Goal: Task Accomplishment & Management: Manage account settings

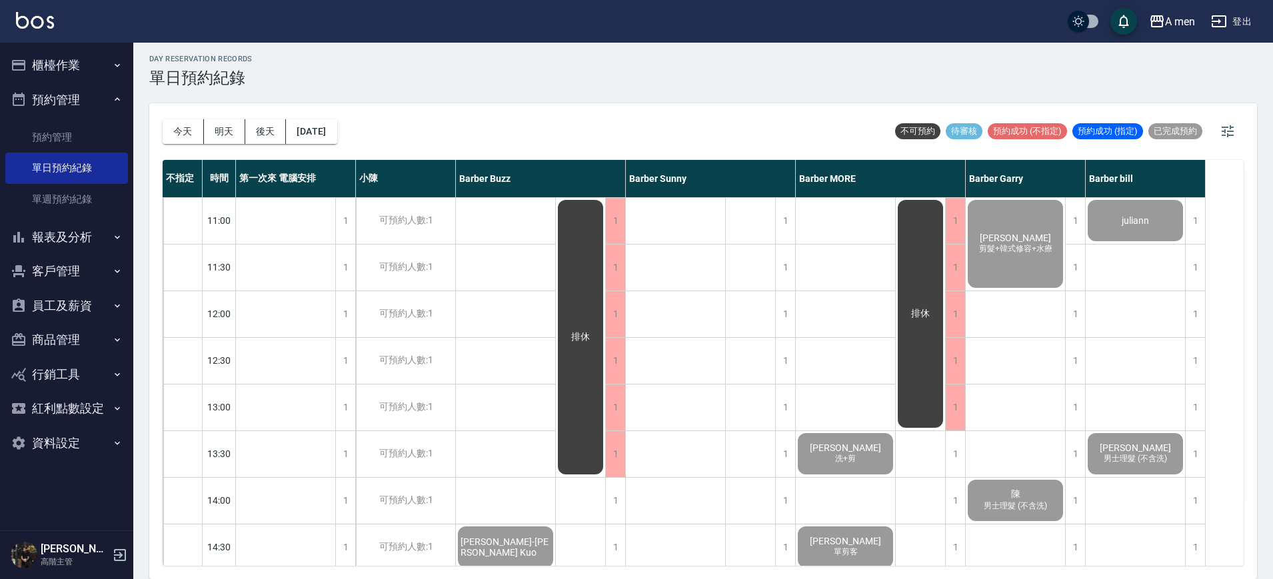
scroll to position [686, 0]
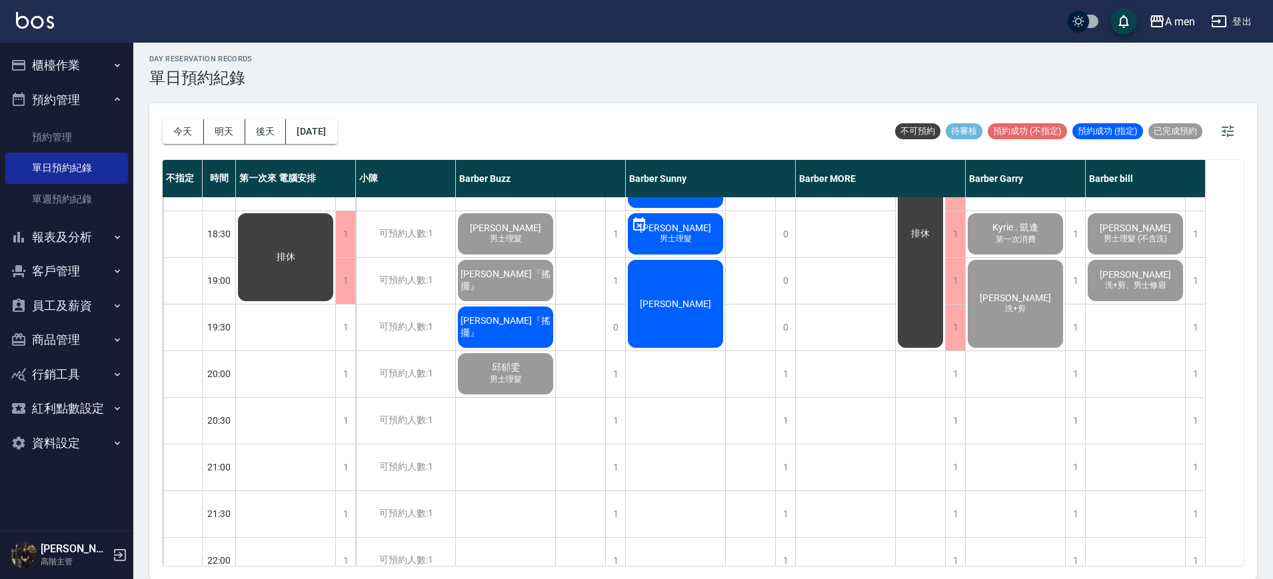
click at [528, 318] on div "[PERSON_NAME]『搖擺』" at bounding box center [505, 326] width 99 height 45
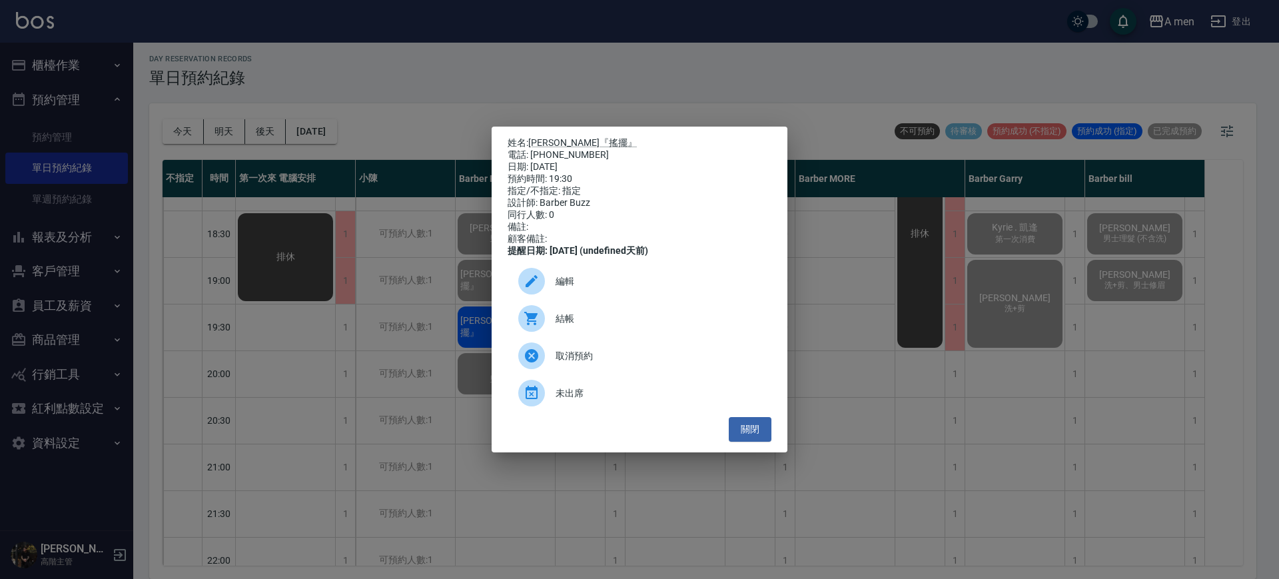
click at [610, 332] on div "結帳" at bounding box center [640, 318] width 264 height 37
click at [751, 435] on button "關閉" at bounding box center [750, 429] width 43 height 25
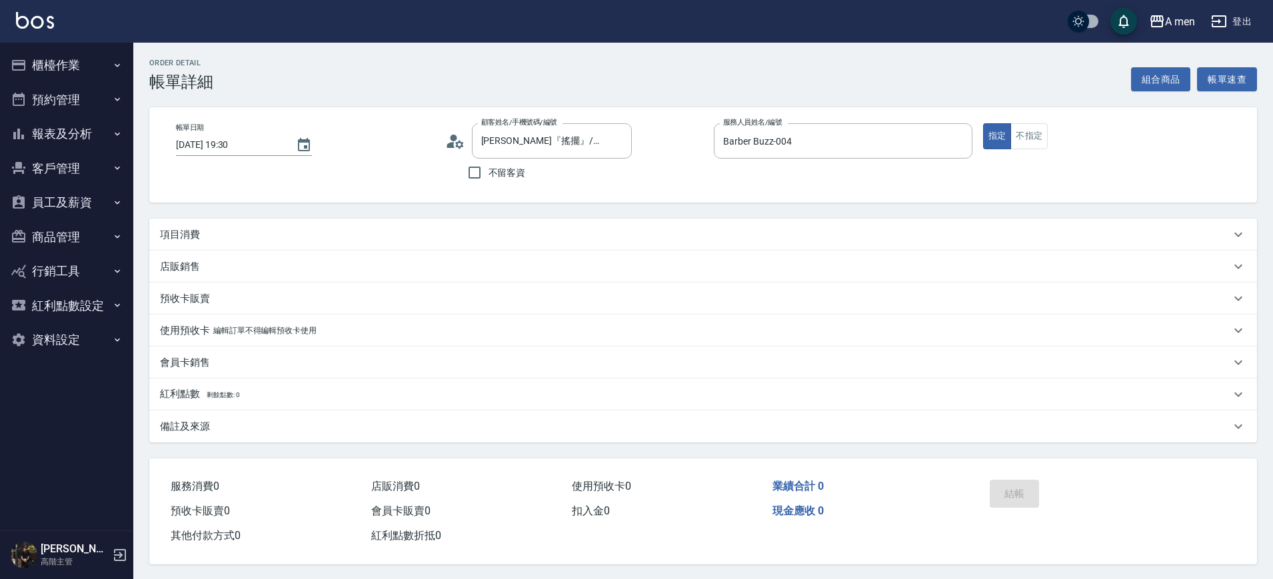
click at [500, 231] on div "項目消費" at bounding box center [695, 235] width 1070 height 14
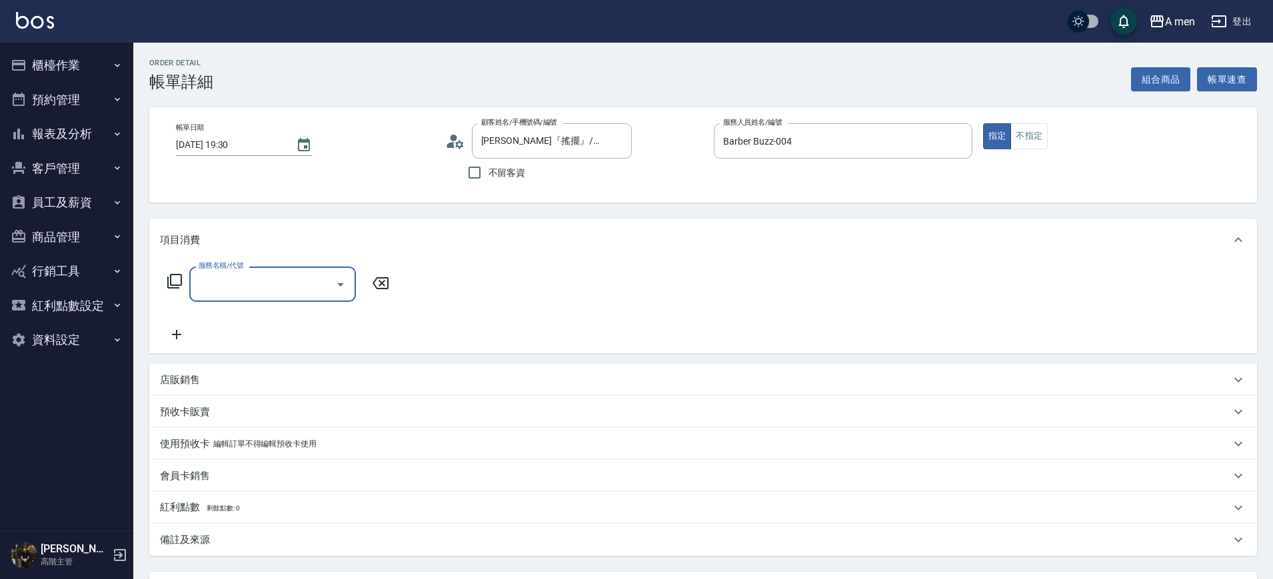
click at [1151, 93] on div "Order detail 帳單詳細 組合商品 帳單速查 帳單日期 2025/10/07 19:30 顧客姓名/手機號碼/編號 廖柏甯『搖擺』/09873192…" at bounding box center [702, 368] width 1139 height 651
click at [1157, 77] on button "組合商品" at bounding box center [1161, 79] width 60 height 25
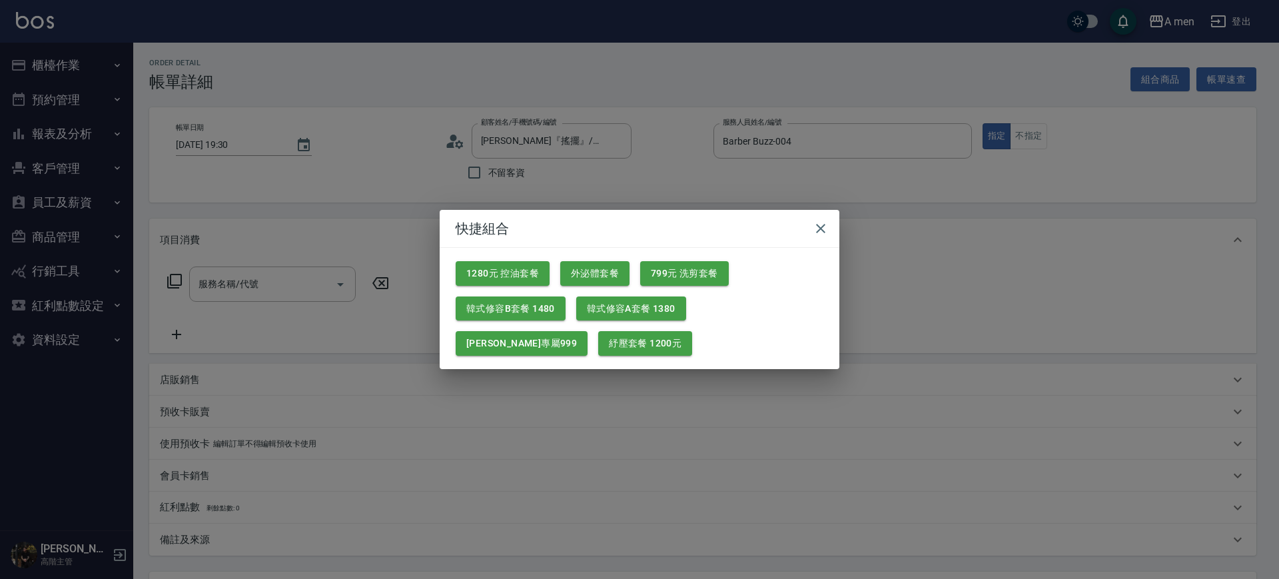
click at [526, 254] on div "1280元 控油套餐" at bounding box center [497, 268] width 105 height 35
click at [516, 275] on button "1280元 控油套餐" at bounding box center [503, 273] width 94 height 25
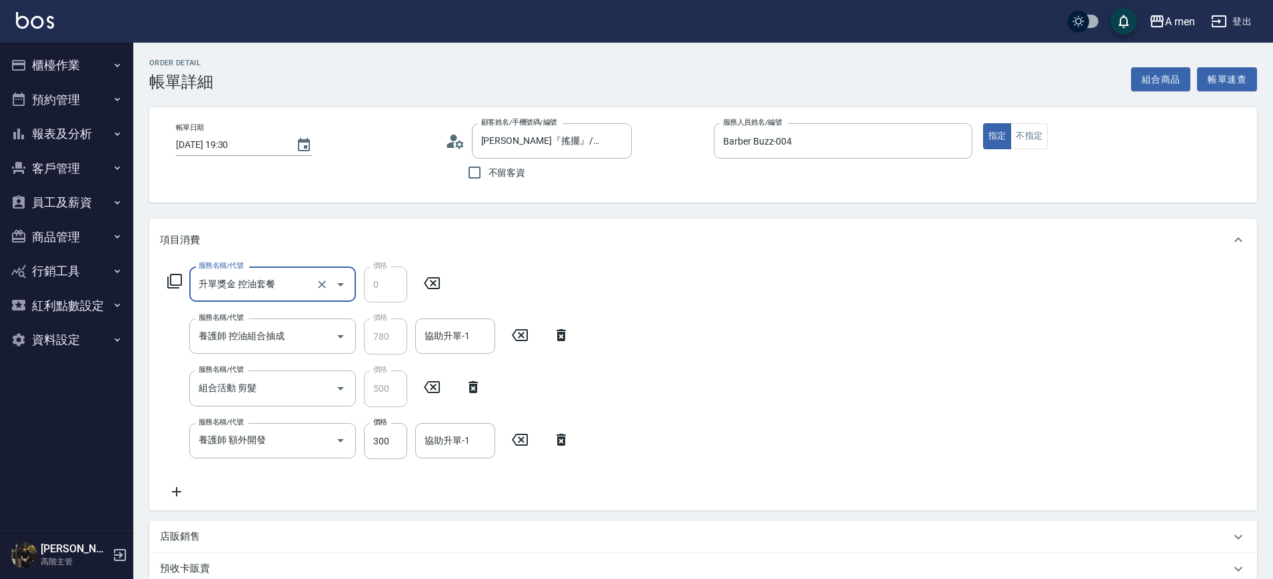
click at [556, 436] on icon at bounding box center [560, 440] width 33 height 16
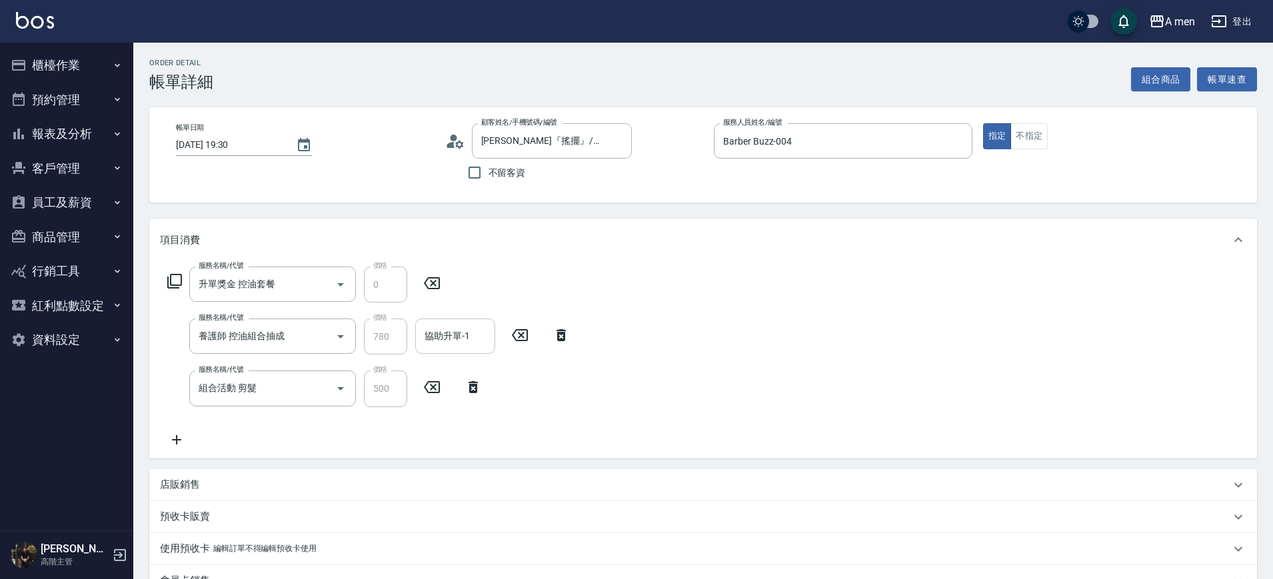
click at [450, 337] on input "協助升單-1" at bounding box center [455, 335] width 68 height 23
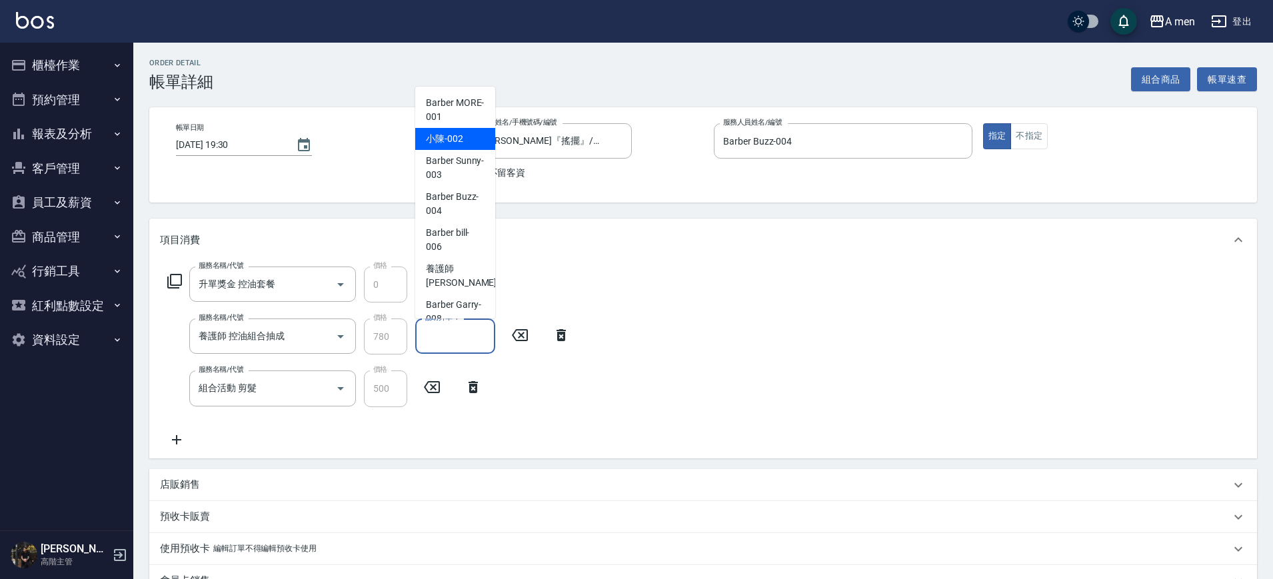
click at [456, 146] on div "小陳 -002" at bounding box center [455, 139] width 80 height 22
type input "小陳-002"
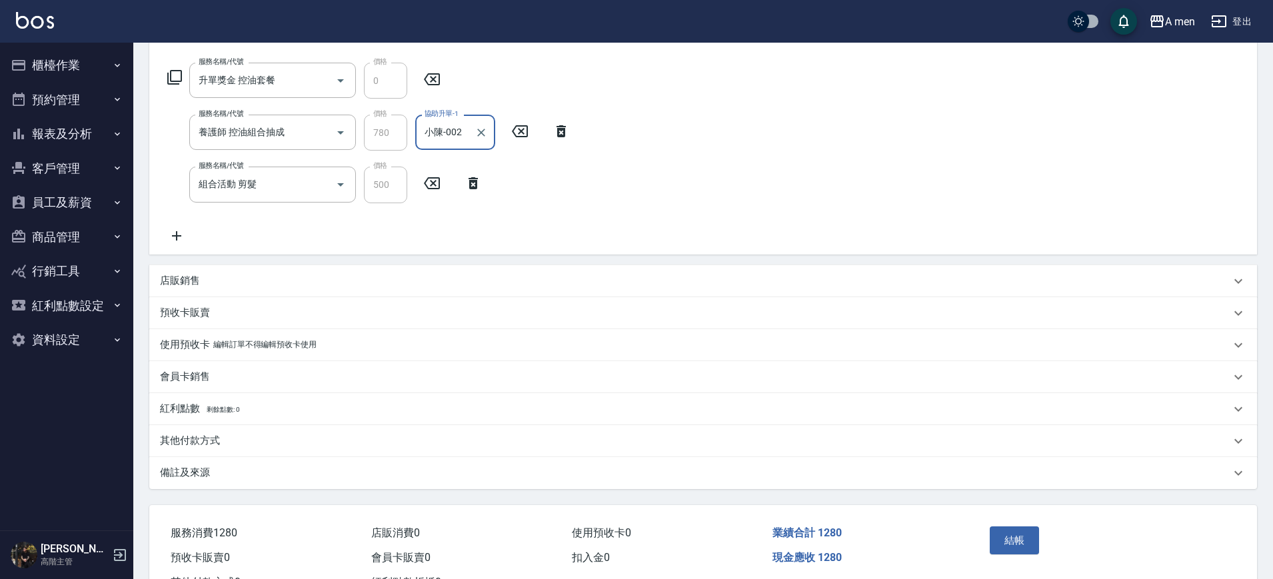
scroll to position [258, 0]
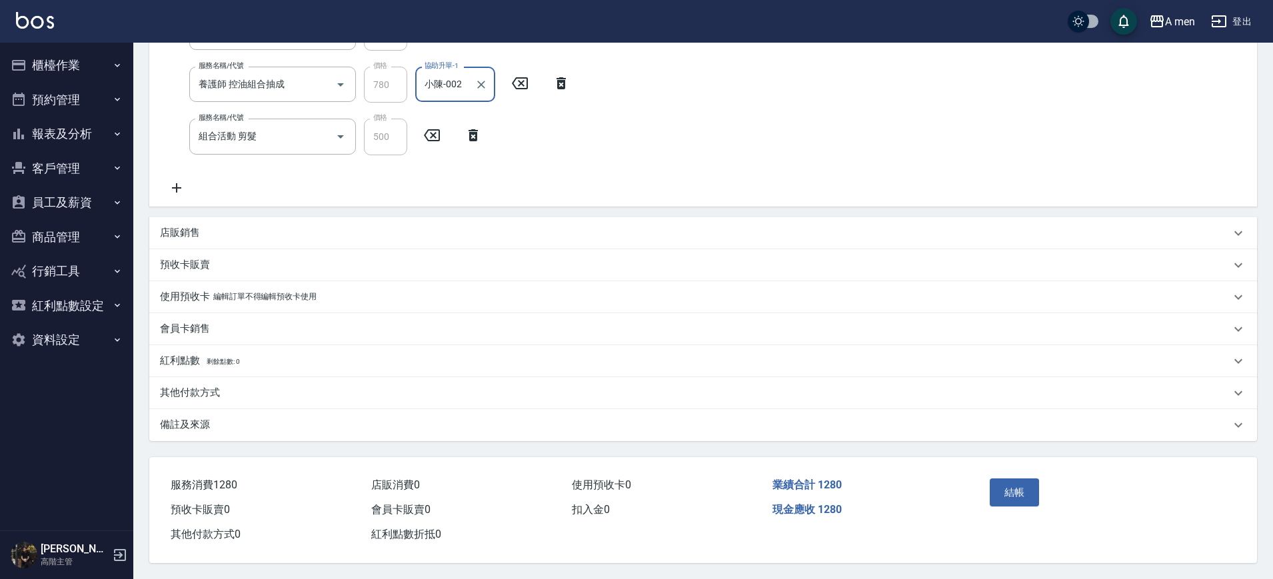
click at [393, 386] on div "其他付款方式" at bounding box center [695, 393] width 1070 height 14
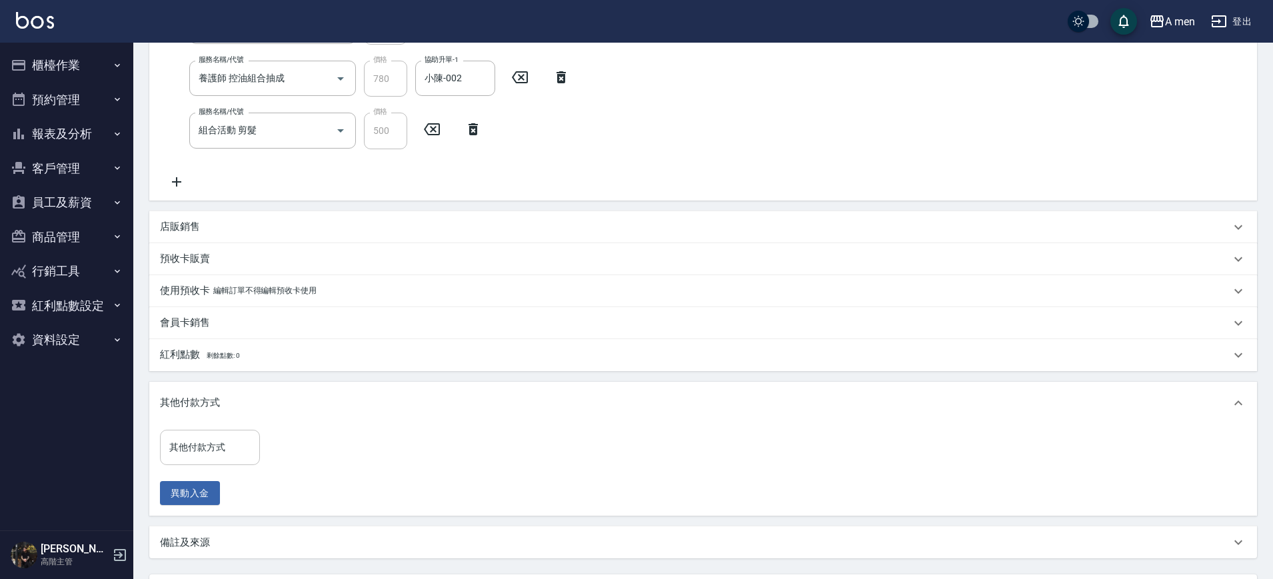
click at [202, 431] on div "其他付款方式" at bounding box center [210, 447] width 100 height 35
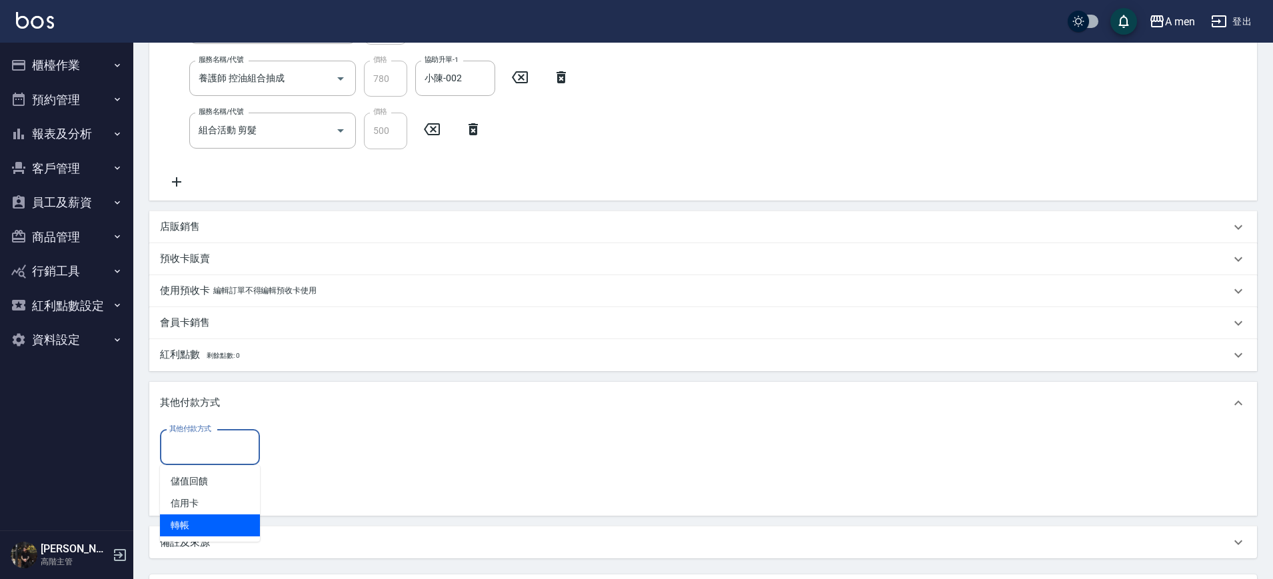
click at [194, 526] on span "轉帳" at bounding box center [210, 525] width 100 height 22
type input "轉帳"
click at [309, 436] on input "0" at bounding box center [318, 448] width 100 height 36
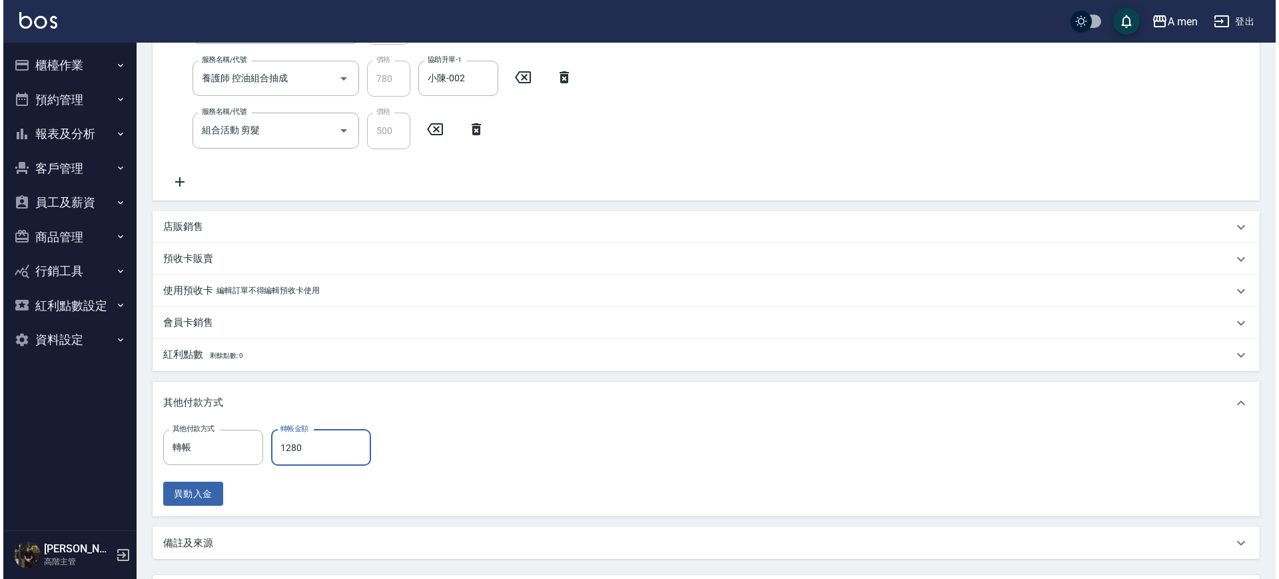
scroll to position [382, 0]
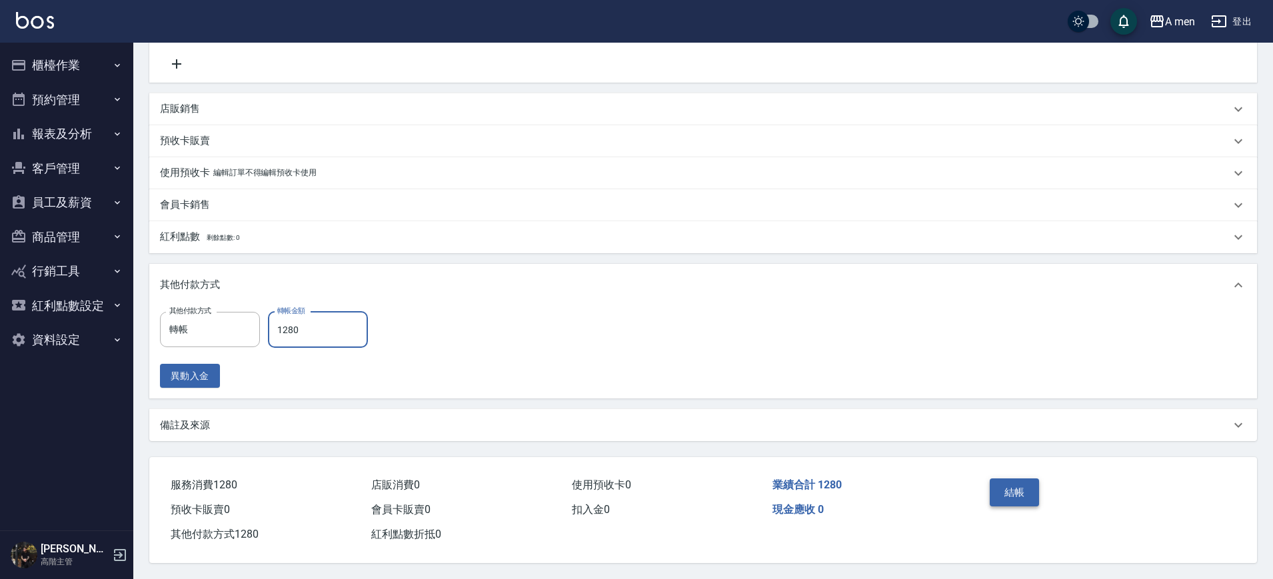
type input "1280"
click at [1022, 488] on button "結帳" at bounding box center [1014, 492] width 50 height 28
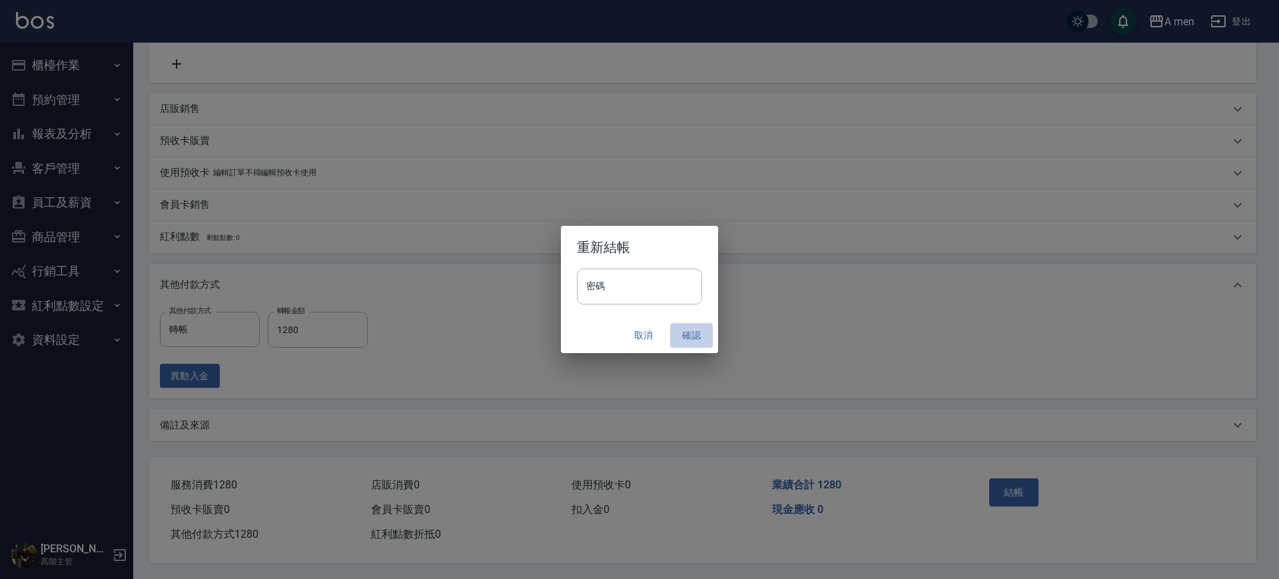
click at [694, 330] on button "確認" at bounding box center [691, 335] width 43 height 25
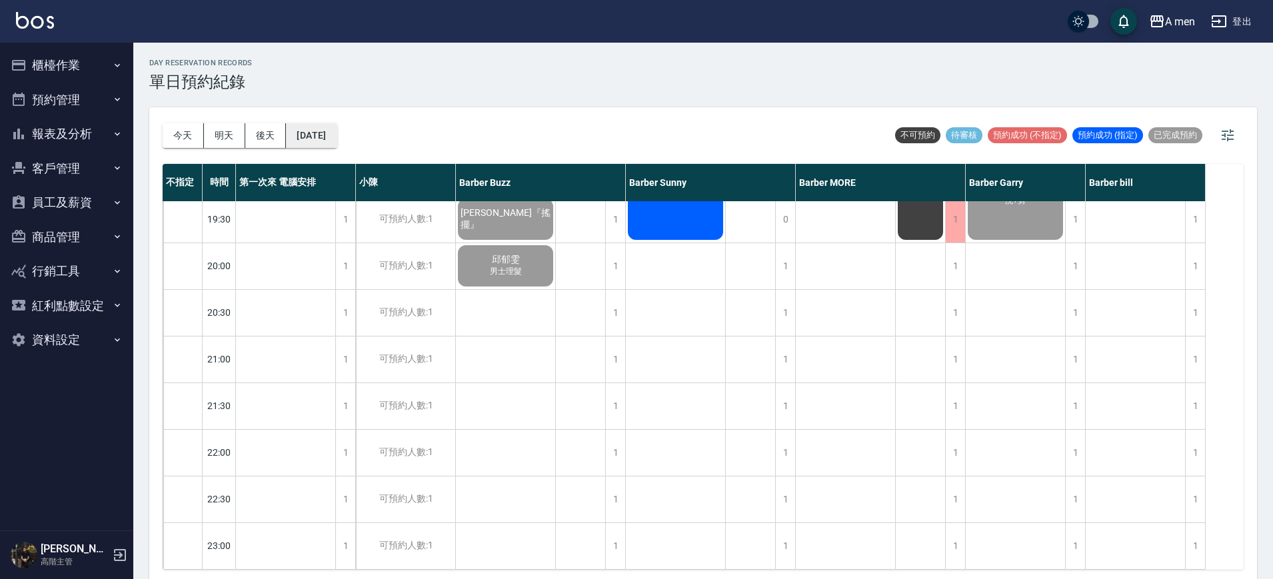
click at [324, 125] on button "[DATE]" at bounding box center [311, 135] width 51 height 25
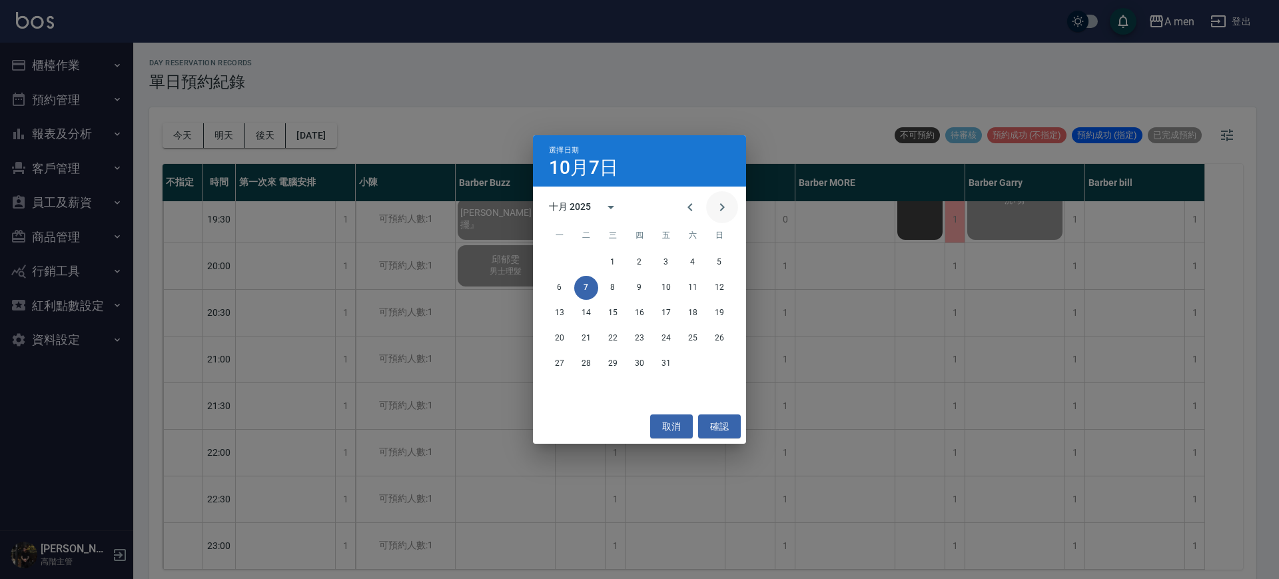
click at [720, 211] on icon "Next month" at bounding box center [722, 207] width 16 height 16
click at [588, 307] on button "11" at bounding box center [586, 313] width 24 height 24
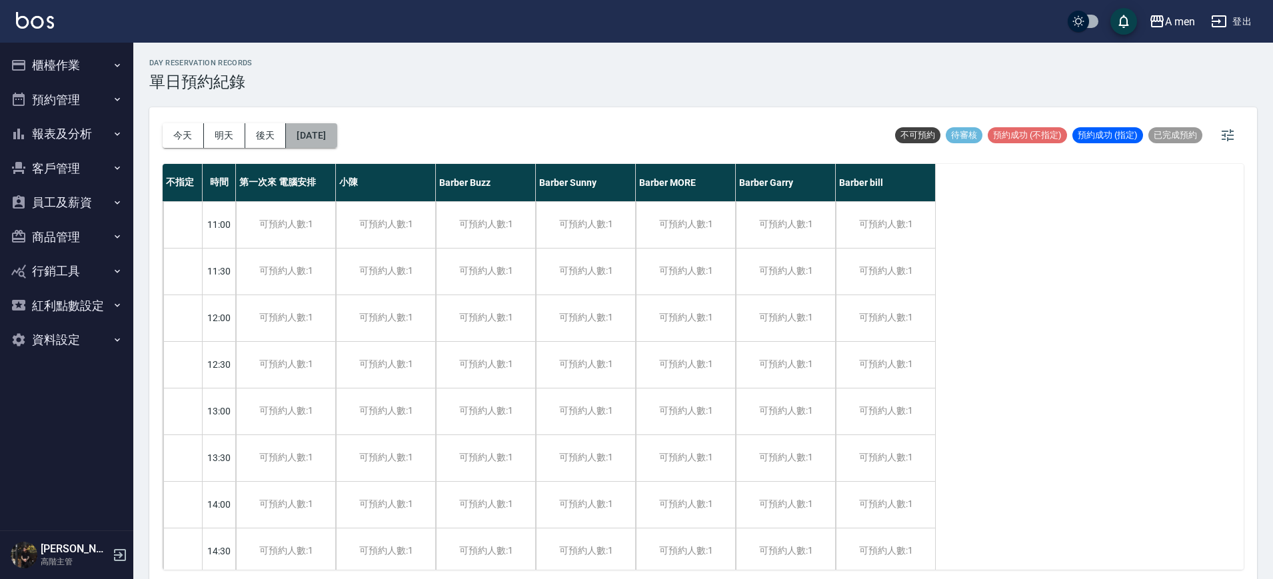
click at [336, 138] on button "2025/11/11" at bounding box center [311, 135] width 51 height 25
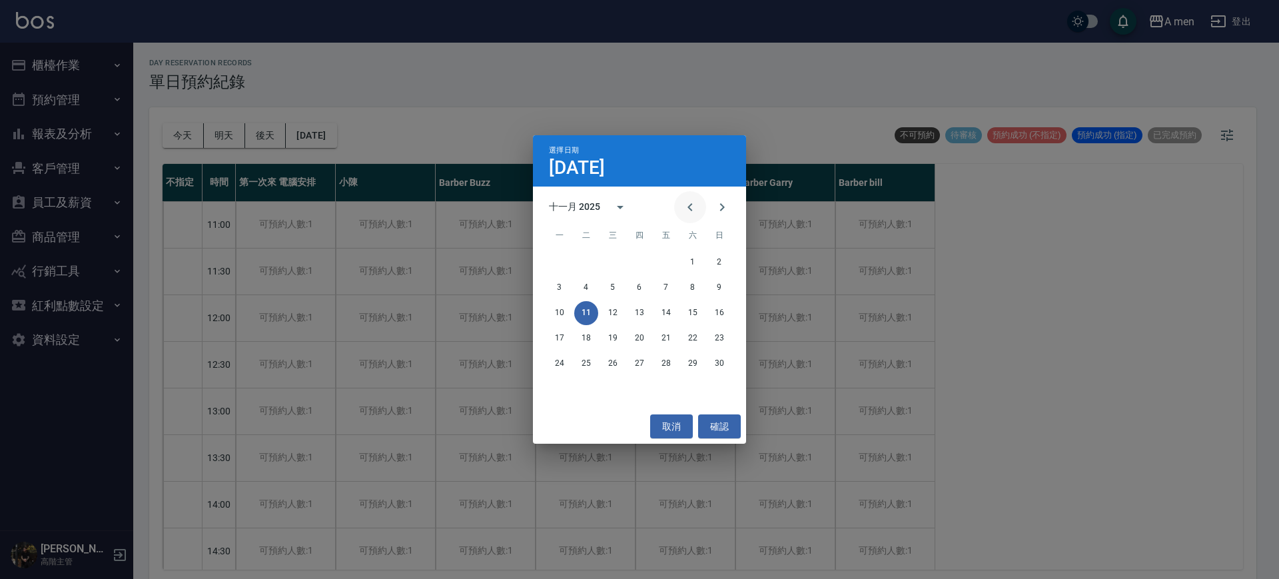
click at [687, 211] on icon "Previous month" at bounding box center [690, 207] width 16 height 16
click at [679, 416] on button "取消" at bounding box center [671, 426] width 43 height 25
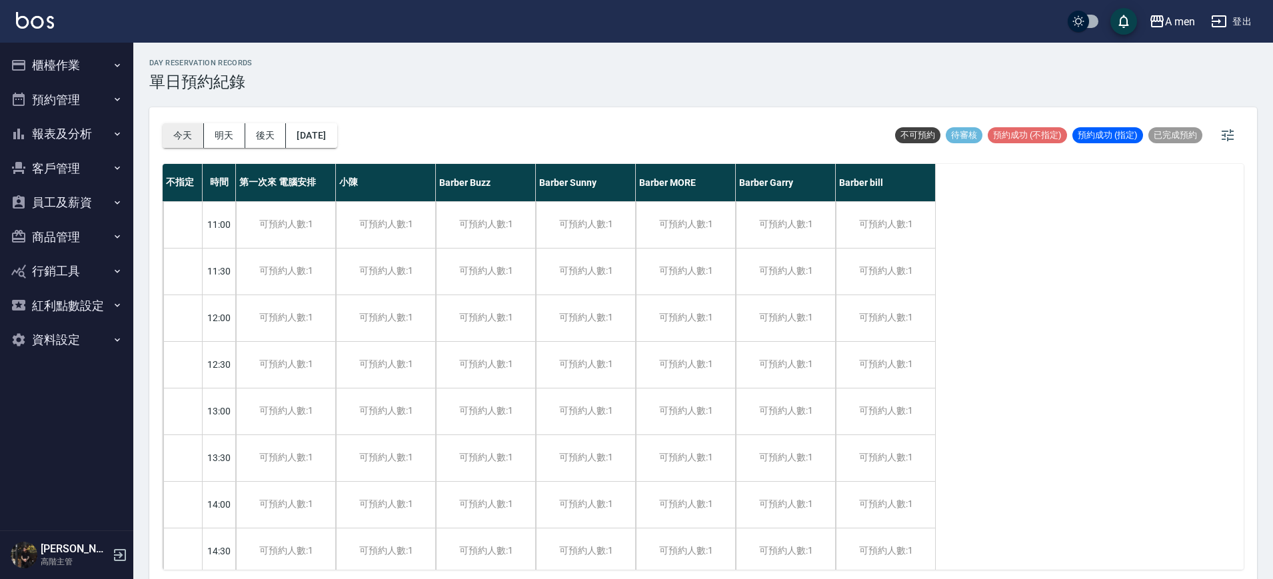
click at [173, 133] on button "今天" at bounding box center [183, 135] width 41 height 25
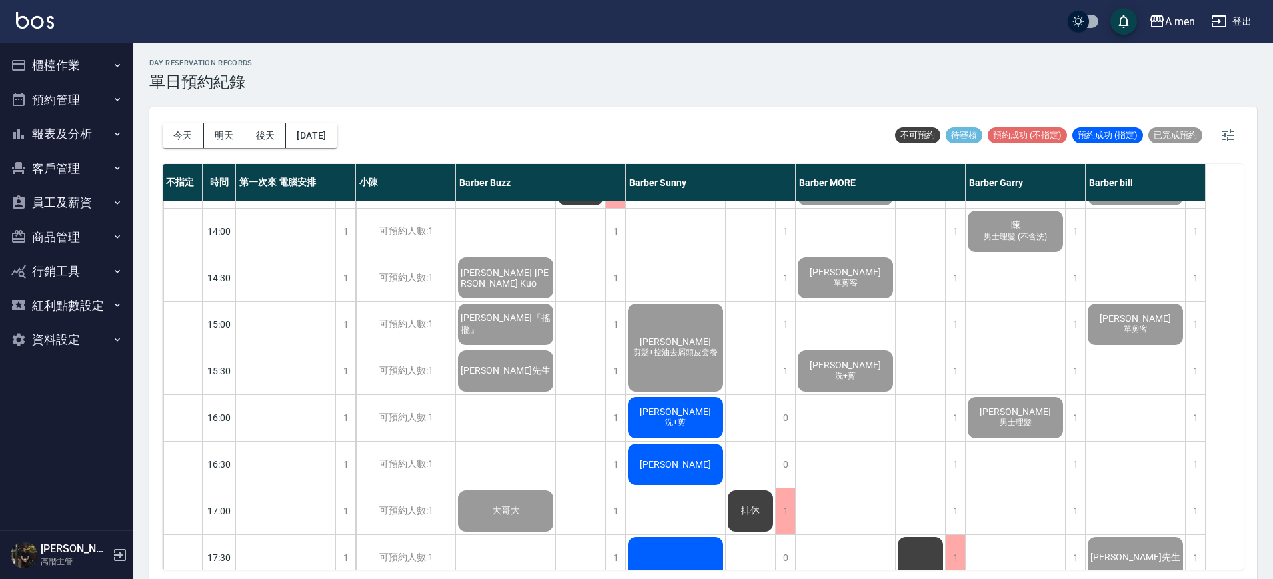
scroll to position [326, 0]
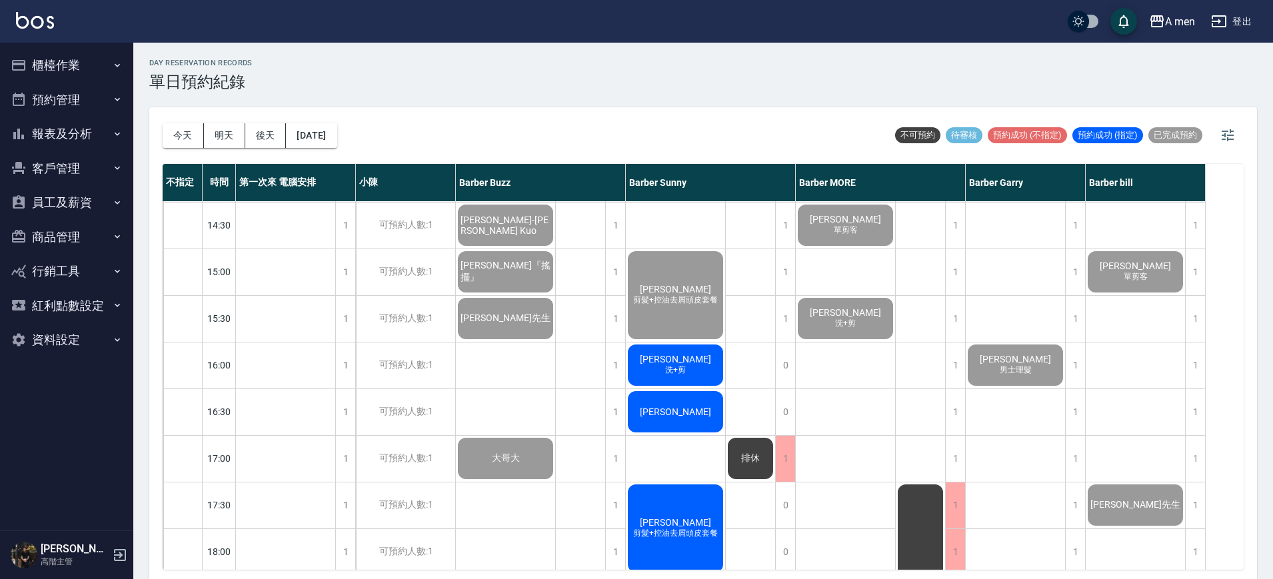
click at [675, 360] on span "Harry" at bounding box center [675, 359] width 77 height 11
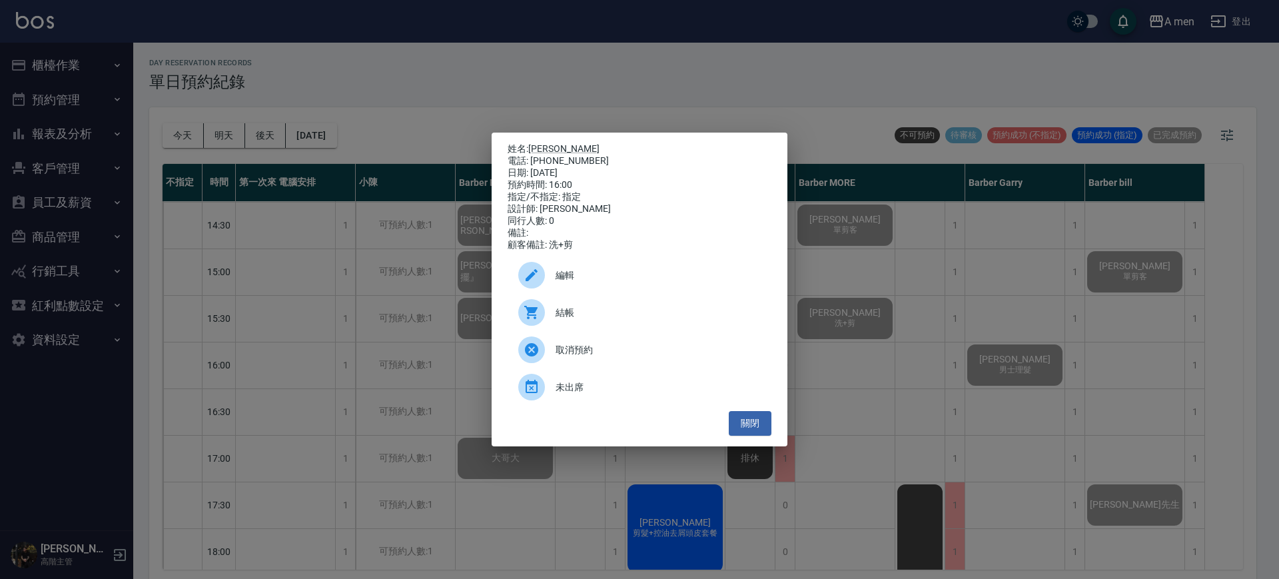
click at [670, 330] on div "結帳" at bounding box center [640, 312] width 264 height 37
click at [745, 419] on button "關閉" at bounding box center [750, 423] width 43 height 25
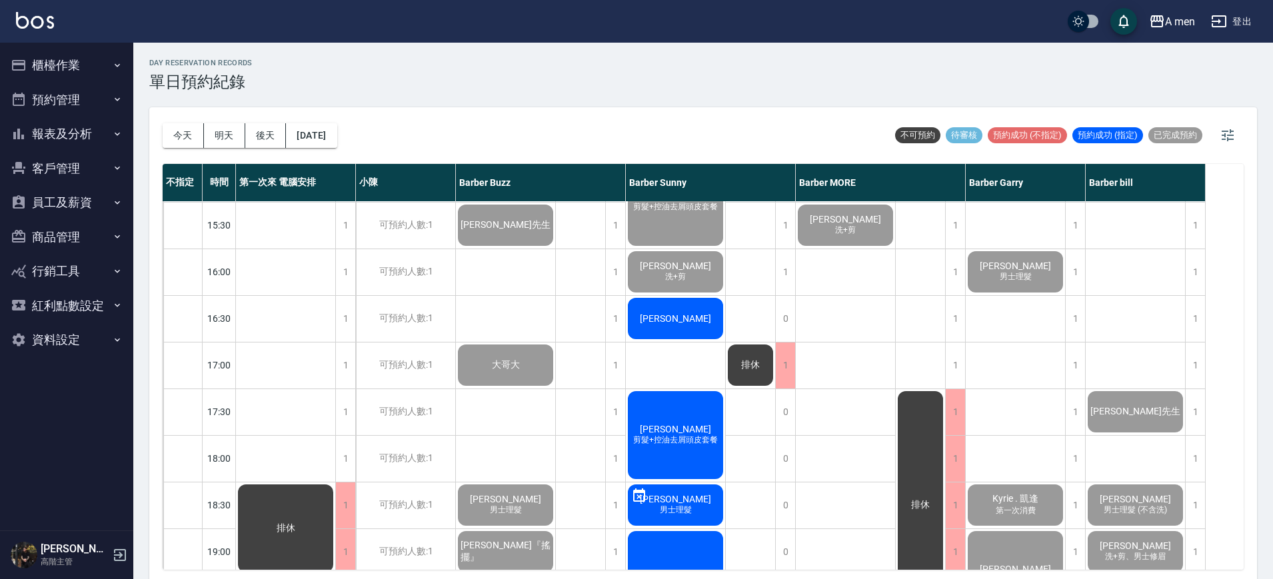
scroll to position [420, 0]
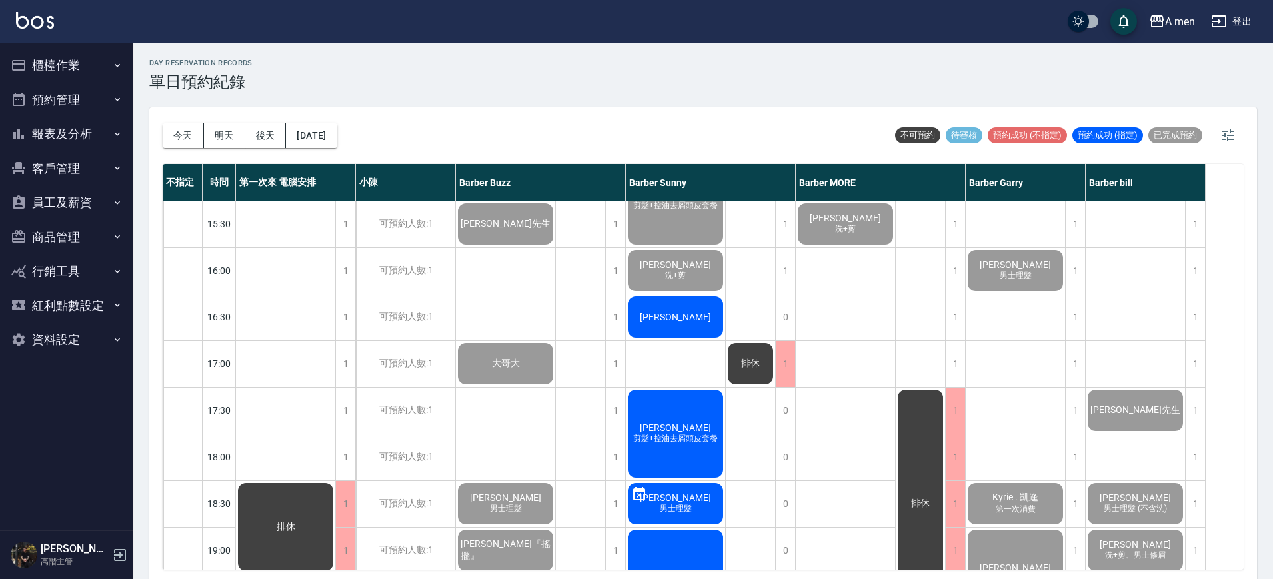
click at [696, 328] on div "[PERSON_NAME]" at bounding box center [675, 316] width 99 height 45
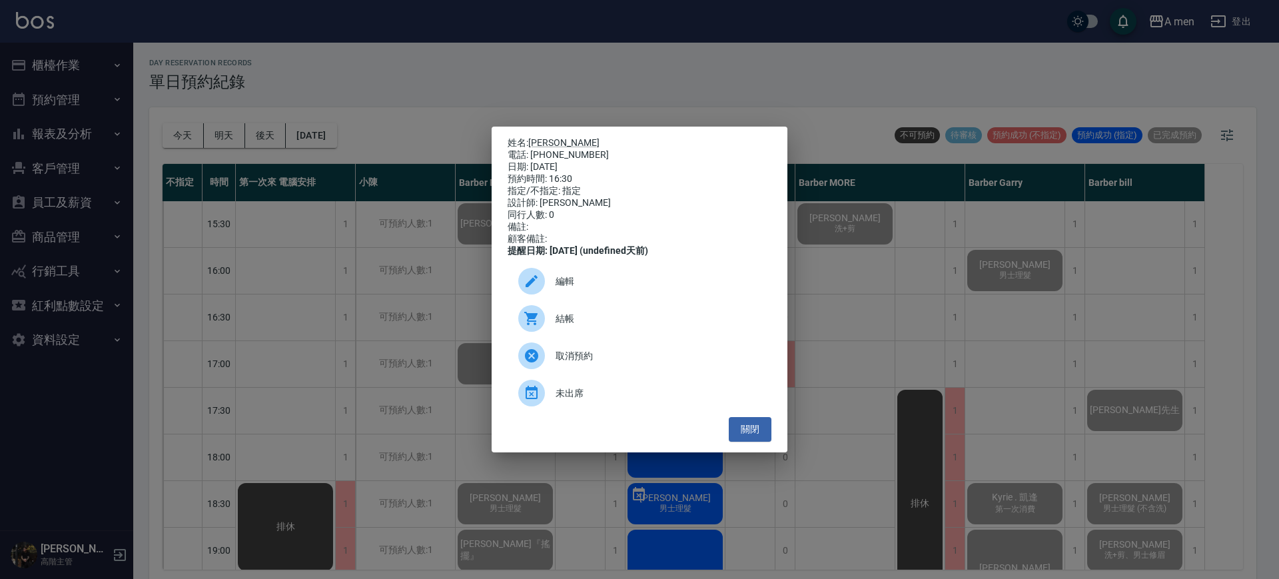
click at [628, 326] on span "結帳" at bounding box center [658, 319] width 205 height 14
click at [764, 450] on div "姓名: Andy Lau 電話: 0980731874 日期: 2025/10/07 預約時間: 16:30 指定/不指定: 指定 設計師: Barber S…" at bounding box center [640, 290] width 296 height 326
click at [757, 429] on button "關閉" at bounding box center [750, 429] width 43 height 25
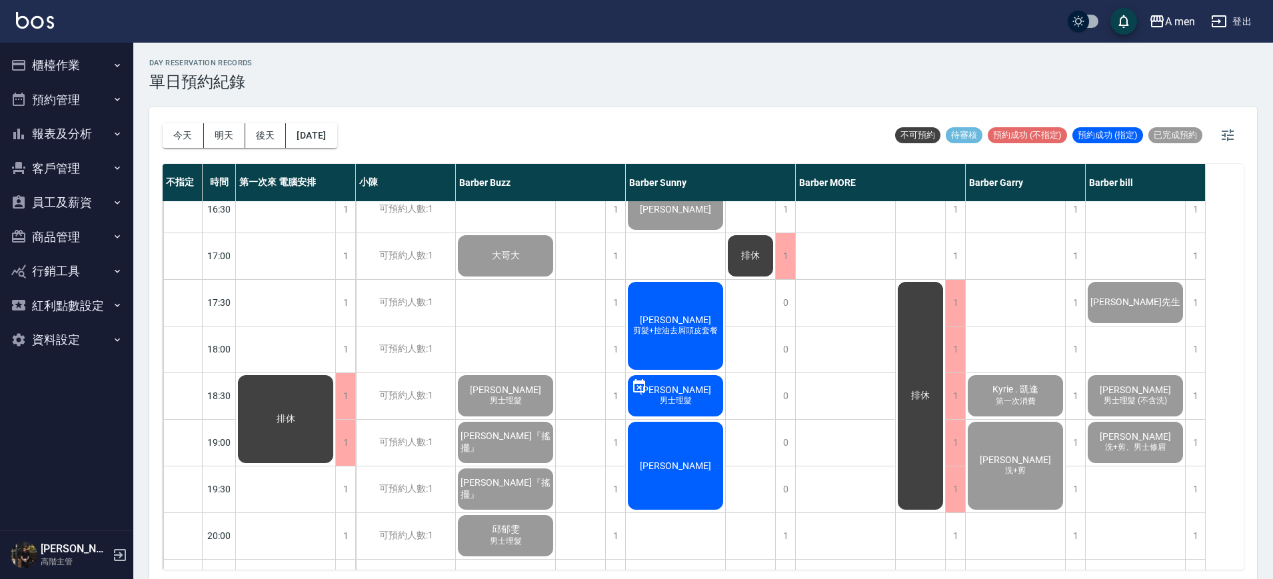
scroll to position [529, 0]
click at [688, 331] on span "剪髮+控油去屑頭皮套餐" at bounding box center [675, 329] width 90 height 11
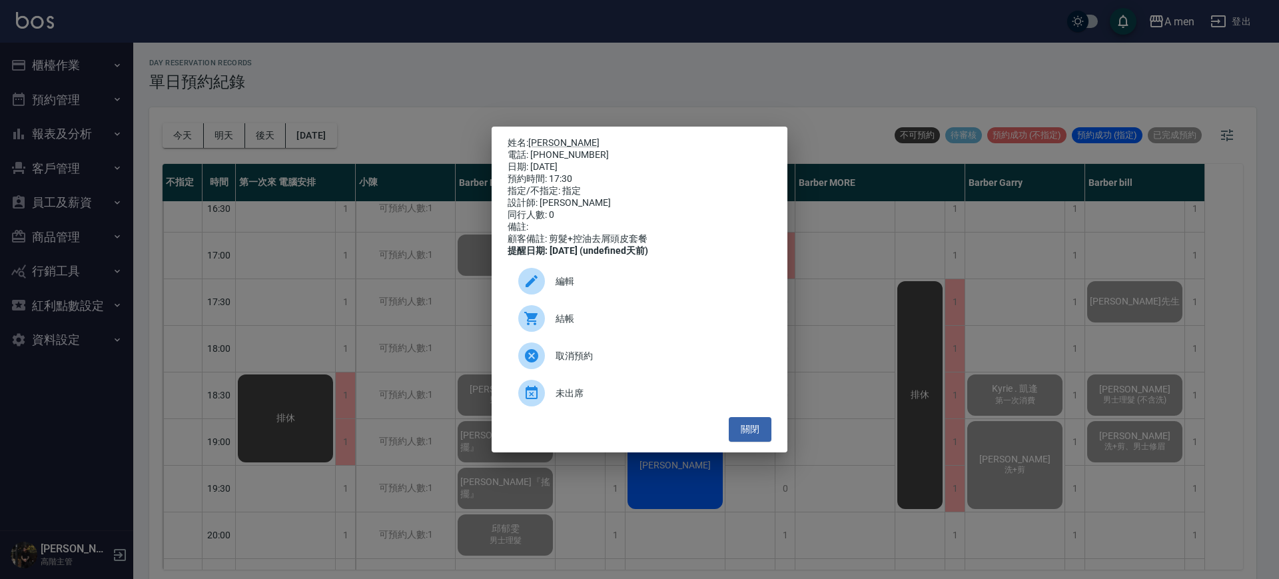
click at [652, 326] on span "結帳" at bounding box center [658, 319] width 205 height 14
click at [755, 430] on button "關閉" at bounding box center [750, 429] width 43 height 25
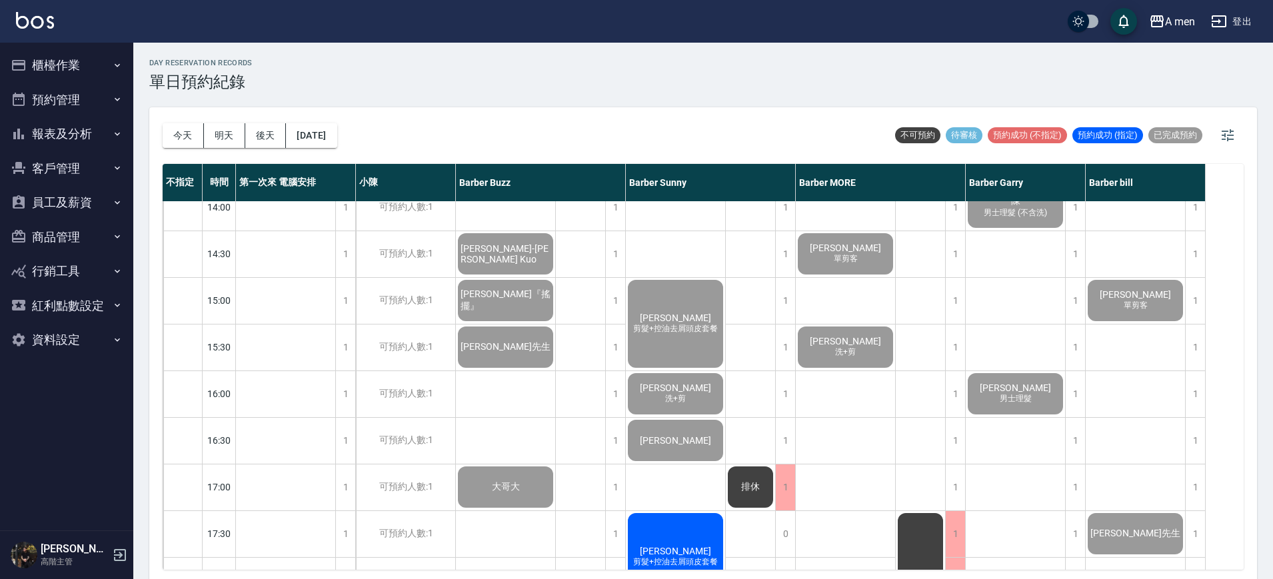
scroll to position [296, 0]
click at [678, 334] on span "剪髮+控油去屑頭皮套餐" at bounding box center [675, 329] width 90 height 11
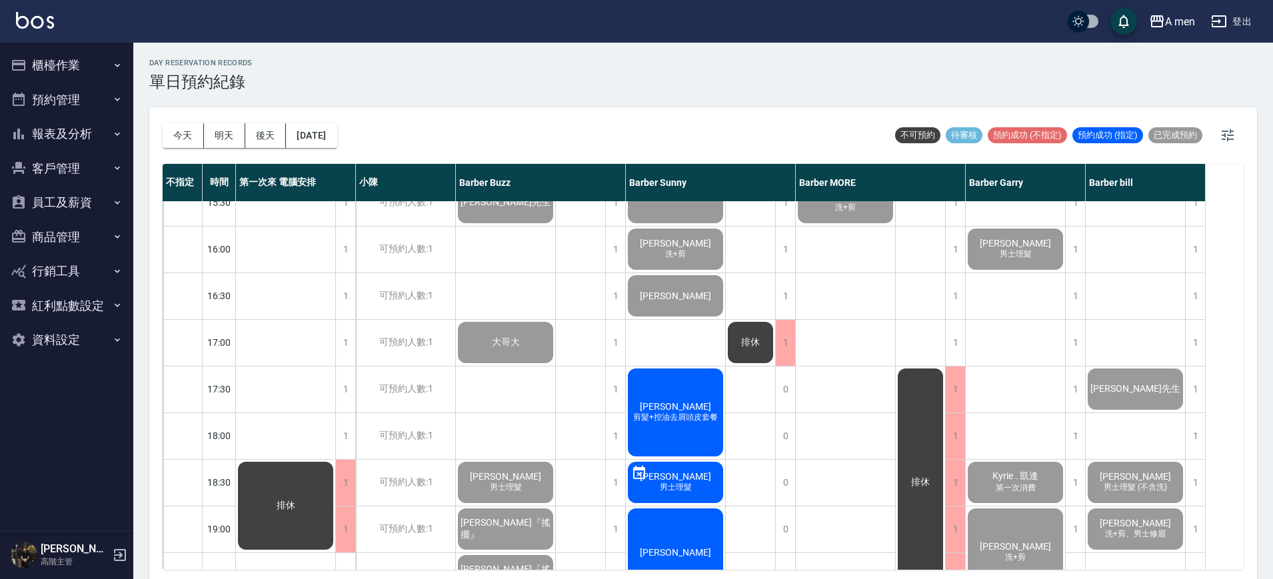
scroll to position [462, 0]
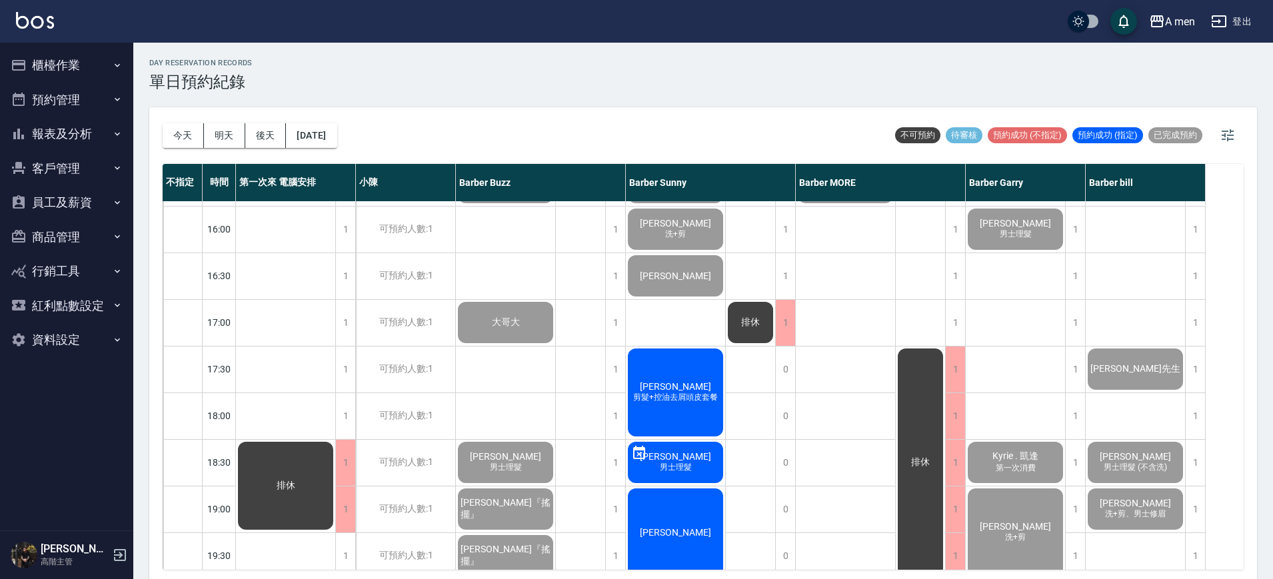
click at [670, 390] on span "[PERSON_NAME]" at bounding box center [675, 386] width 77 height 11
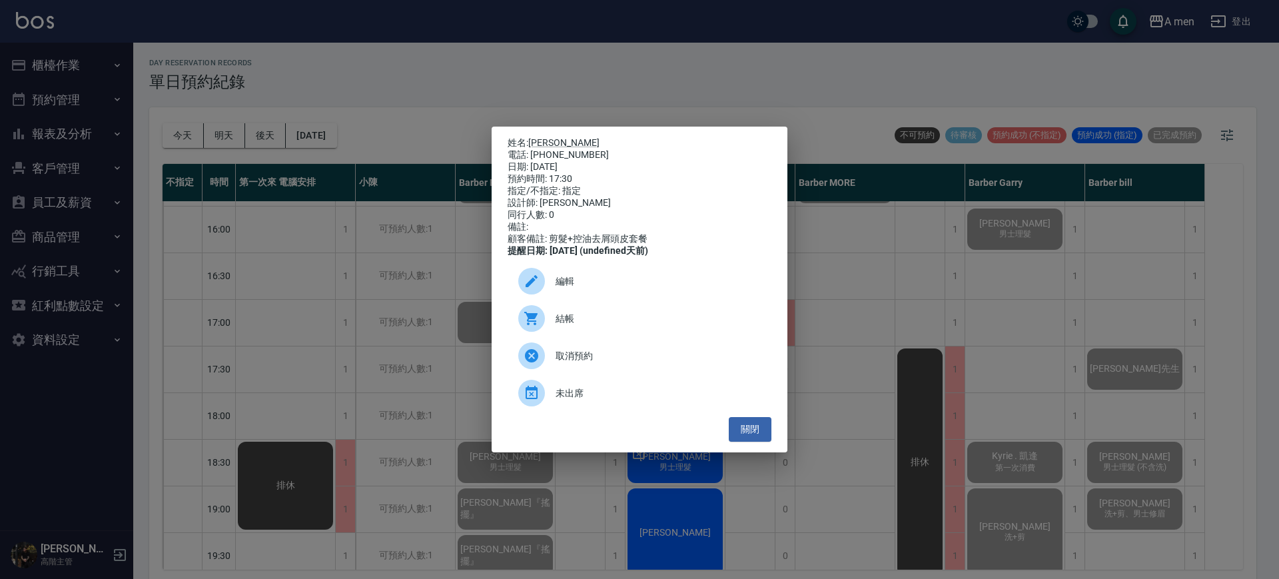
click at [580, 326] on span "結帳" at bounding box center [658, 319] width 205 height 14
click at [740, 430] on button "關閉" at bounding box center [750, 429] width 43 height 25
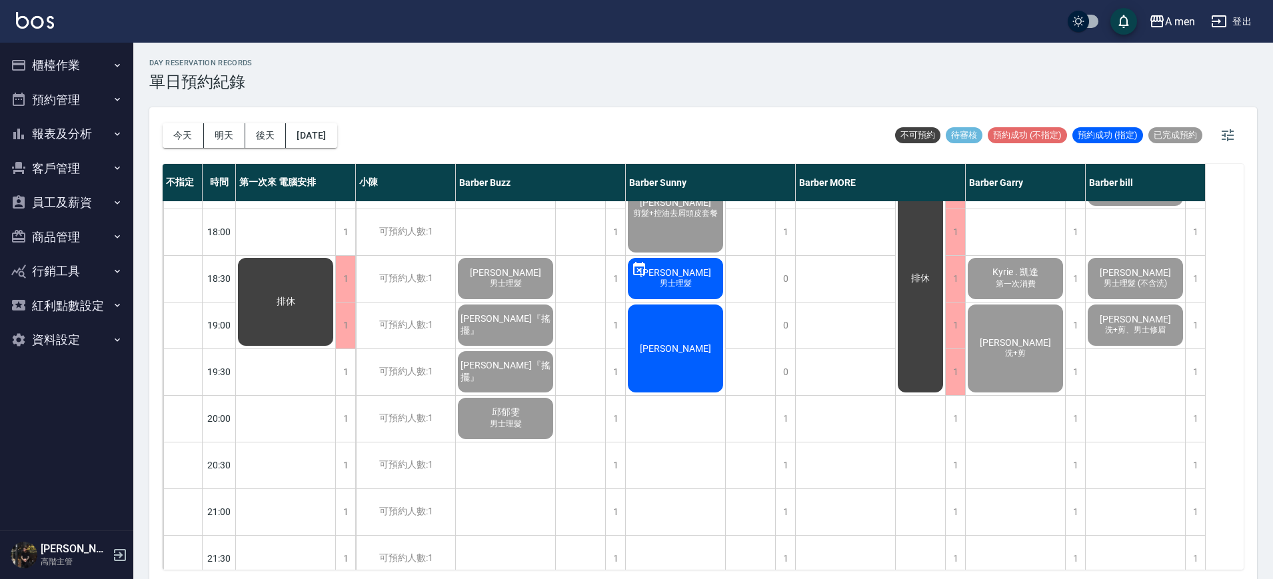
scroll to position [648, 0]
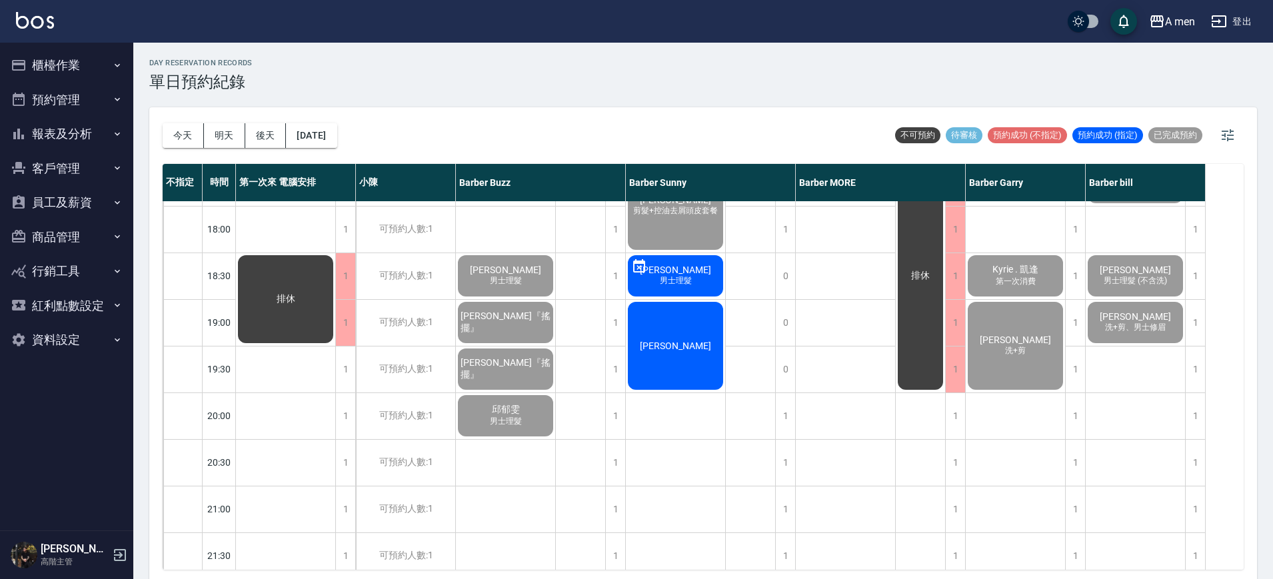
click at [697, 369] on div "[PERSON_NAME]" at bounding box center [675, 346] width 99 height 92
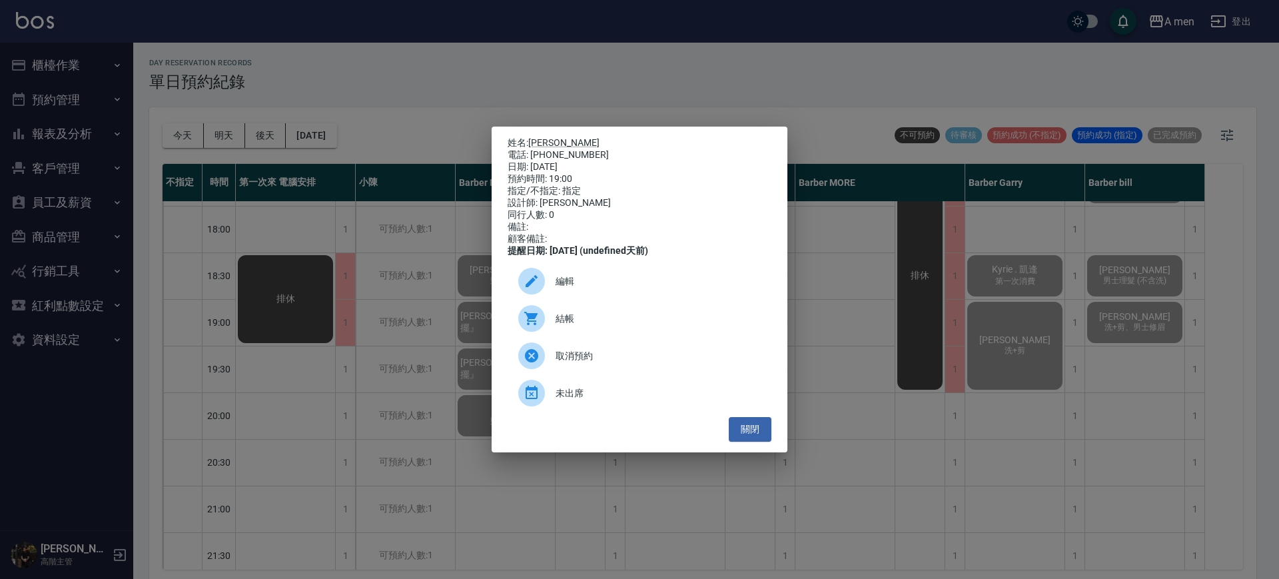
click at [652, 326] on span "結帳" at bounding box center [658, 319] width 205 height 14
click at [754, 426] on button "關閉" at bounding box center [750, 429] width 43 height 25
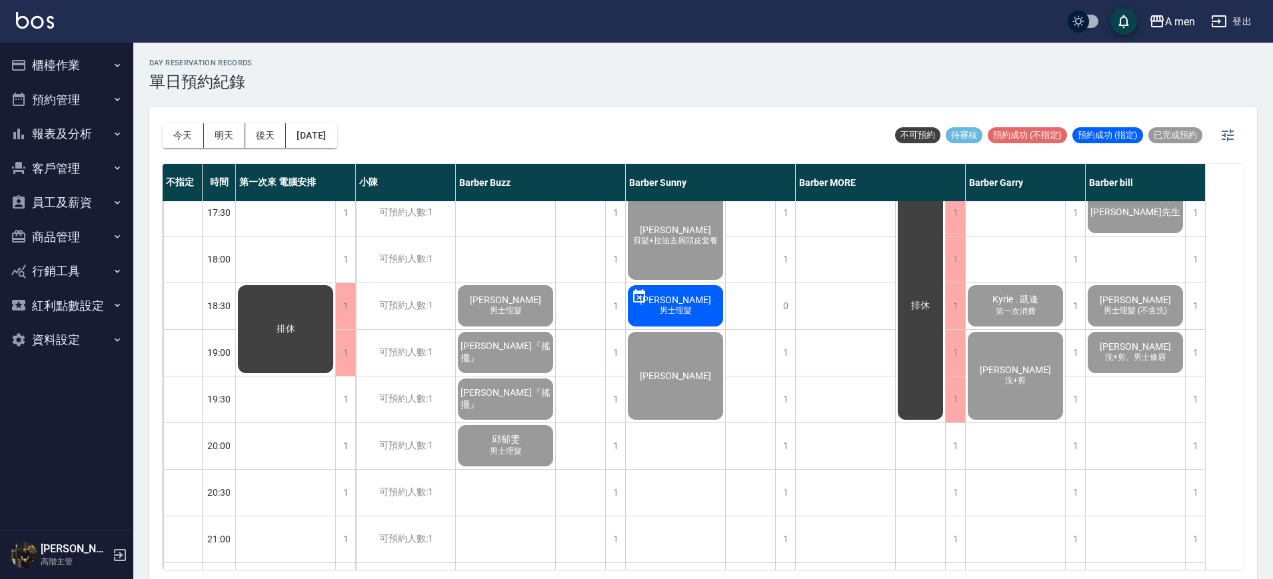
scroll to position [617, 0]
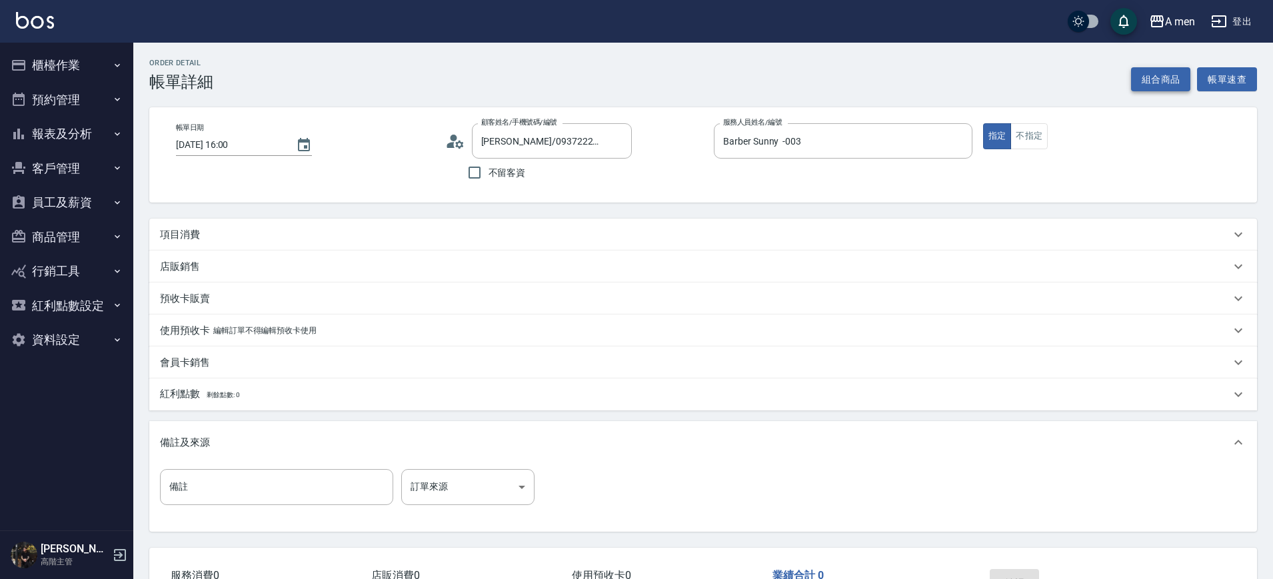
click at [1159, 75] on button "組合商品" at bounding box center [1161, 79] width 60 height 25
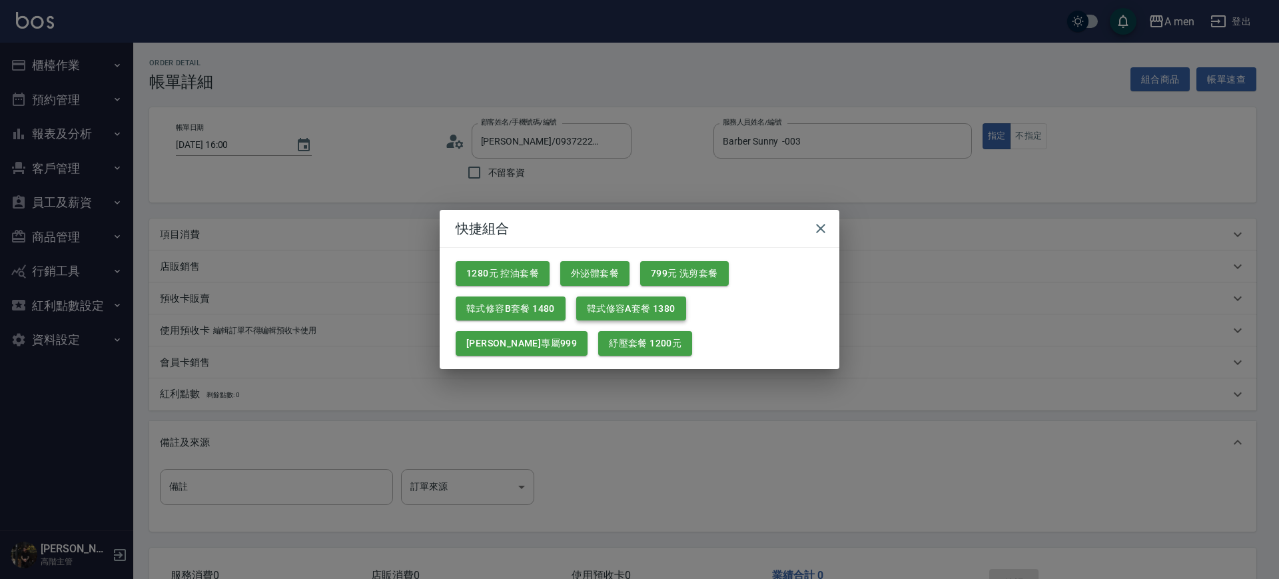
click at [652, 314] on button "韓式修容A套餐 1380" at bounding box center [631, 308] width 110 height 25
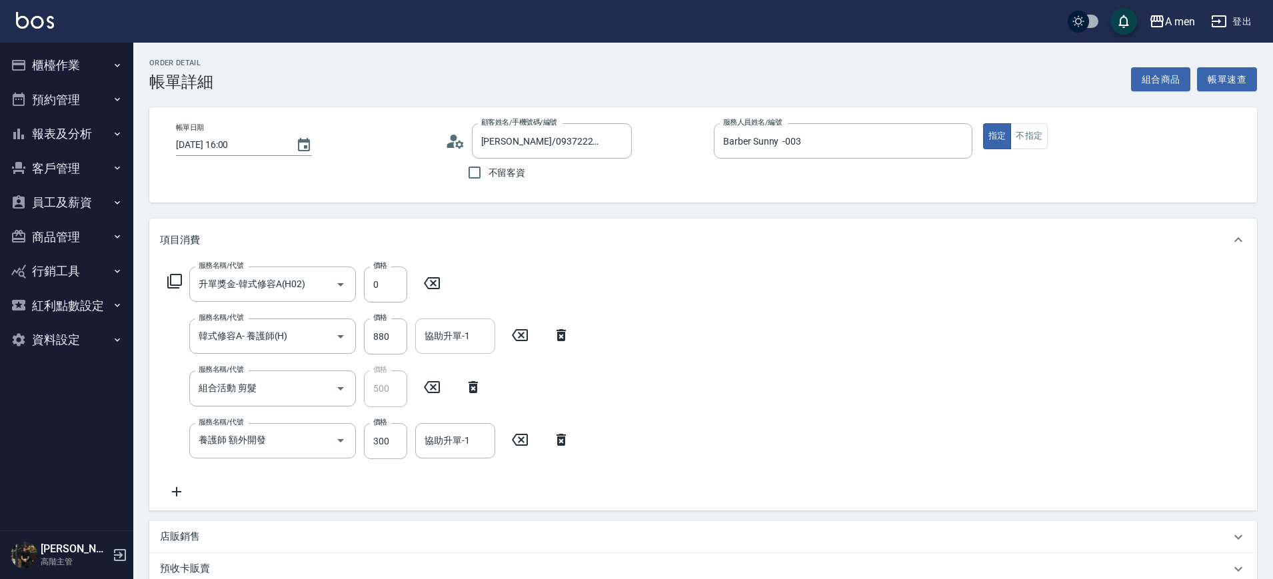
click at [460, 334] on input "協助升單-1" at bounding box center [455, 335] width 68 height 23
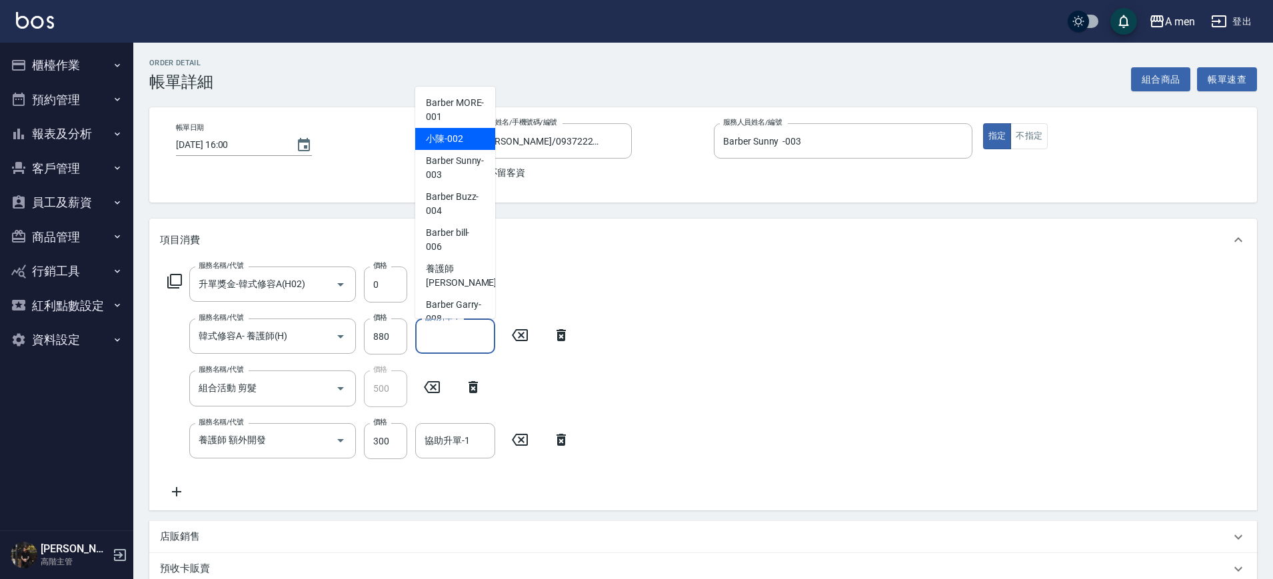
click at [438, 131] on div "小陳 -002" at bounding box center [455, 139] width 80 height 22
type input "小陳-002"
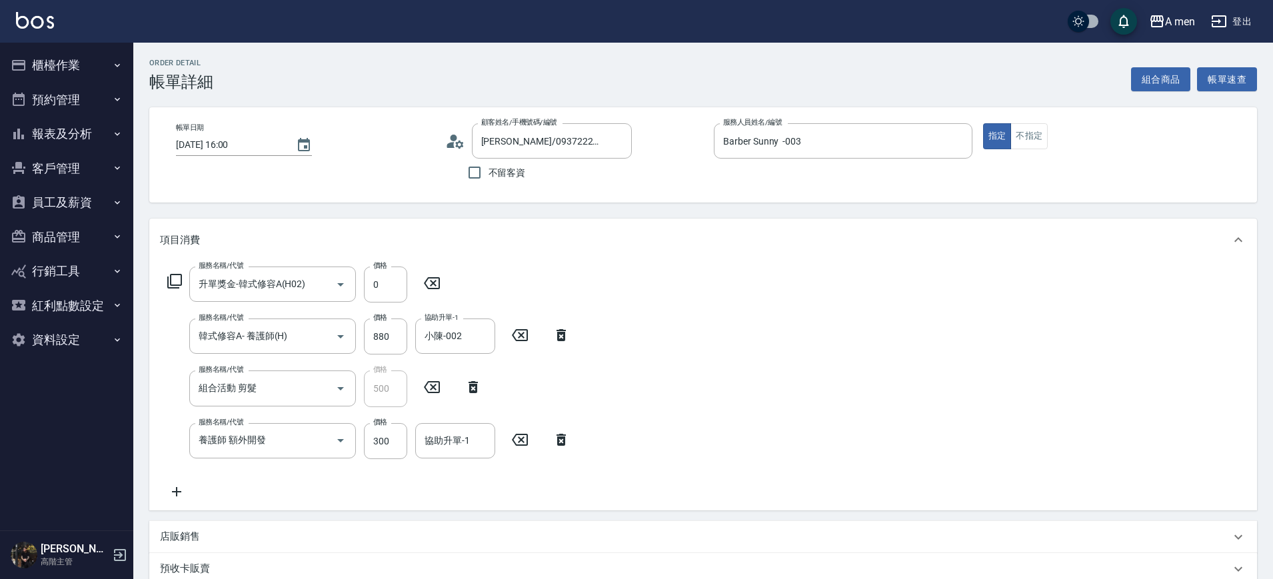
click at [562, 437] on icon at bounding box center [560, 440] width 9 height 12
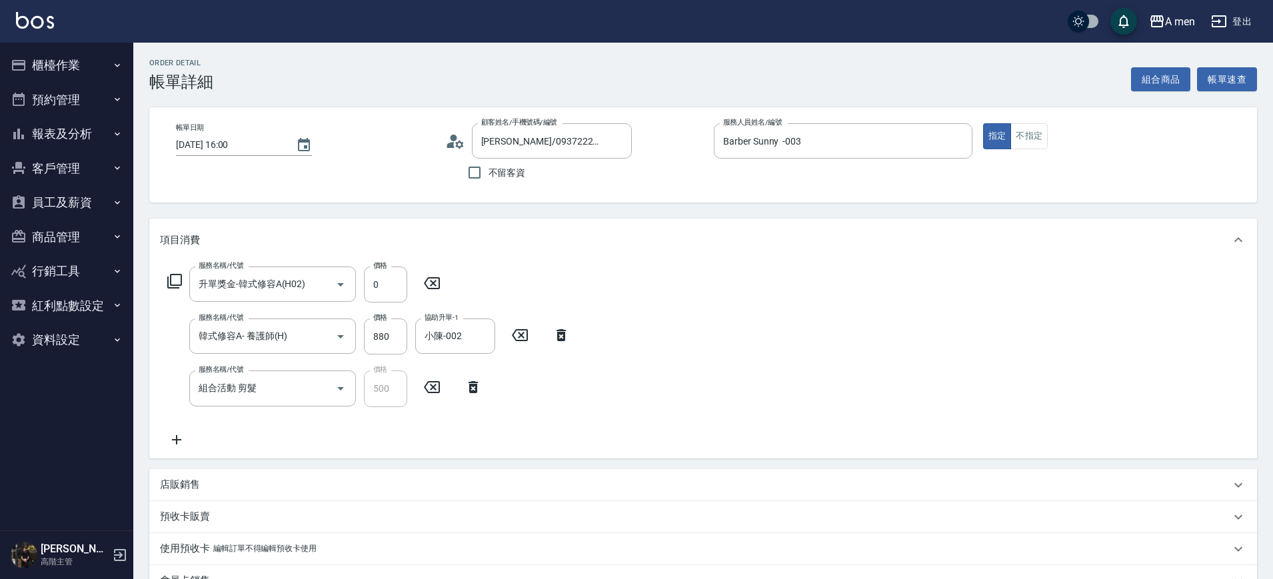
click at [182, 428] on div "服務名稱/代號 升單獎金-韓式修容A(H02) 服務名稱/代號 價格 0 價格 服務名稱/代號 韓式修容A- 養護師(H) 服務名稱/代號 價格 880 價格…" at bounding box center [369, 357] width 418 height 181
click at [175, 438] on icon at bounding box center [176, 439] width 9 height 9
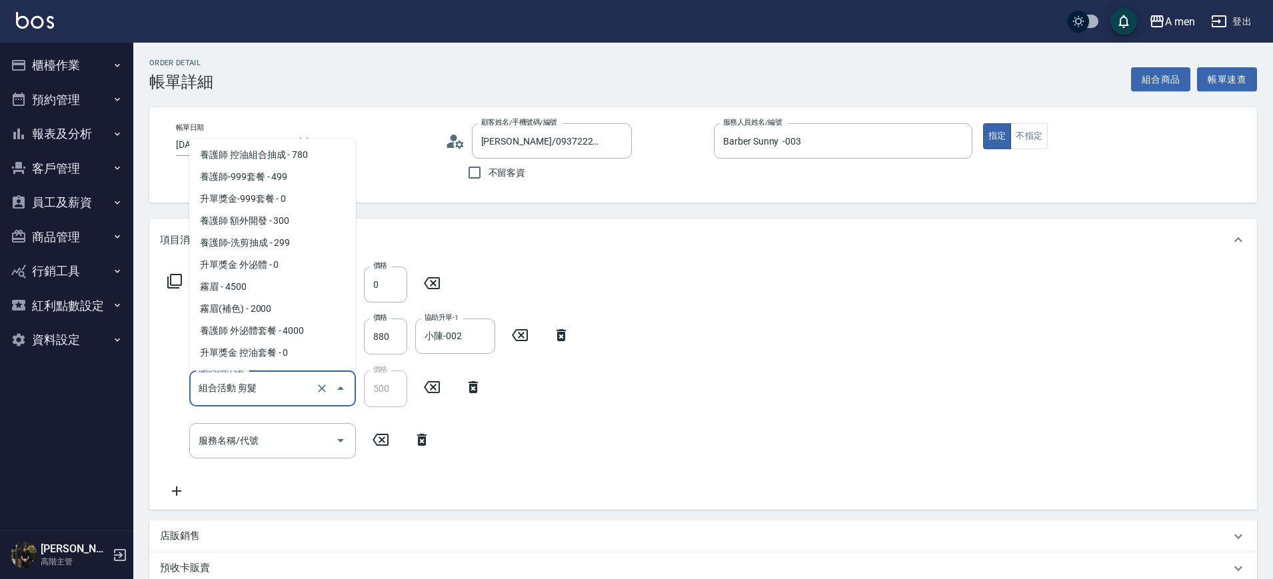
scroll to position [81, 0]
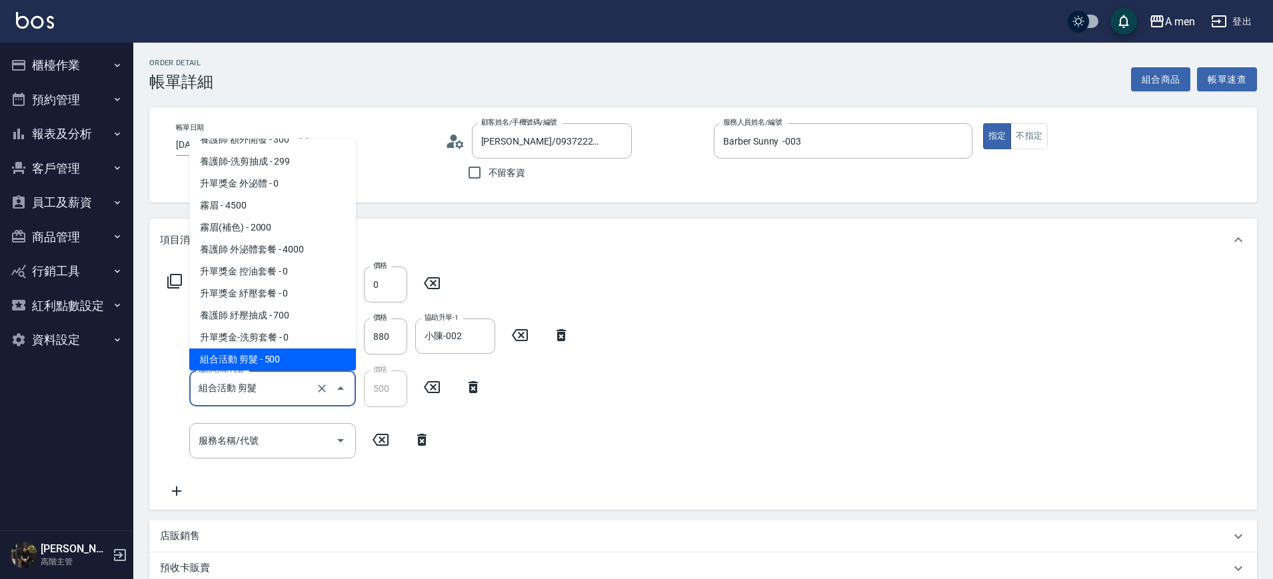
click at [294, 392] on input "組合活動 剪髮" at bounding box center [253, 387] width 117 height 23
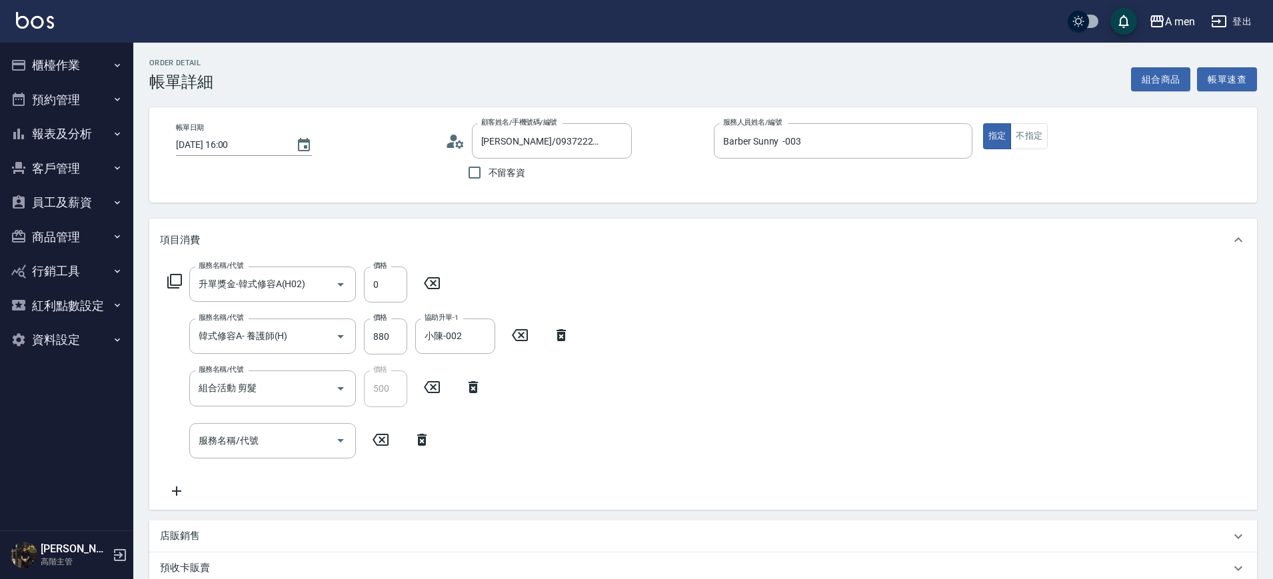
click at [461, 402] on div "服務名稱/代號 組合活動 剪髮 服務名稱/代號 價格 500 價格" at bounding box center [325, 388] width 330 height 36
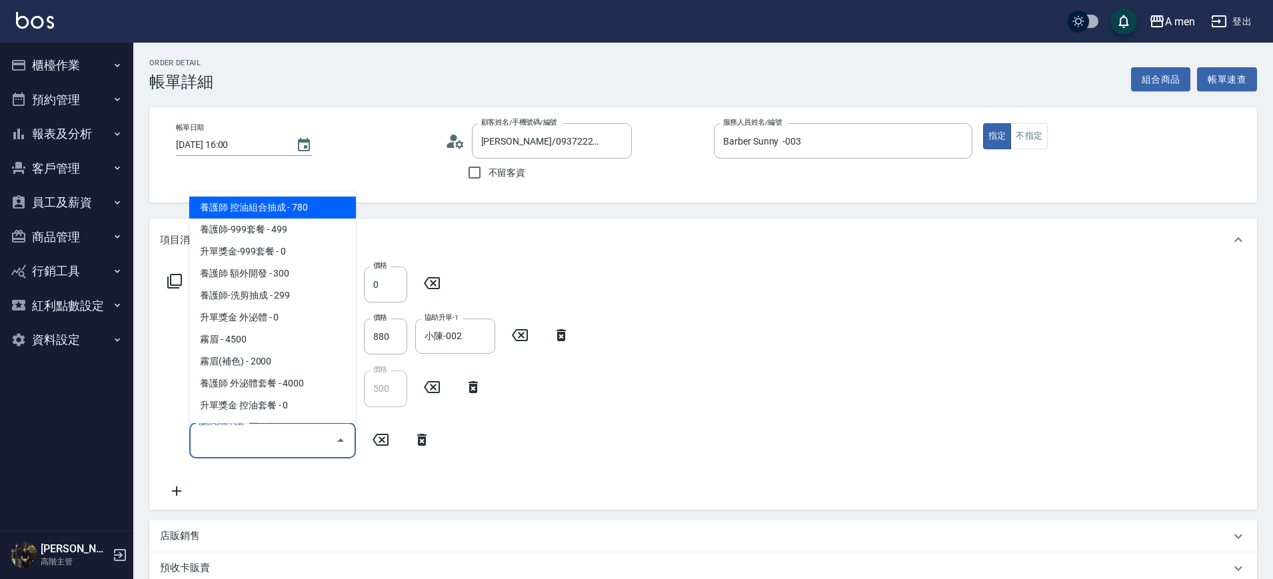
click at [307, 440] on input "服務名稱/代號" at bounding box center [262, 440] width 135 height 23
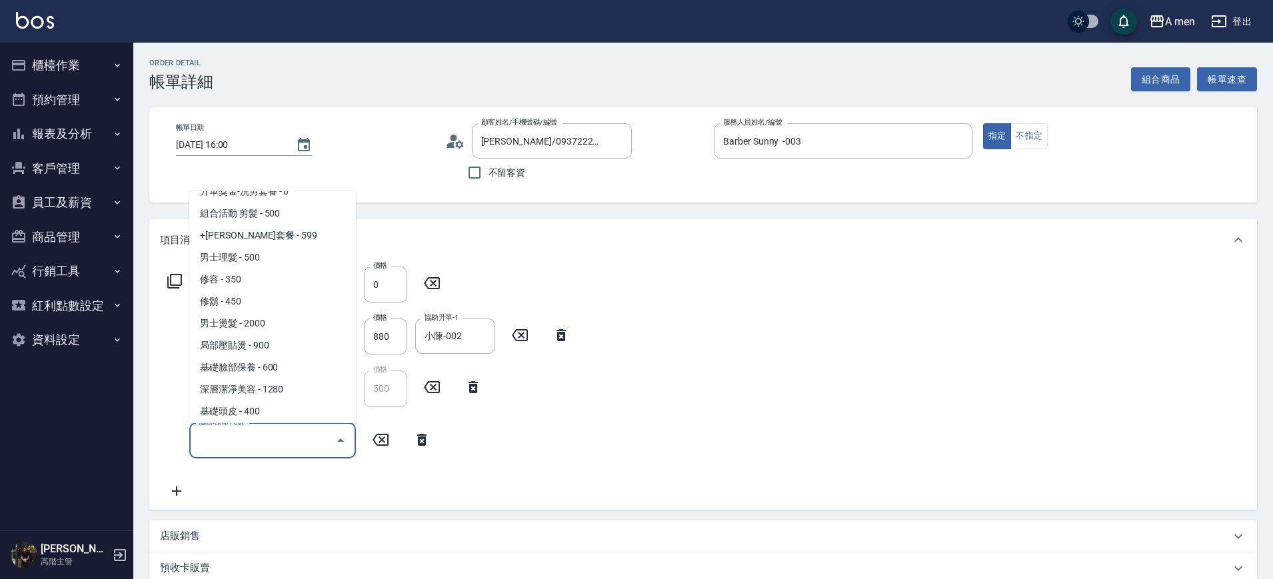
scroll to position [283, 0]
click at [309, 323] on span "男士燙髮 - 2000" at bounding box center [272, 321] width 167 height 22
type input "男士燙髮(B01)"
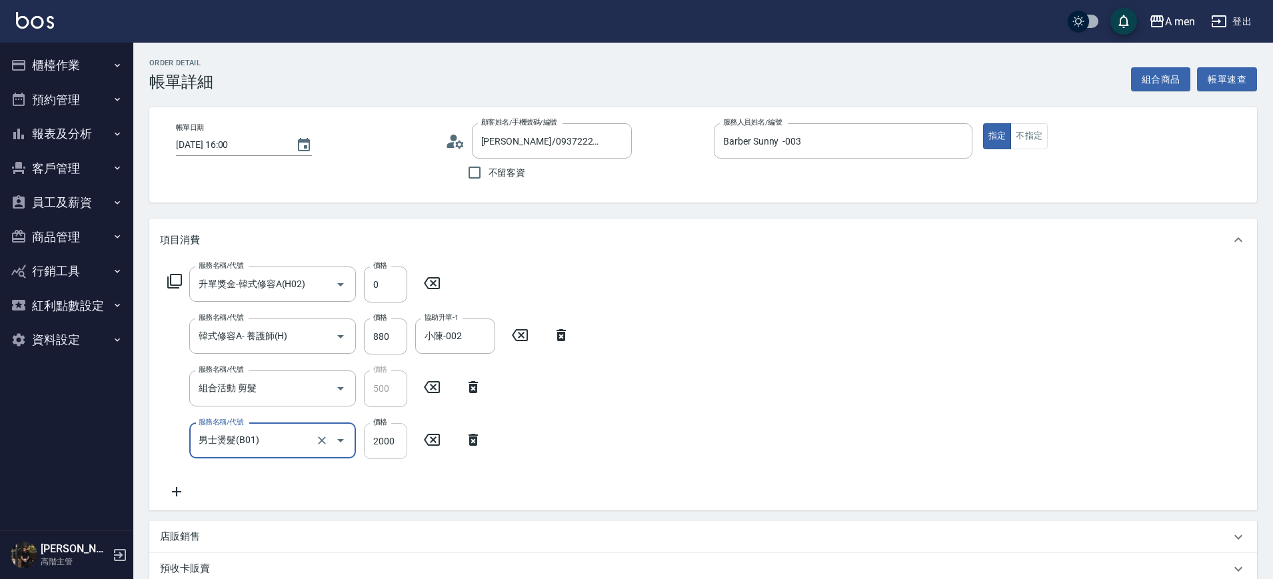
click at [396, 435] on input "2000" at bounding box center [385, 441] width 43 height 36
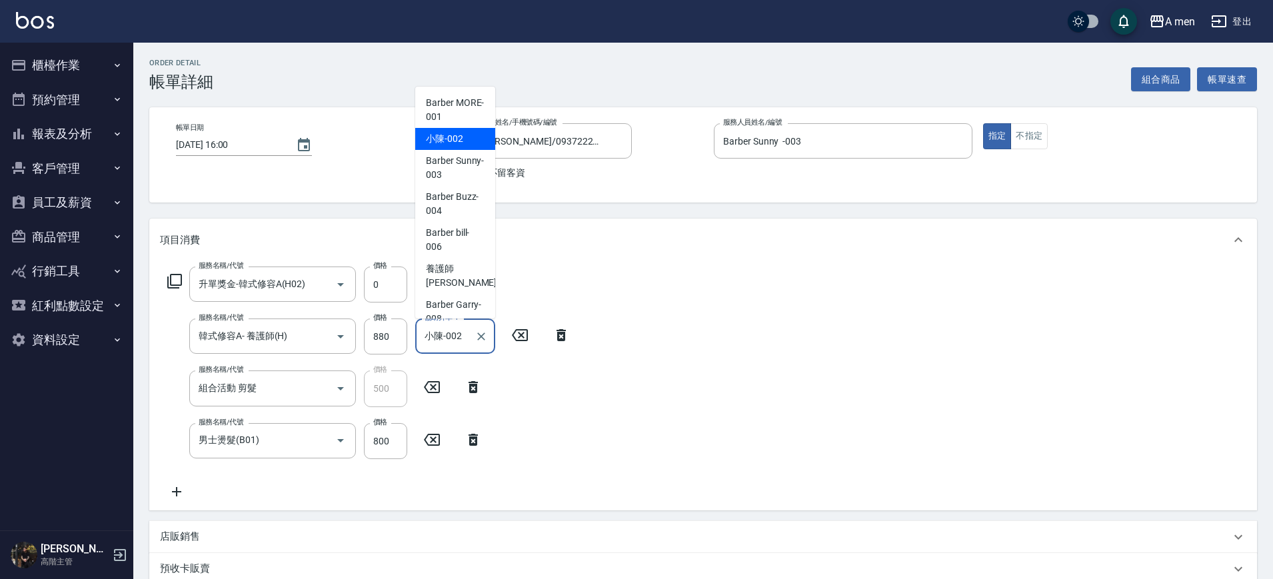
click at [444, 338] on input "小陳-002" at bounding box center [445, 335] width 48 height 23
click at [606, 373] on div "服務名稱/代號 升單獎金-韓式修容A(H02) 服務名稱/代號 價格 0 價格 服務名稱/代號 韓式修容A- 養護師(H) 服務名稱/代號 價格 880 價格…" at bounding box center [702, 385] width 1107 height 249
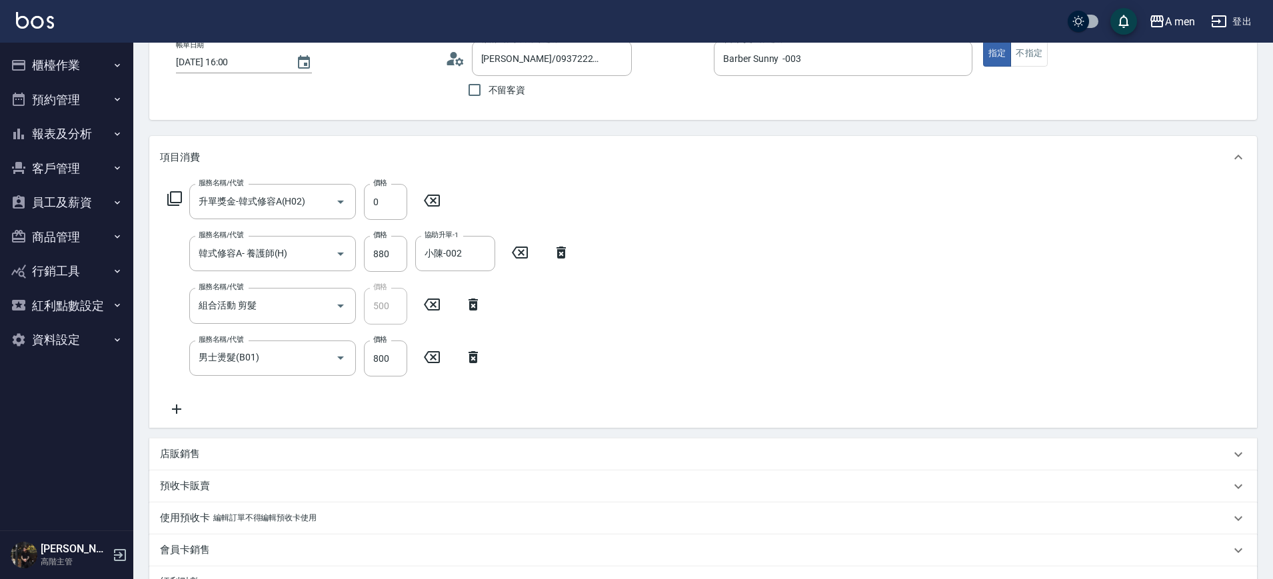
scroll to position [79, 0]
click at [399, 359] on input "800" at bounding box center [385, 362] width 43 height 36
type input "1300"
click at [581, 428] on div "服務名稱/代號 升單獎金-韓式修容A(H02) 服務名稱/代號 價格 0 價格 服務名稱/代號 韓式修容A- 養護師(H) 服務名稱/代號 價格 880 價格…" at bounding box center [702, 306] width 1107 height 249
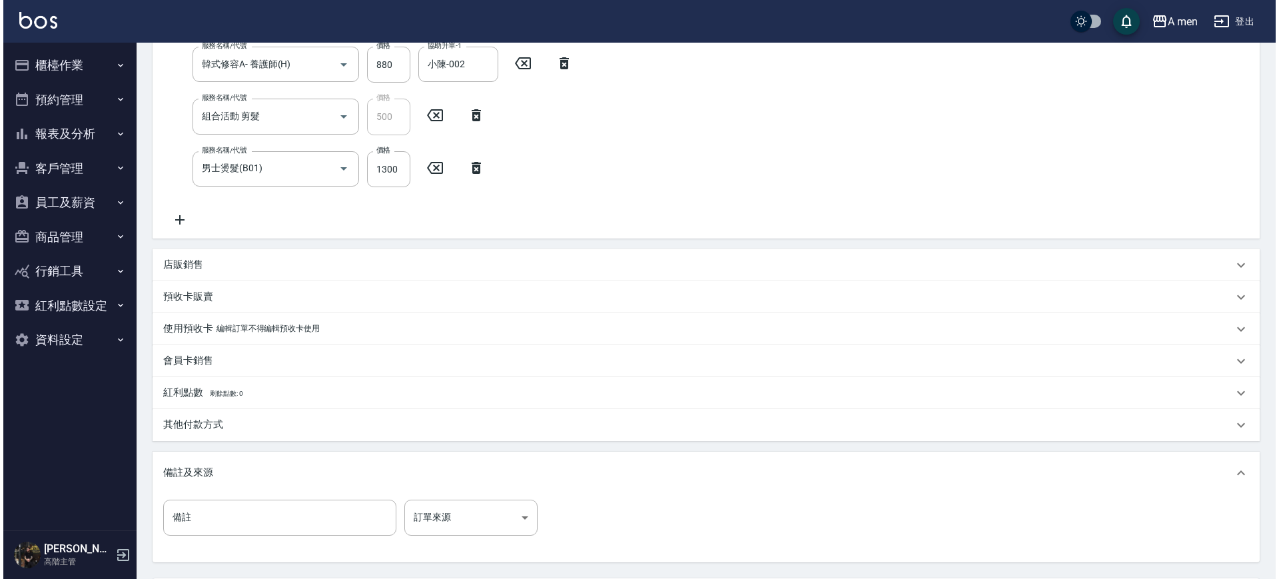
scroll to position [399, 0]
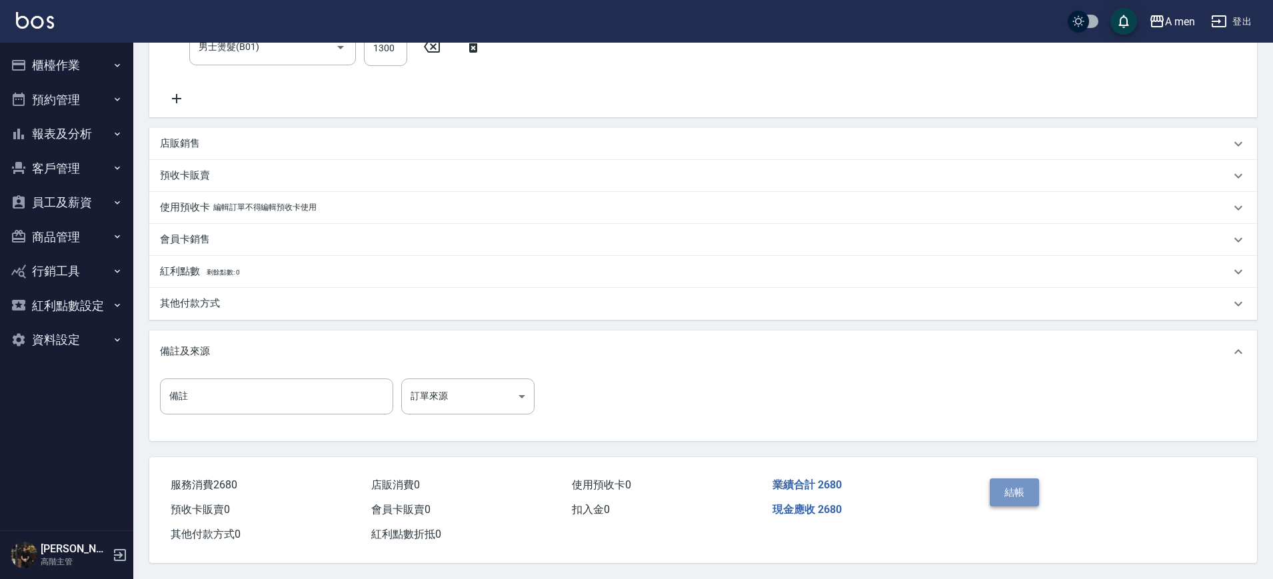
click at [1015, 480] on button "結帳" at bounding box center [1014, 492] width 50 height 28
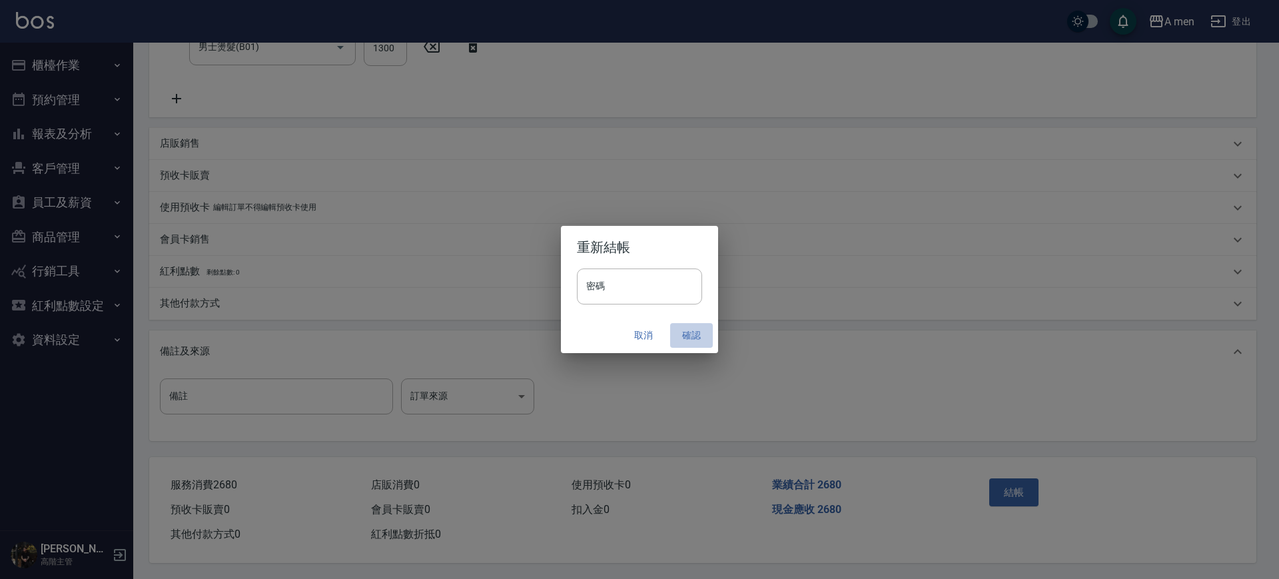
click at [696, 332] on button "確認" at bounding box center [691, 335] width 43 height 25
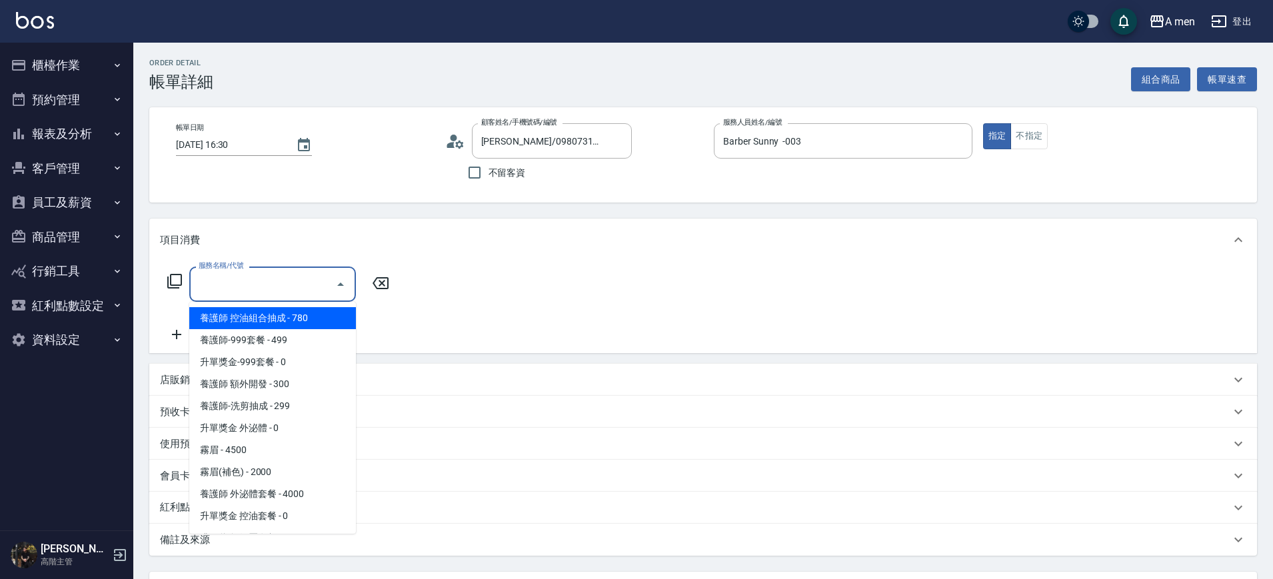
click at [290, 287] on input "服務名稱/代號" at bounding box center [262, 284] width 135 height 23
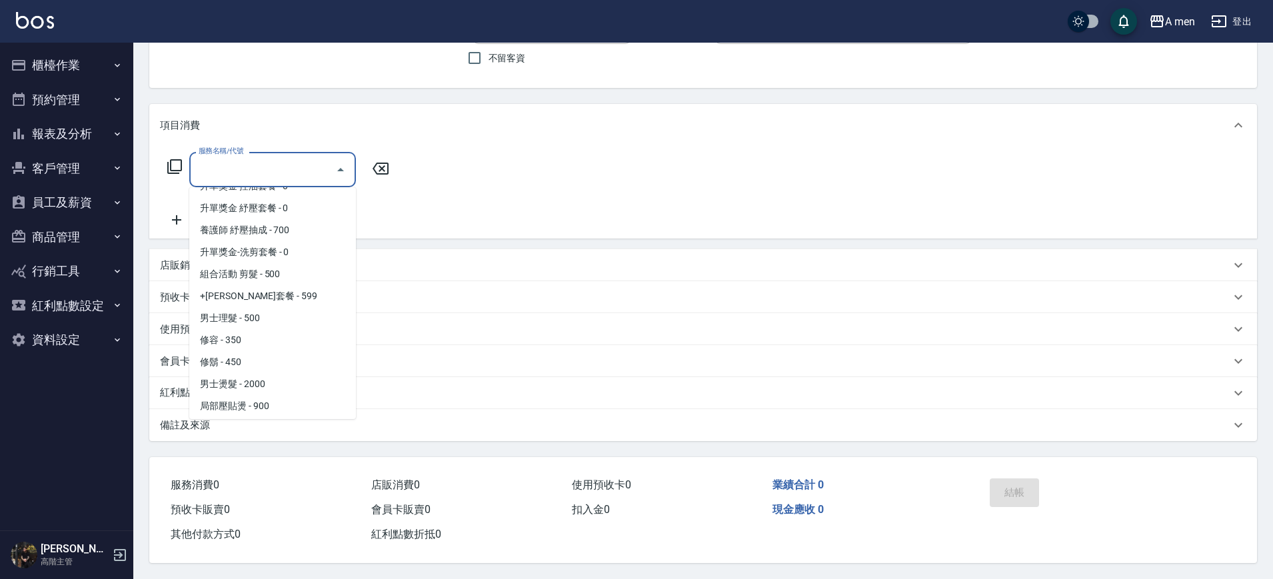
scroll to position [220, 0]
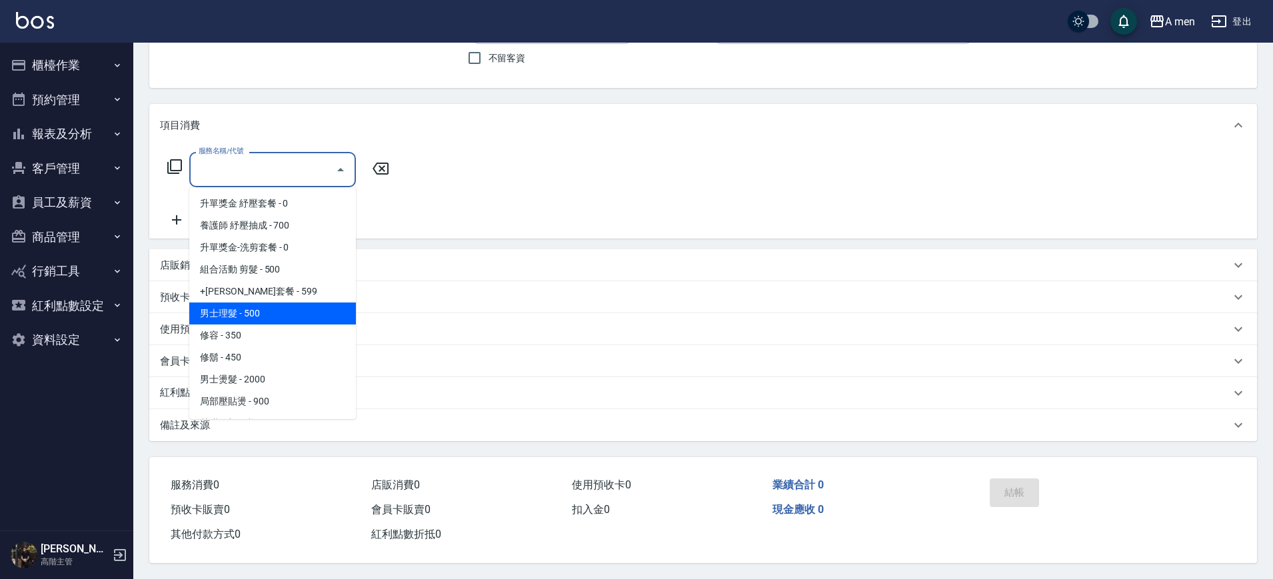
click at [281, 304] on span "男士理髮 - 500" at bounding box center [272, 313] width 167 height 22
type input "男士理髮(A01)"
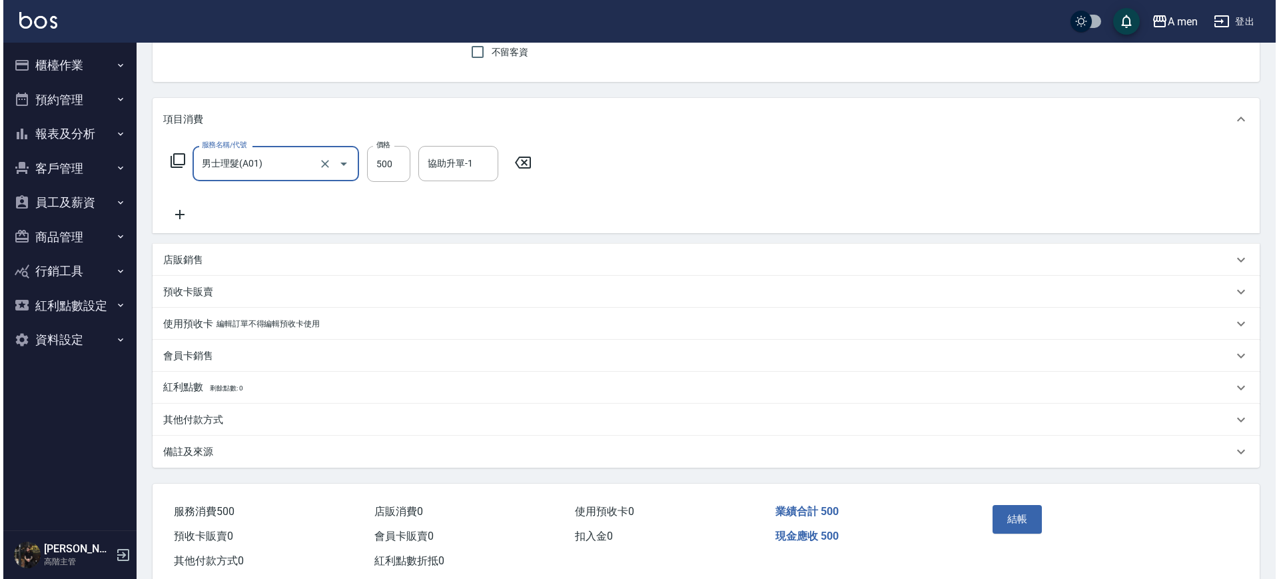
scroll to position [153, 0]
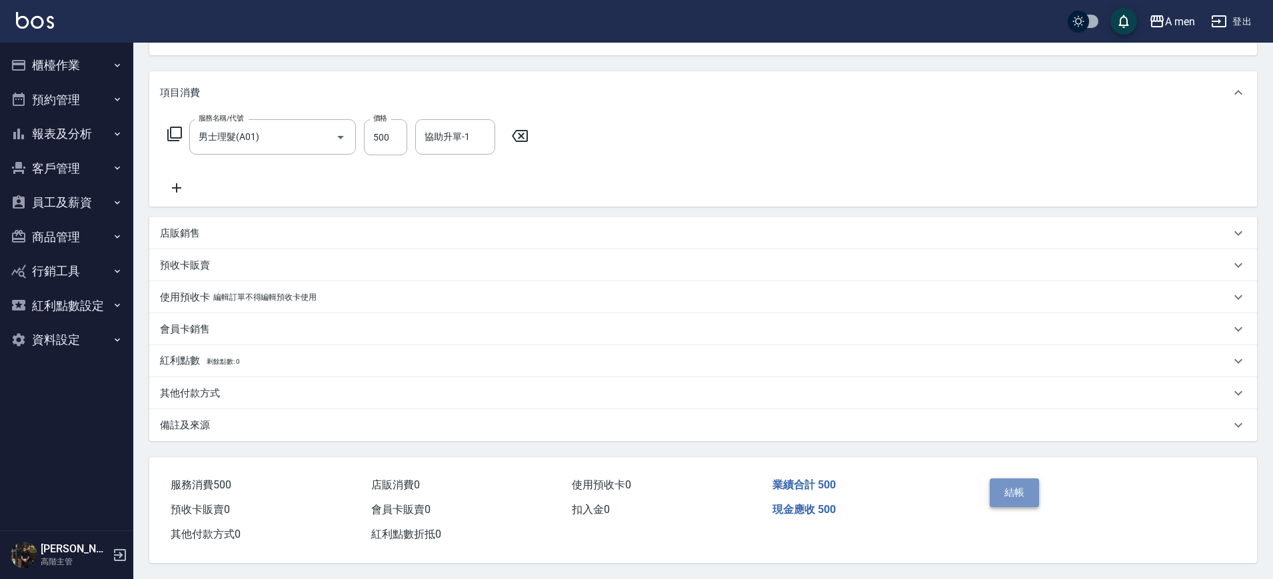
click at [1007, 490] on button "結帳" at bounding box center [1014, 492] width 50 height 28
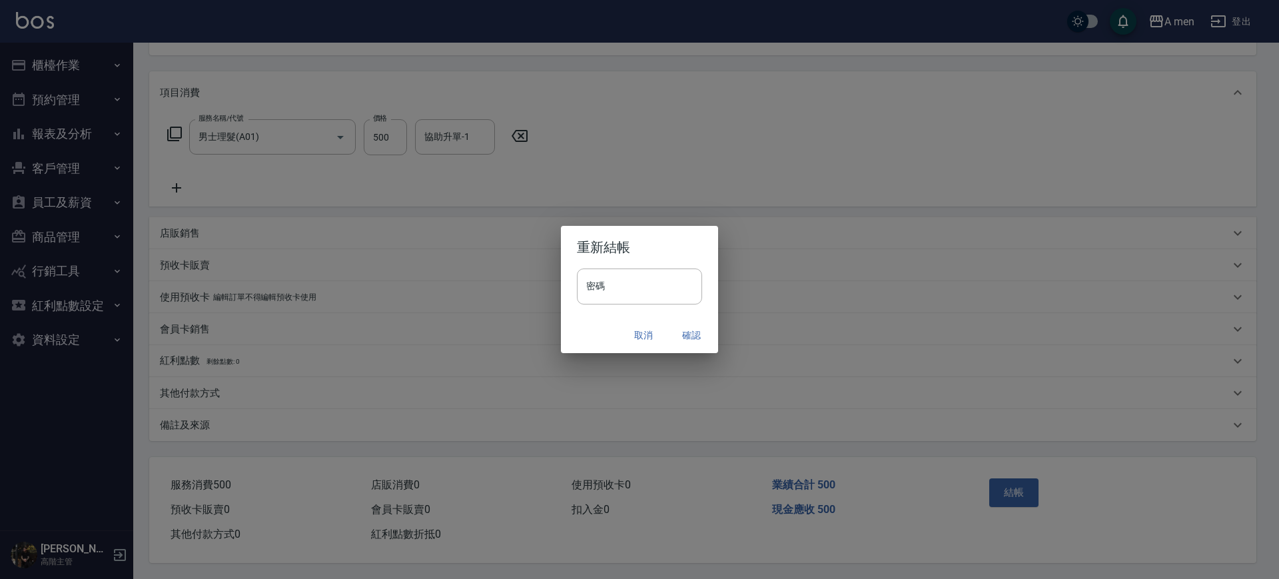
click at [686, 329] on button "確認" at bounding box center [691, 335] width 43 height 25
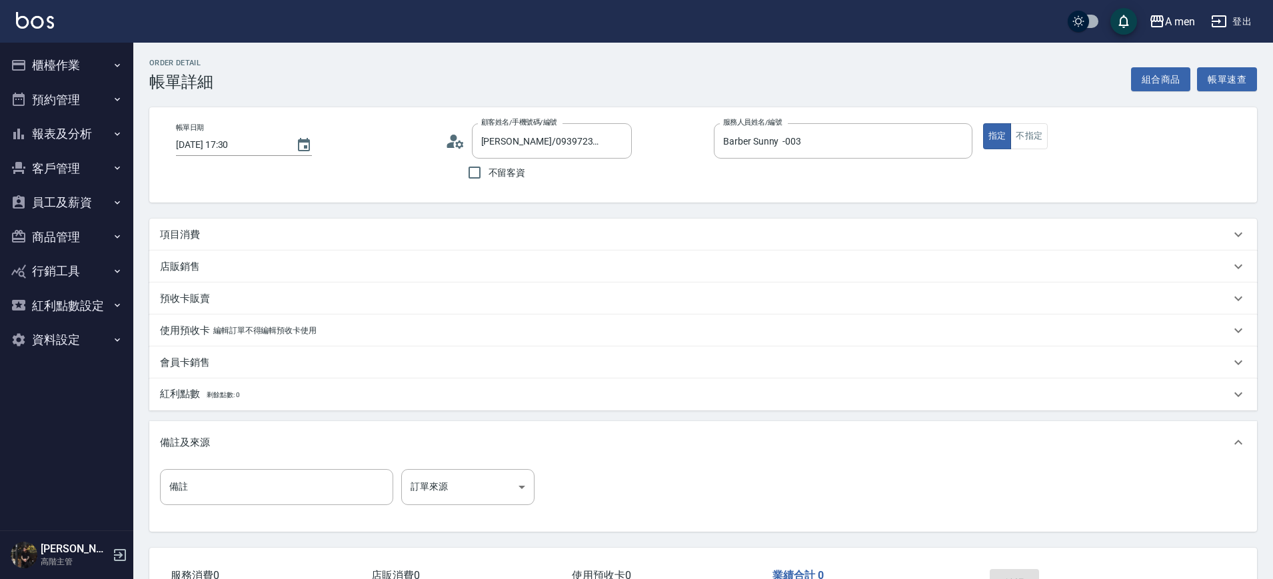
click at [450, 232] on div "項目消費" at bounding box center [695, 235] width 1070 height 14
click at [1139, 79] on button "組合商品" at bounding box center [1161, 79] width 60 height 25
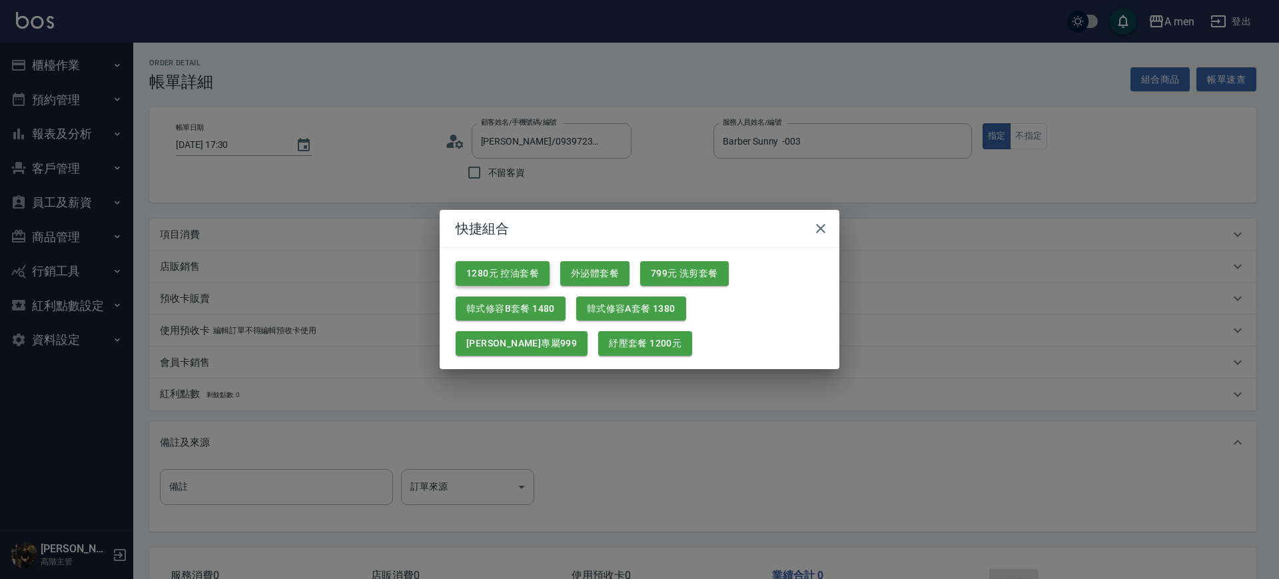
click at [524, 270] on button "1280元 控油套餐" at bounding box center [503, 273] width 94 height 25
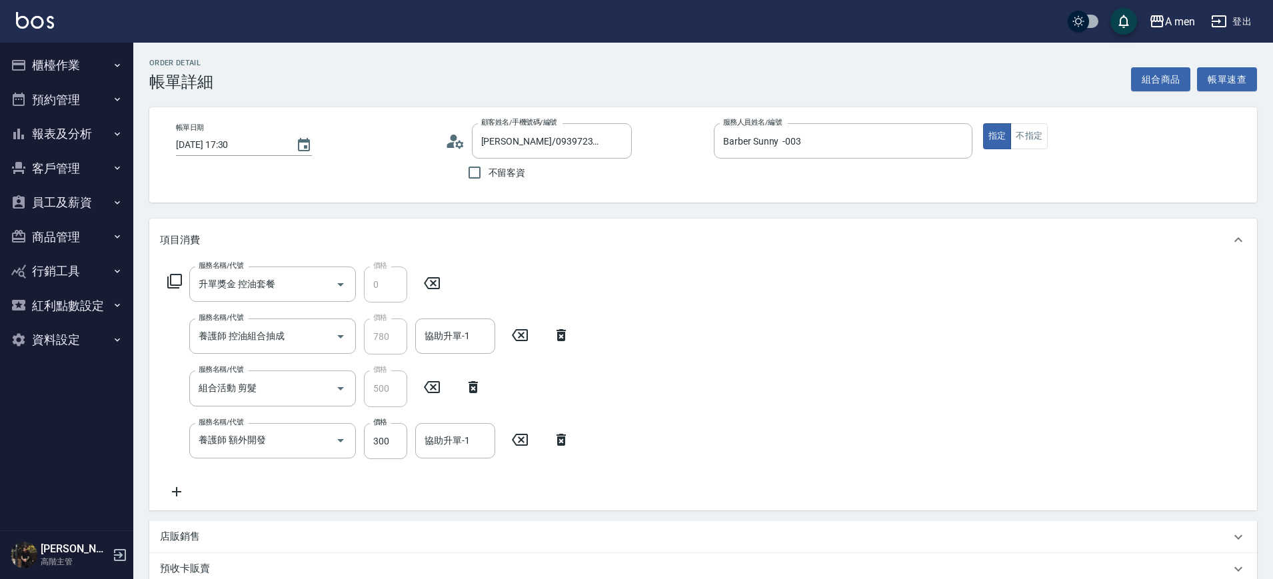
click at [565, 439] on icon at bounding box center [560, 440] width 9 height 12
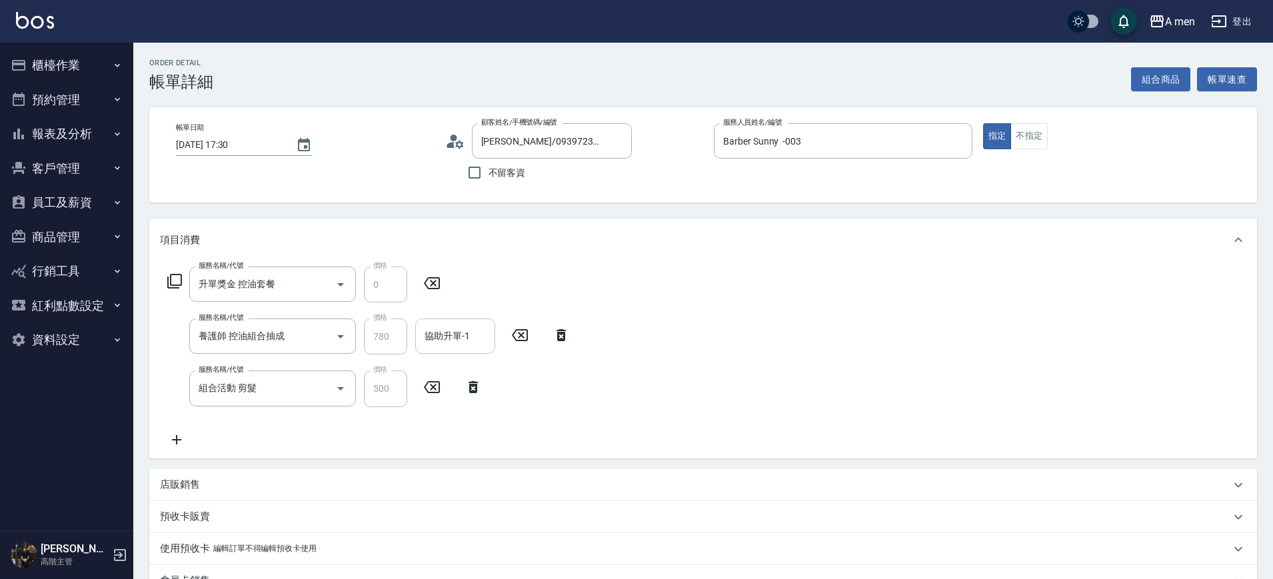
click at [450, 342] on input "協助升單-1" at bounding box center [455, 335] width 68 height 23
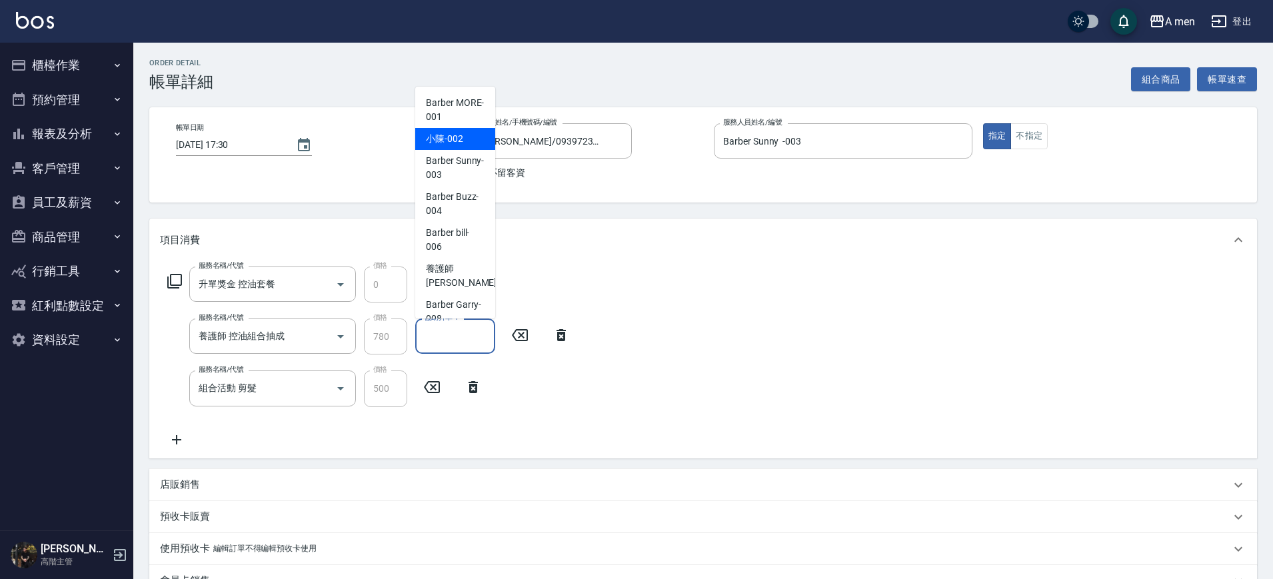
click at [443, 129] on div "小陳 -002" at bounding box center [455, 139] width 80 height 22
type input "小陳-002"
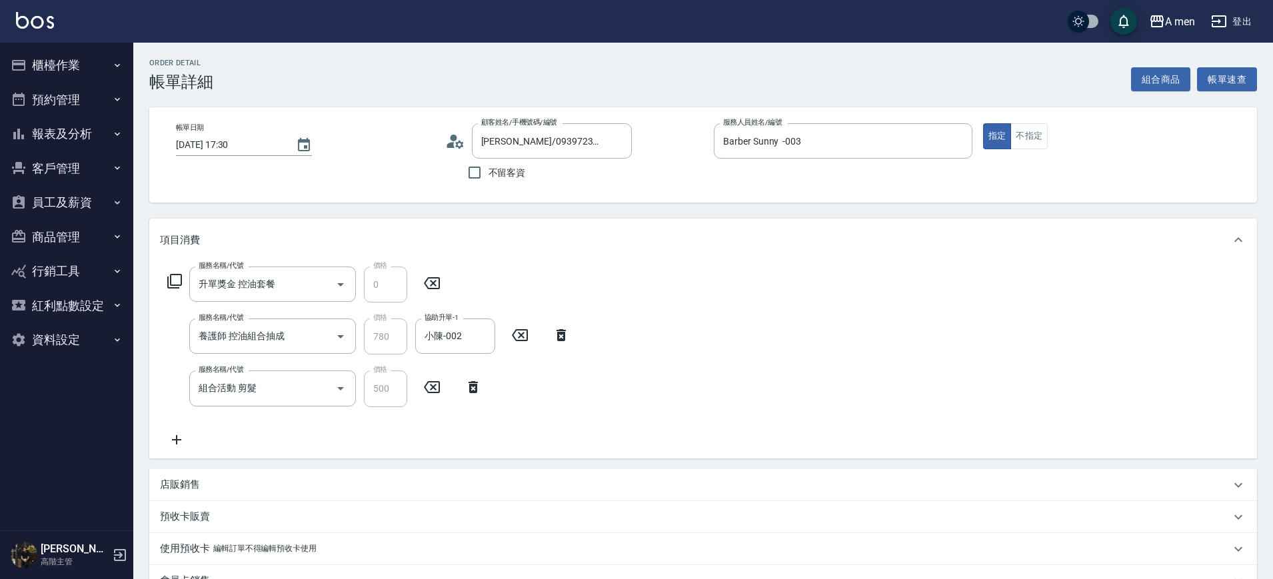
click at [766, 281] on div "服務名稱/代號 升單獎金 控油套餐 服務名稱/代號 價格 0 價格 服務名稱/代號 養護師 控油組合抽成 服務名稱/代號 價格 780 價格 協助升單-1 小…" at bounding box center [702, 359] width 1107 height 197
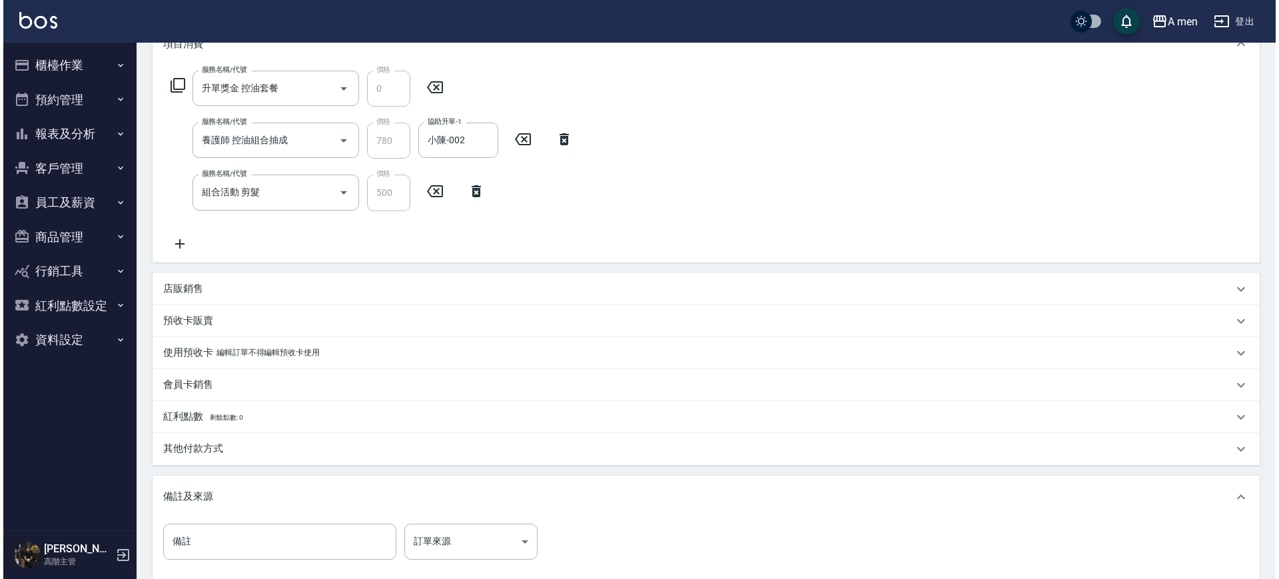
scroll to position [347, 0]
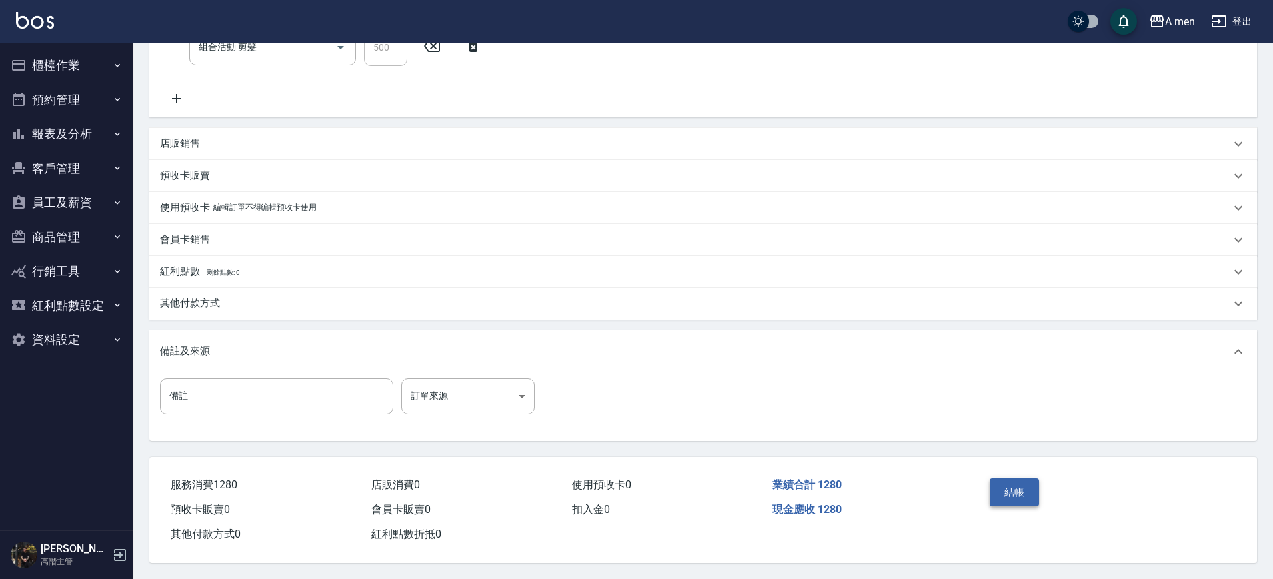
click at [1014, 478] on button "結帳" at bounding box center [1014, 492] width 50 height 28
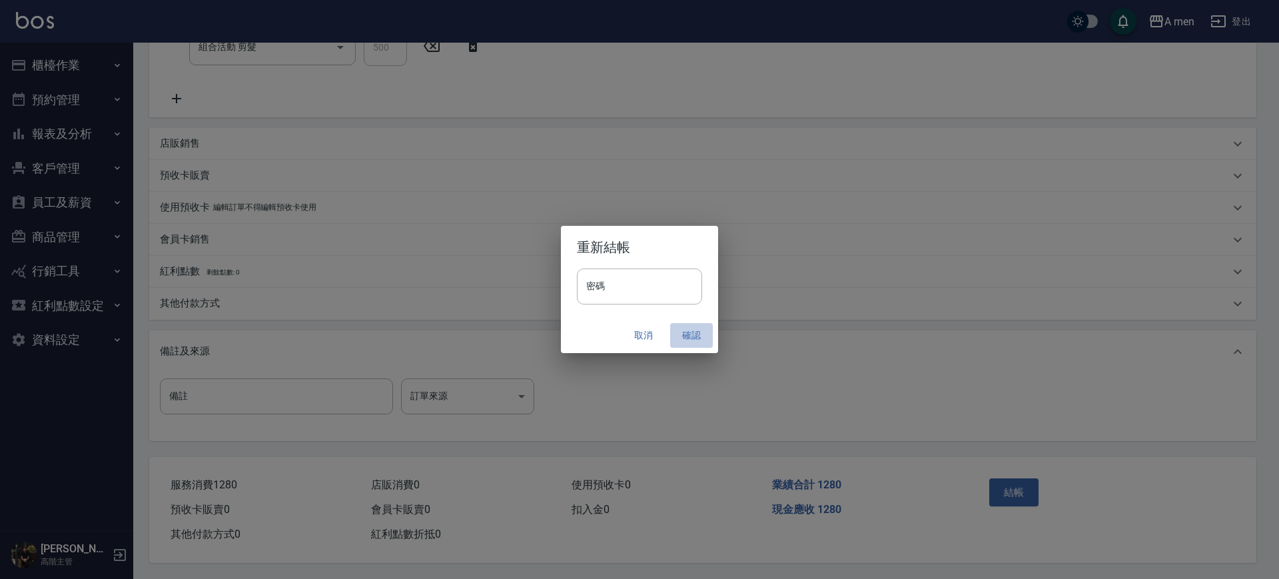
click at [699, 325] on button "確認" at bounding box center [691, 335] width 43 height 25
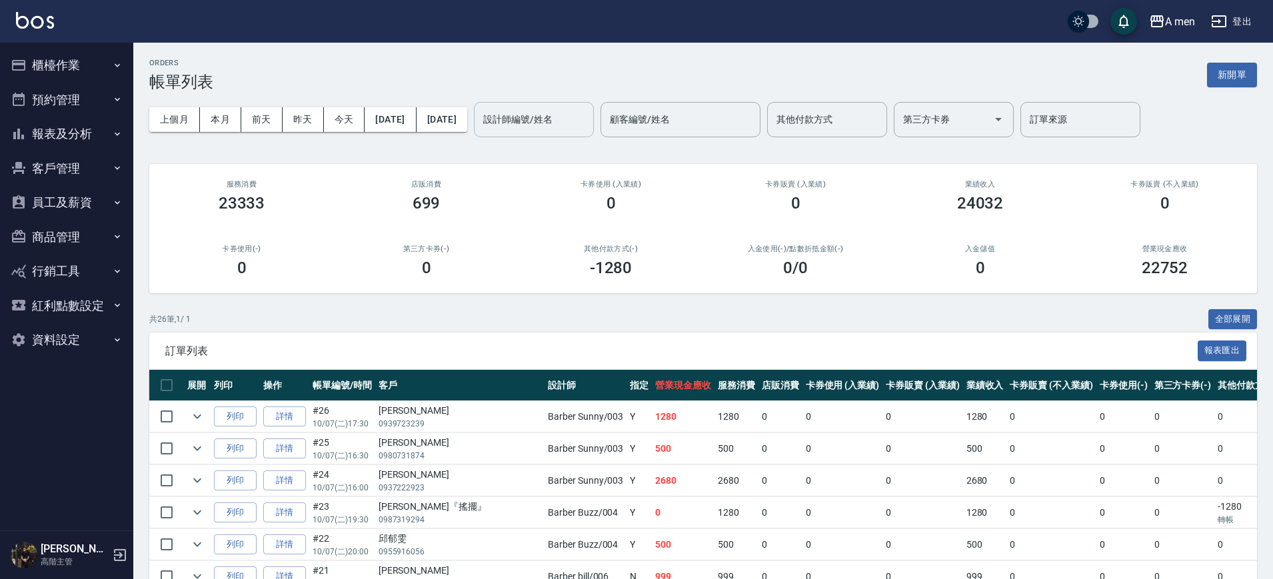
click at [548, 132] on div "設計師編號/姓名" at bounding box center [534, 119] width 120 height 35
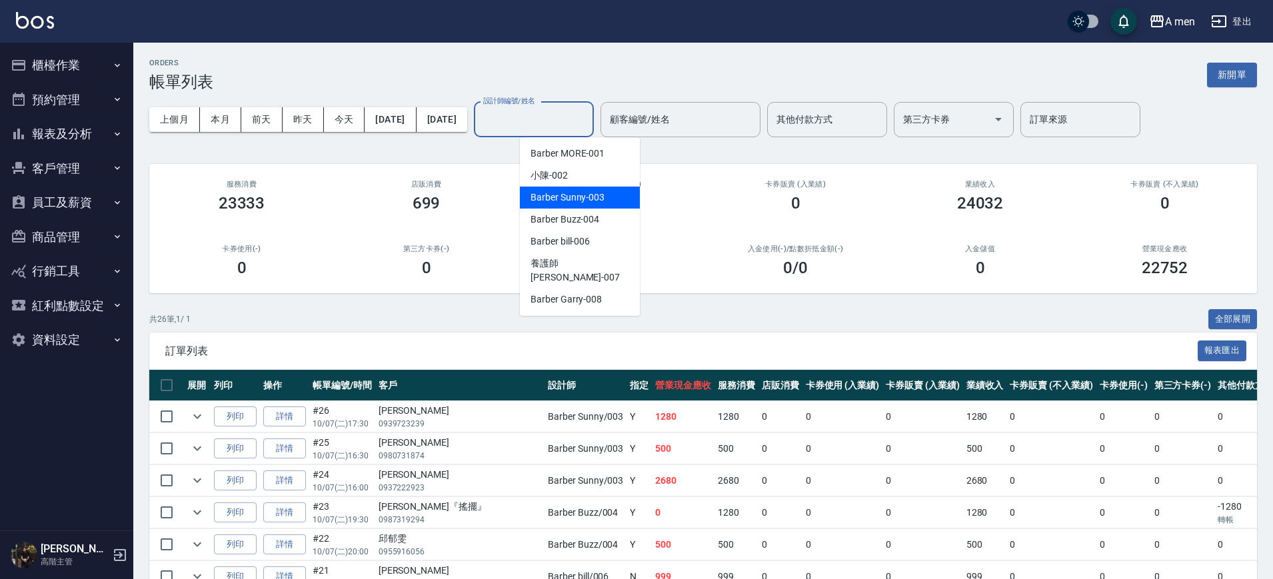
click at [554, 192] on span "Barber Sunny -003" at bounding box center [567, 198] width 74 height 14
type input "Barber Sunny -003"
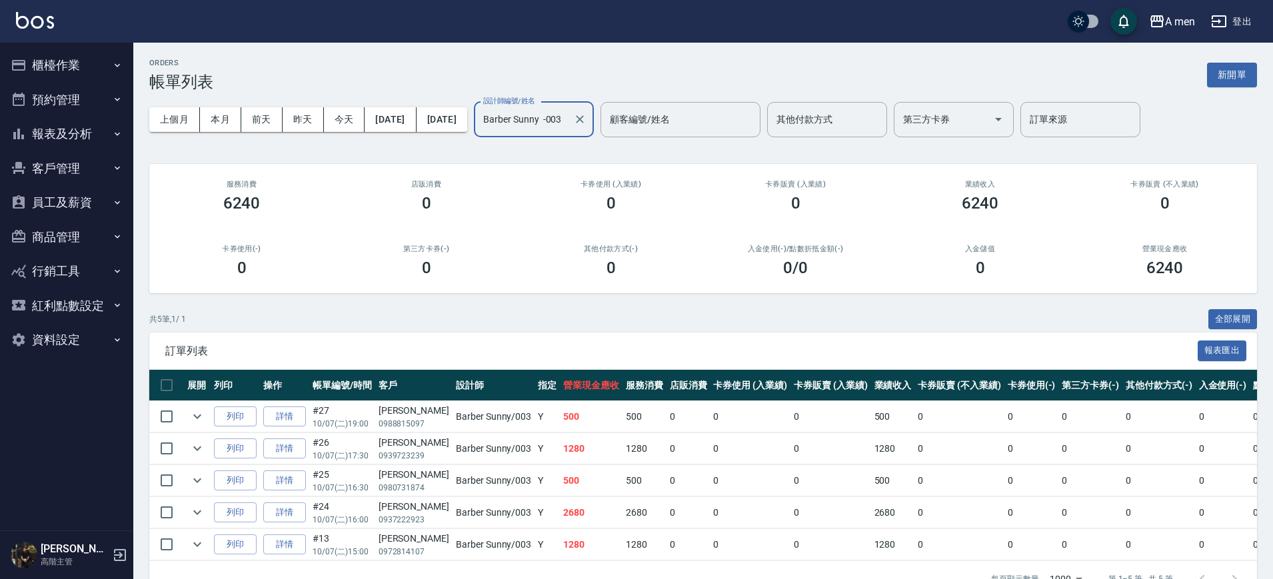
scroll to position [47, 0]
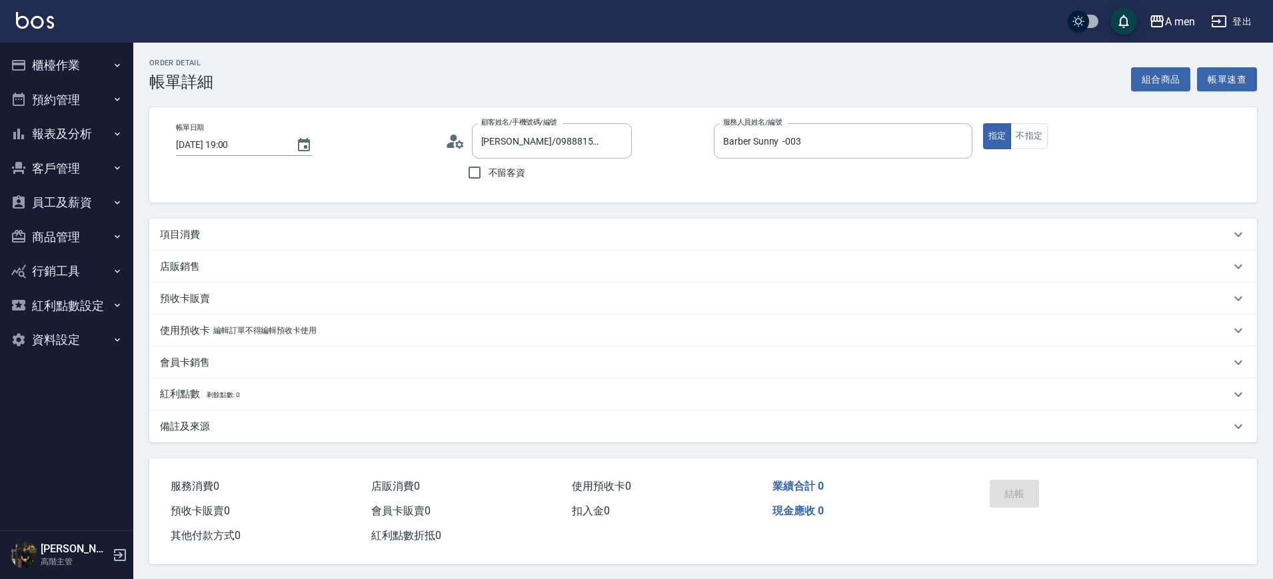
click at [422, 223] on div "項目消費" at bounding box center [702, 235] width 1107 height 32
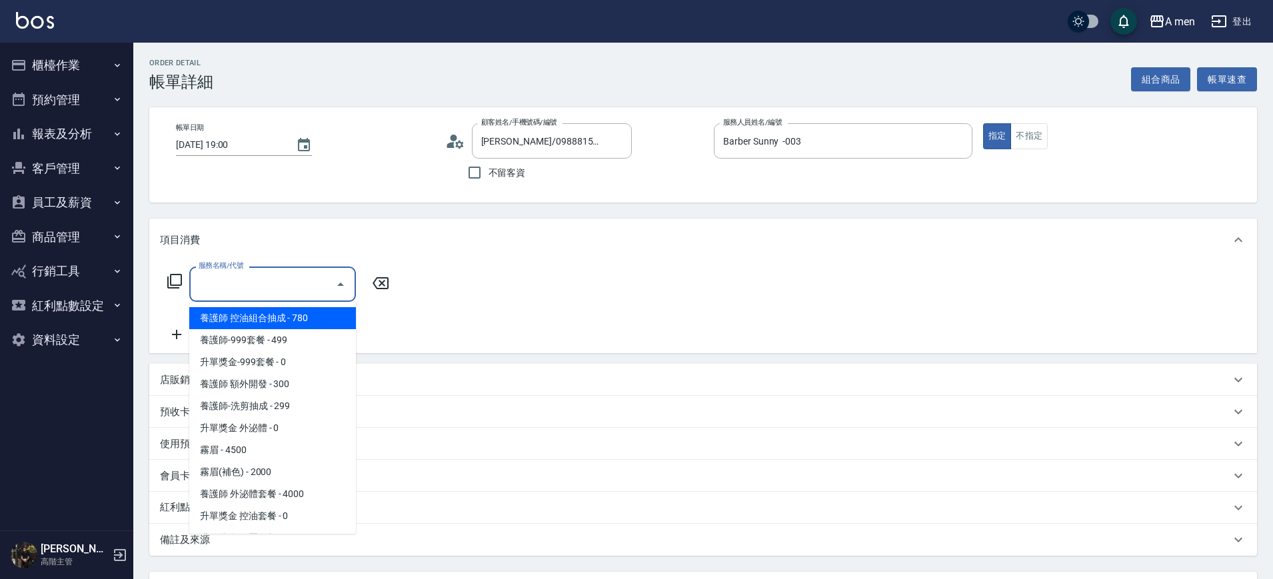
click at [319, 279] on input "服務名稱/代號" at bounding box center [262, 284] width 135 height 23
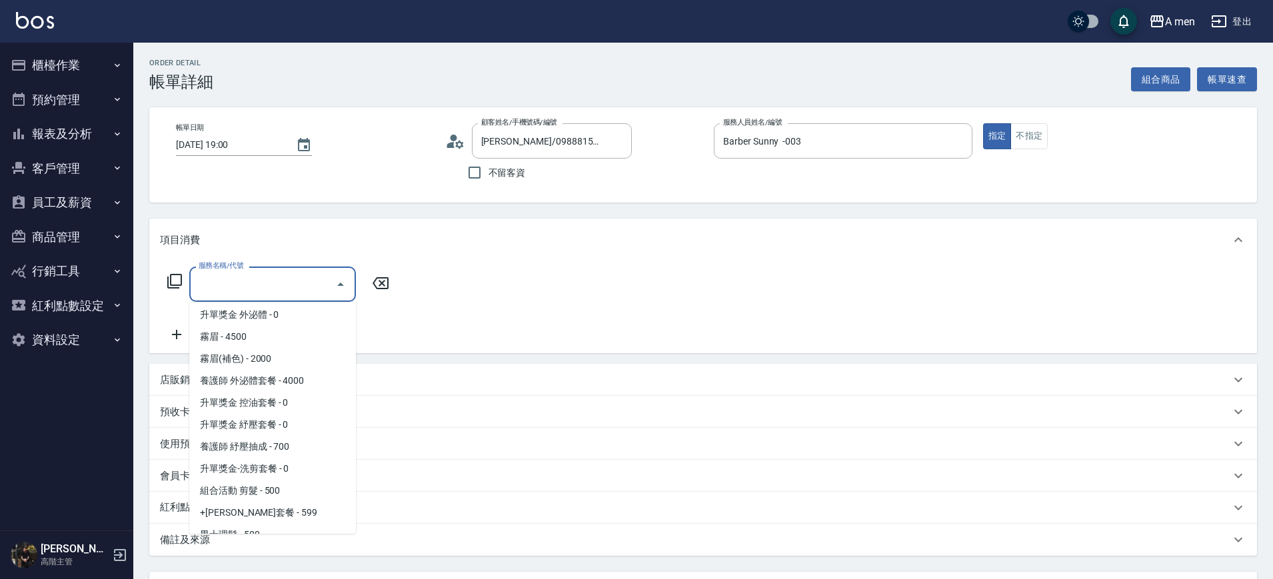
scroll to position [181, 0]
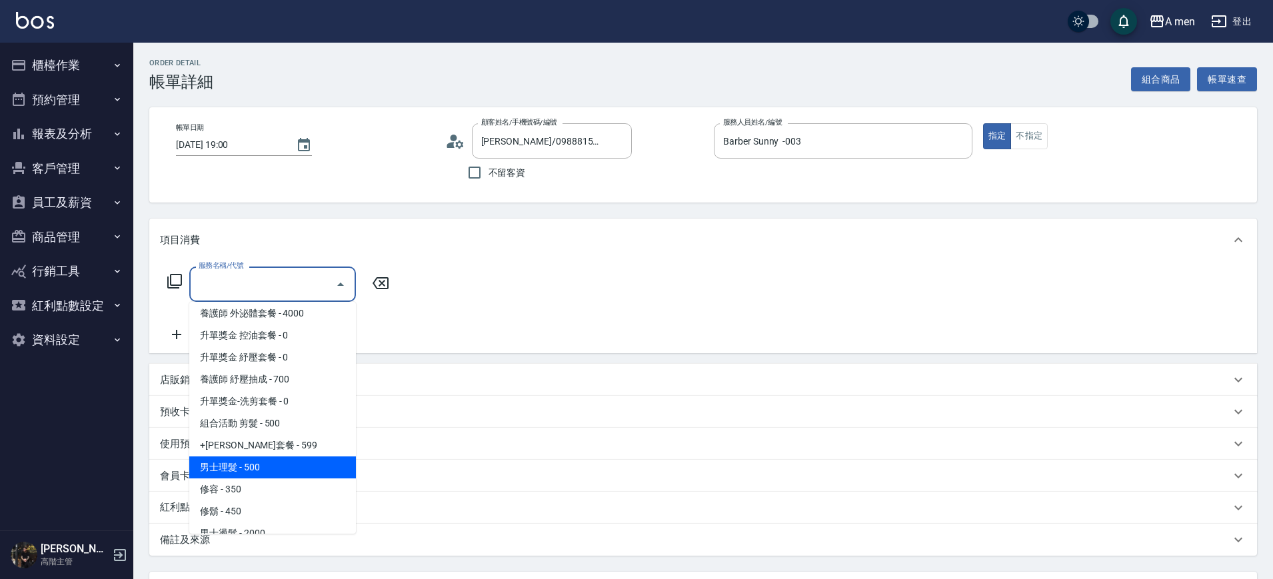
click at [286, 474] on ul "養護師 控油組合抽成 - 780 養護師-999套餐 - 499 升單獎金-999套餐 - 0 養護師 額外開發 - 300 養護師-洗剪抽成 - 299 升…" at bounding box center [272, 418] width 167 height 232
click at [286, 474] on span "男士理髮 - 500" at bounding box center [272, 467] width 167 height 22
type input "男士理髮(A01)"
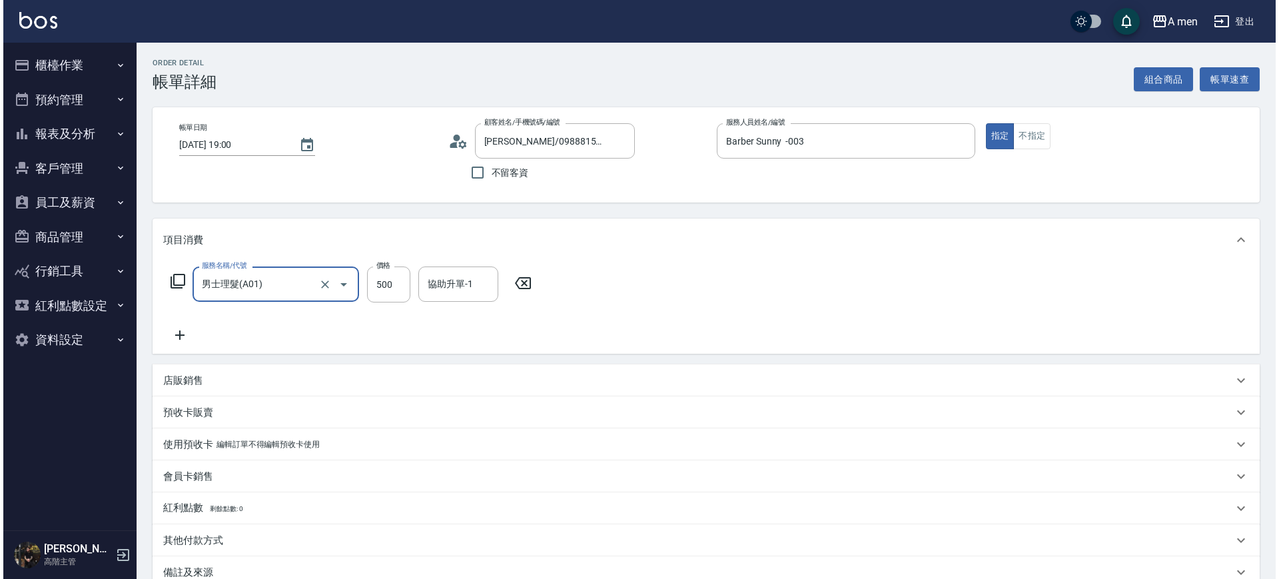
scroll to position [153, 0]
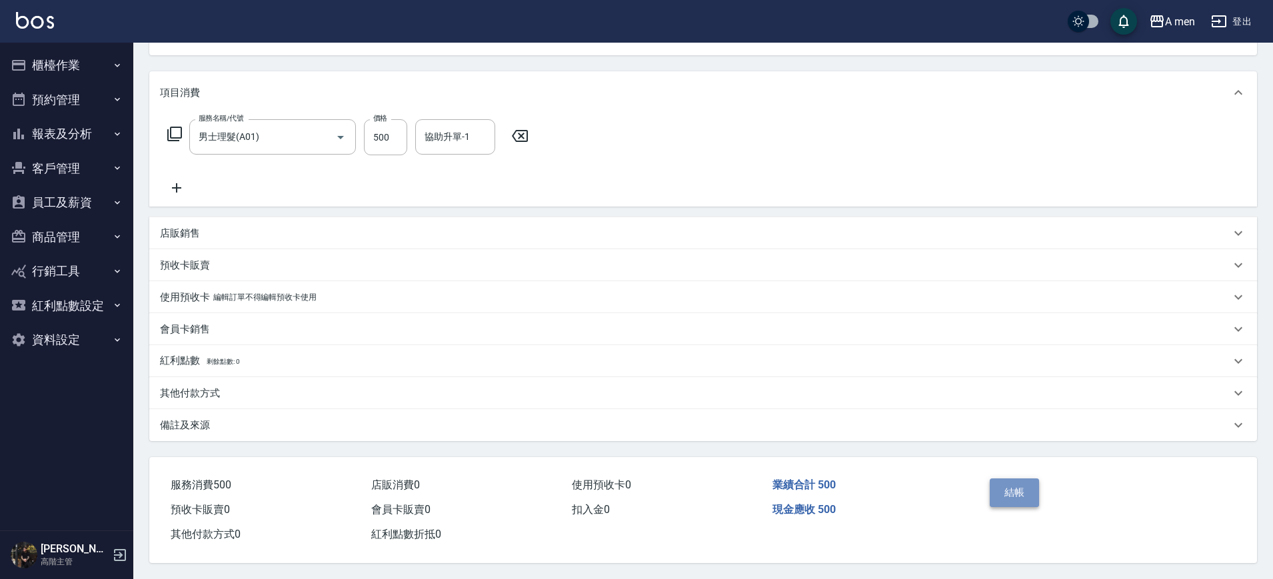
click at [1007, 478] on button "結帳" at bounding box center [1014, 492] width 50 height 28
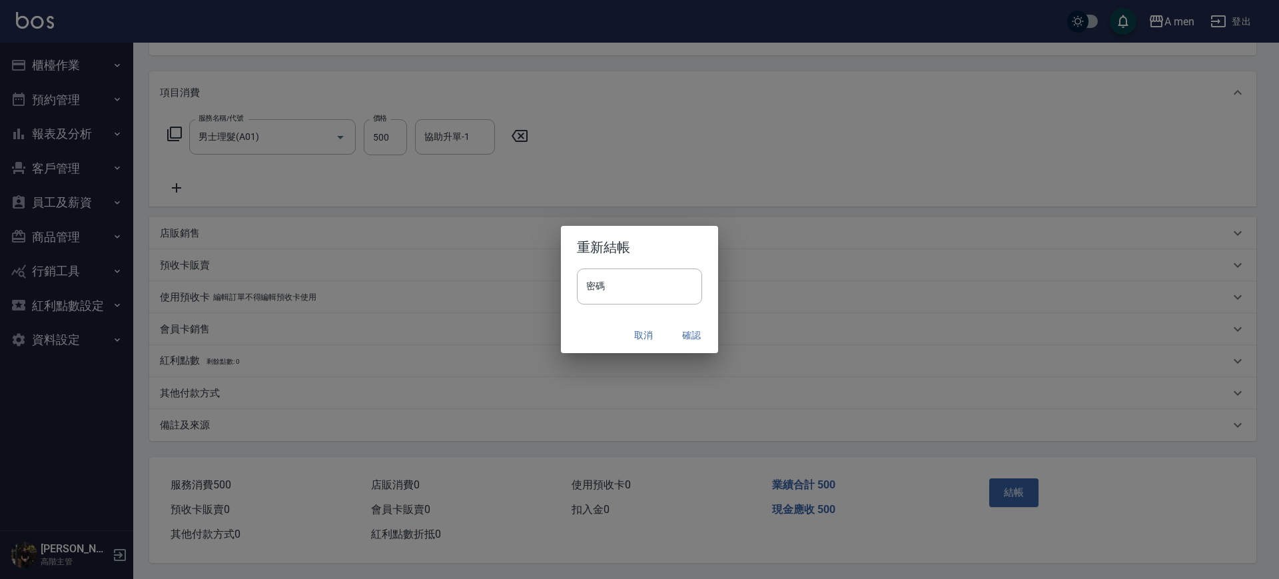
click at [692, 332] on button "確認" at bounding box center [691, 335] width 43 height 25
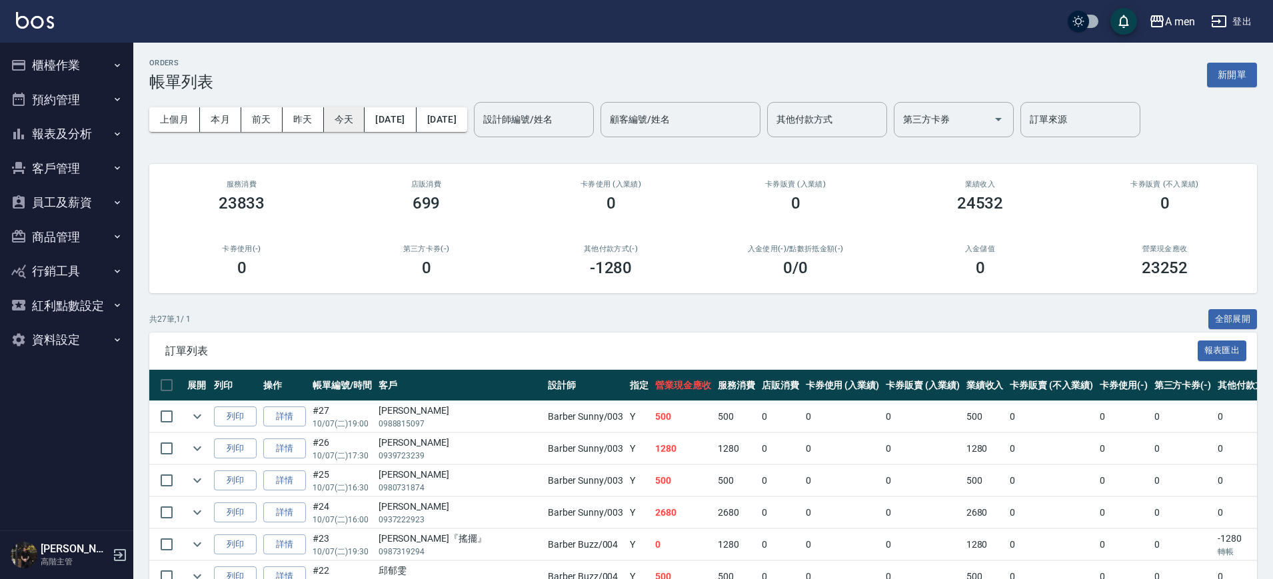
click at [339, 109] on button "今天" at bounding box center [344, 119] width 41 height 25
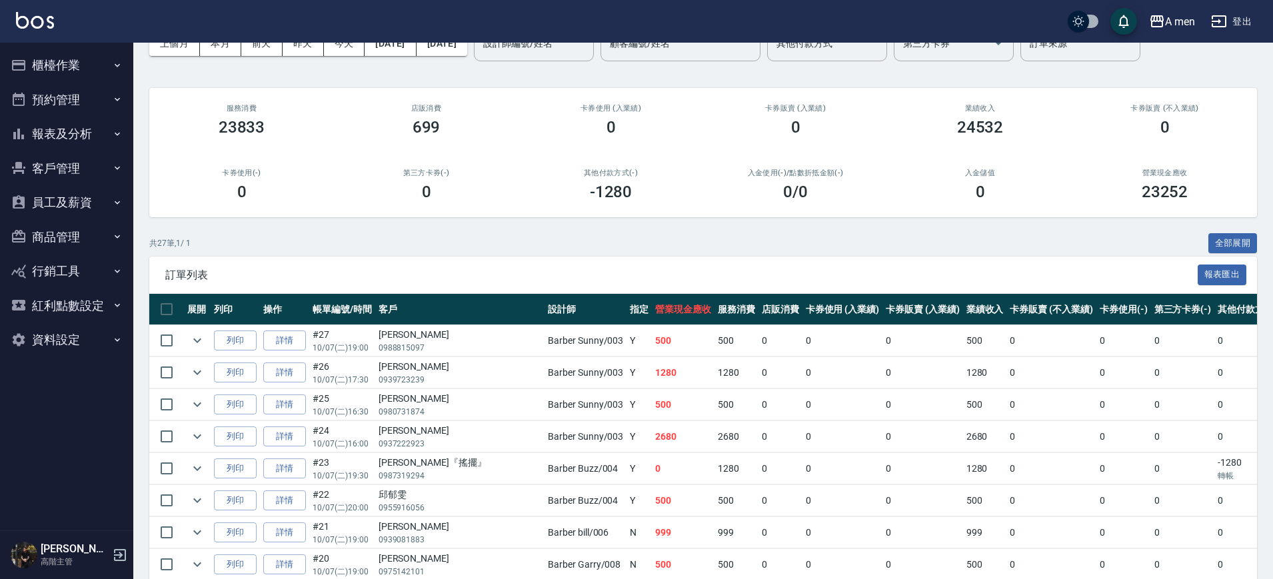
scroll to position [23, 0]
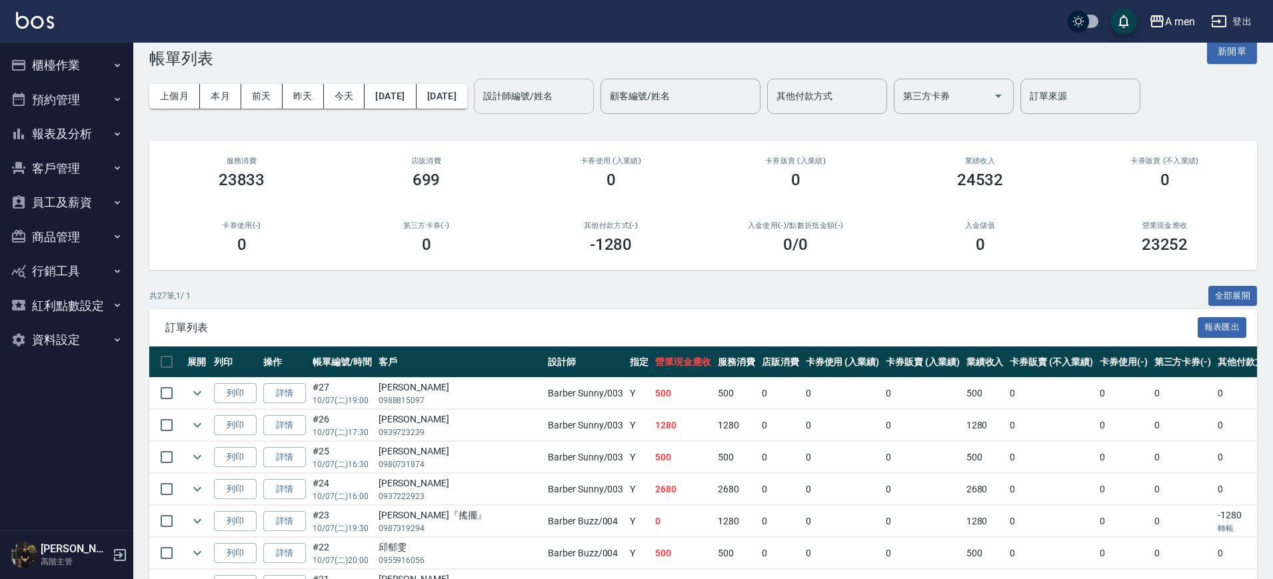
click at [567, 99] on input "設計師編號/姓名" at bounding box center [534, 96] width 108 height 23
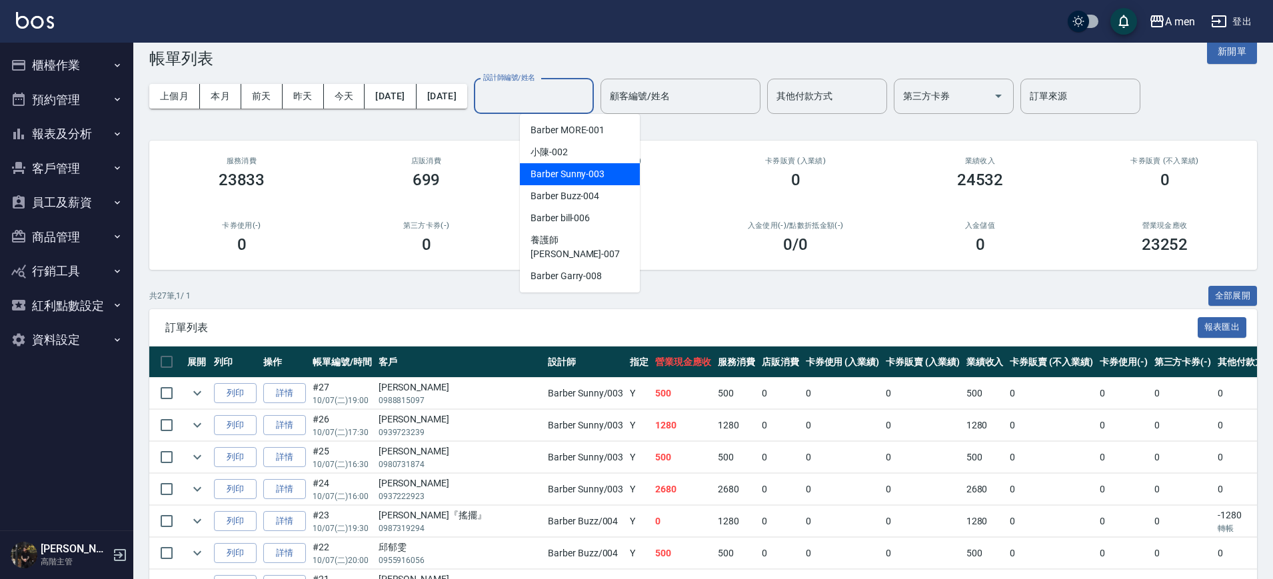
click at [568, 175] on span "Barber Sunny -003" at bounding box center [567, 174] width 74 height 14
type input "Barber Sunny -003"
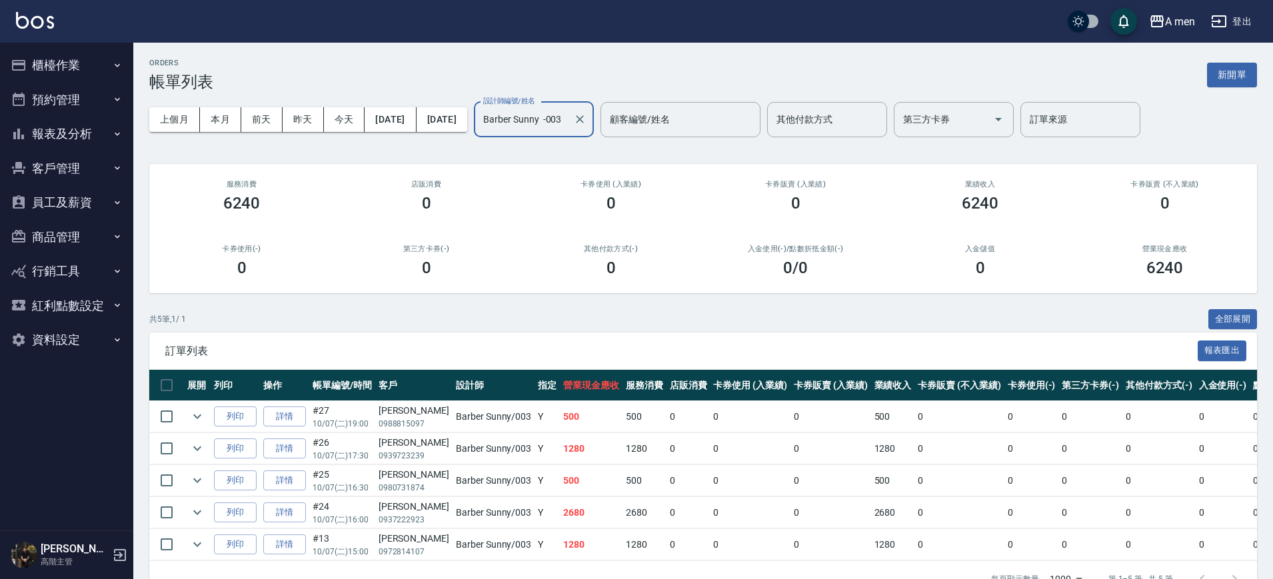
scroll to position [47, 0]
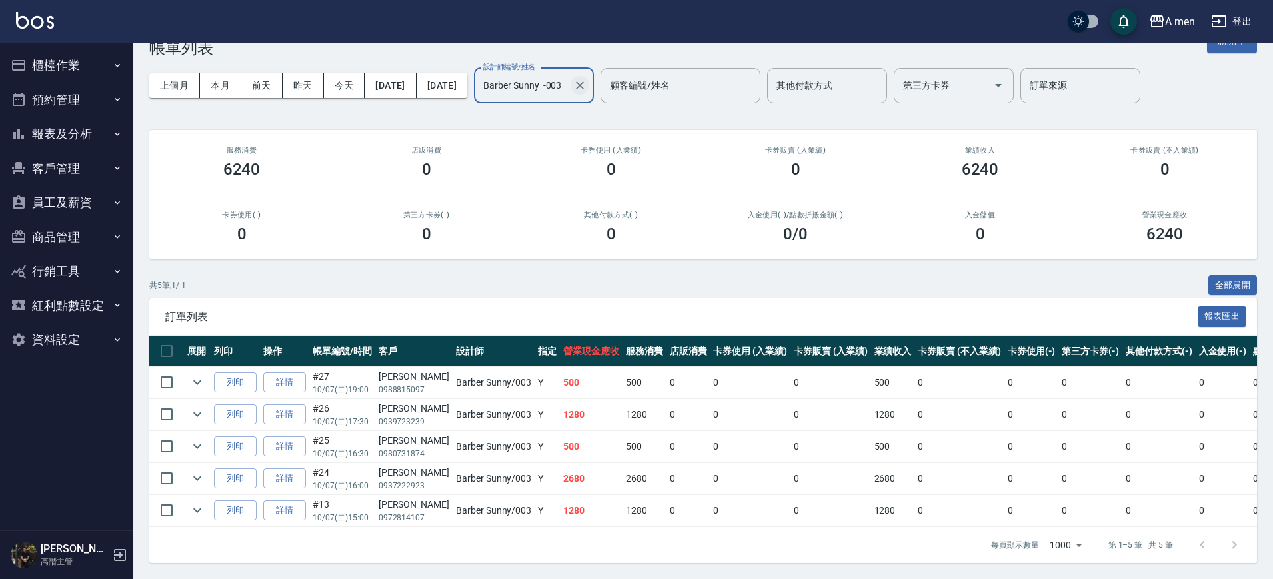
click at [586, 79] on icon "Clear" at bounding box center [579, 85] width 13 height 13
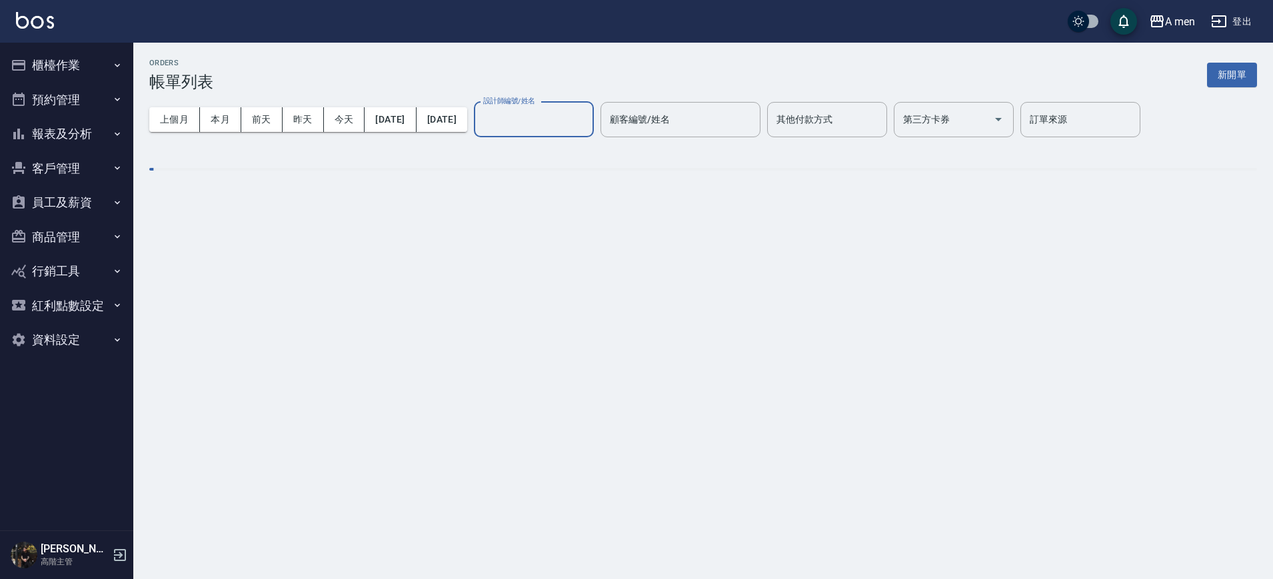
scroll to position [0, 0]
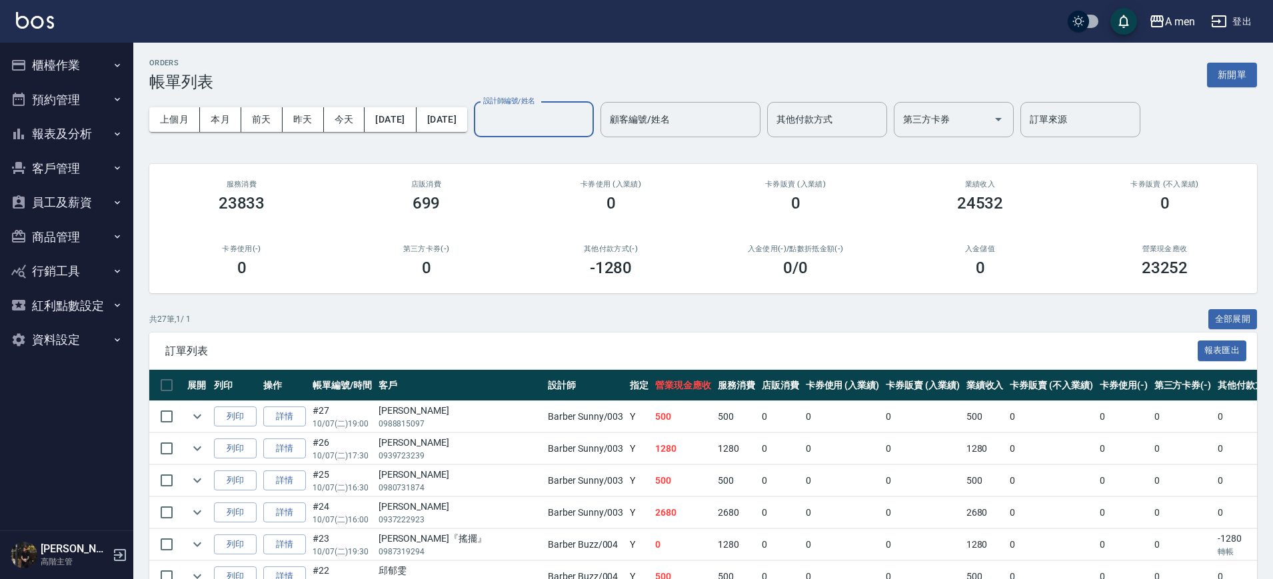
click at [583, 129] on input "設計師編號/姓名" at bounding box center [534, 119] width 108 height 23
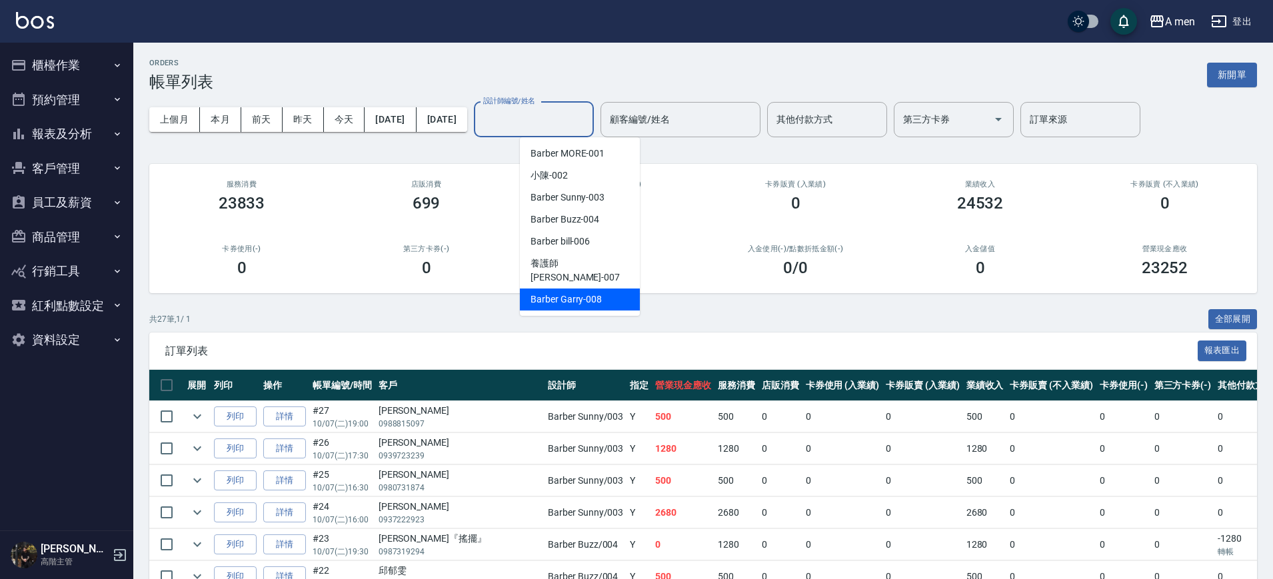
click at [613, 289] on div "Barber Garry -008" at bounding box center [580, 300] width 120 height 22
type input "Barber Garry-008"
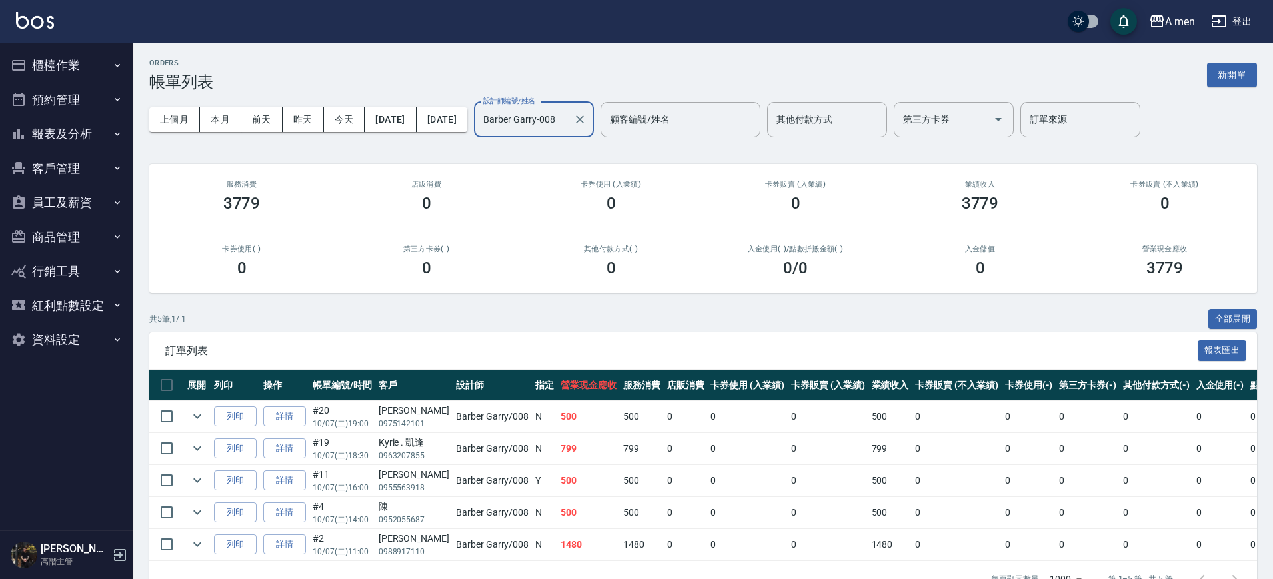
click at [496, 159] on div "ORDERS 帳單列表 新開單 上個月 本月 [DATE] [DATE] [DATE] [DATE] [DATE] 設計師編號/姓名 [PERSON_NAME…" at bounding box center [702, 328] width 1139 height 570
click at [340, 123] on button "今天" at bounding box center [344, 119] width 41 height 25
click at [584, 120] on icon "Clear" at bounding box center [580, 119] width 8 height 8
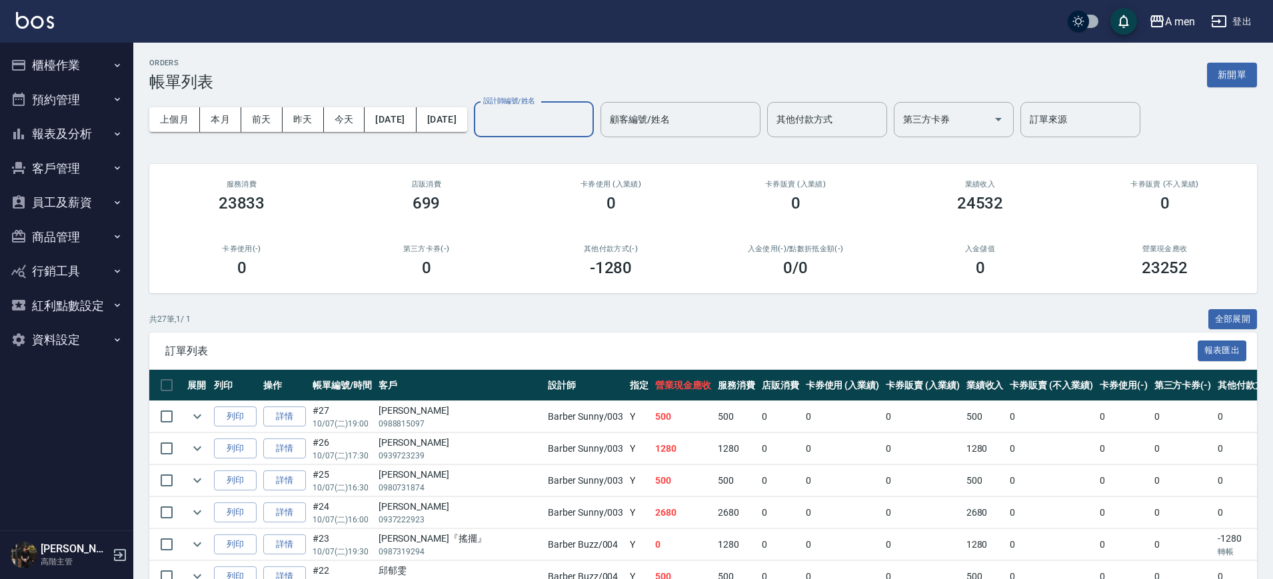
click at [758, 394] on th "店販消費" at bounding box center [780, 385] width 44 height 31
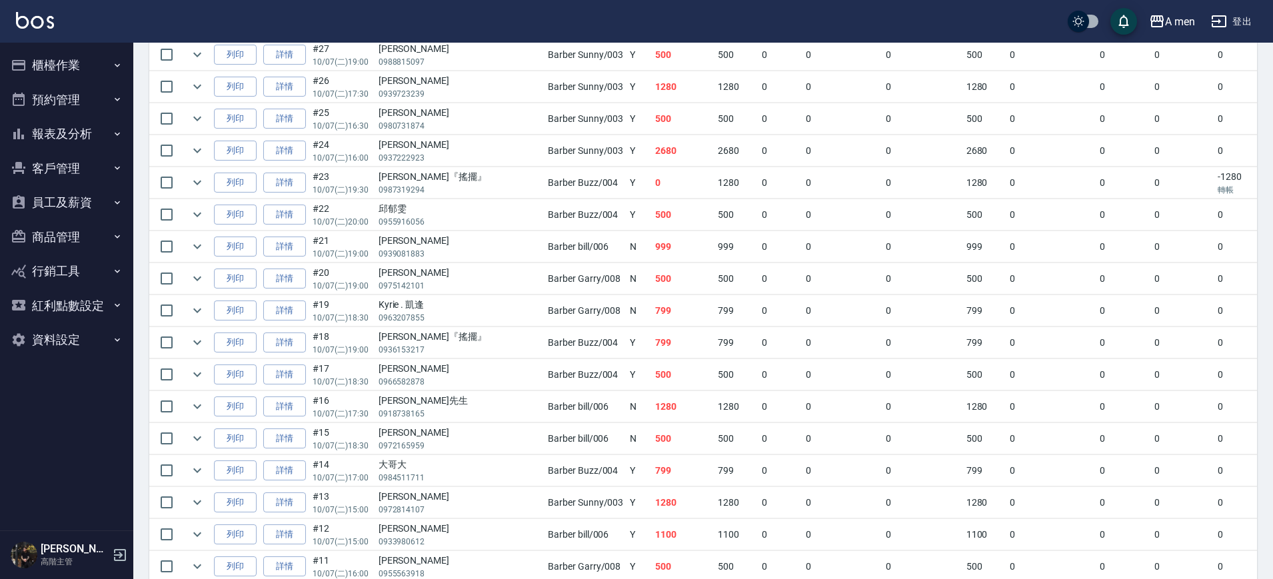
scroll to position [500, 0]
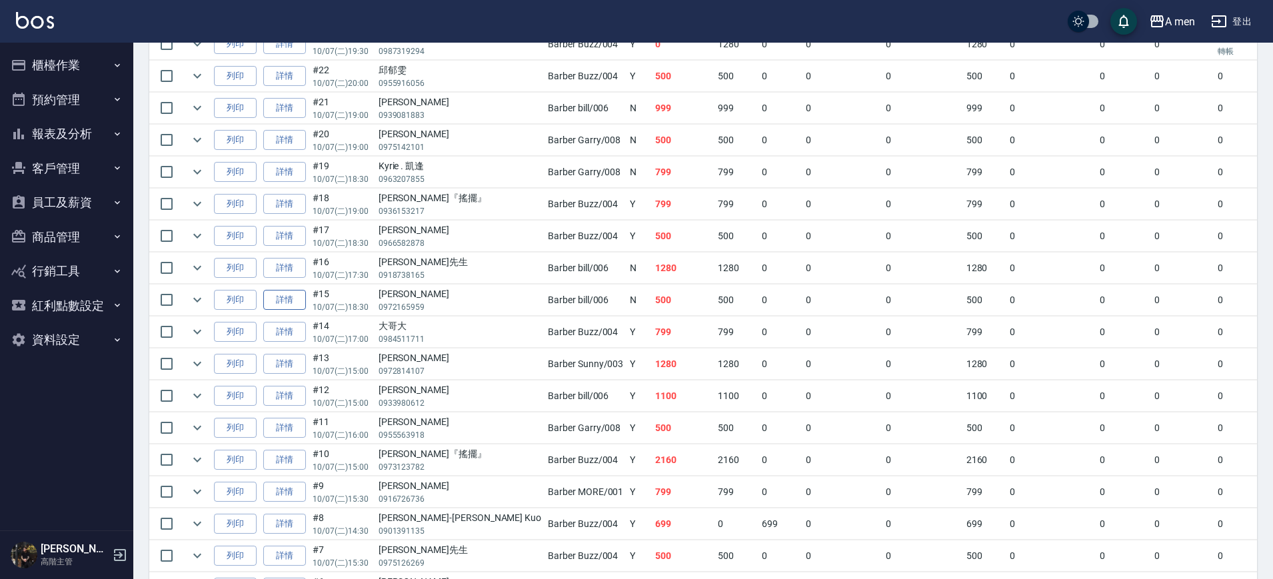
click at [281, 298] on link "詳情" at bounding box center [284, 300] width 43 height 21
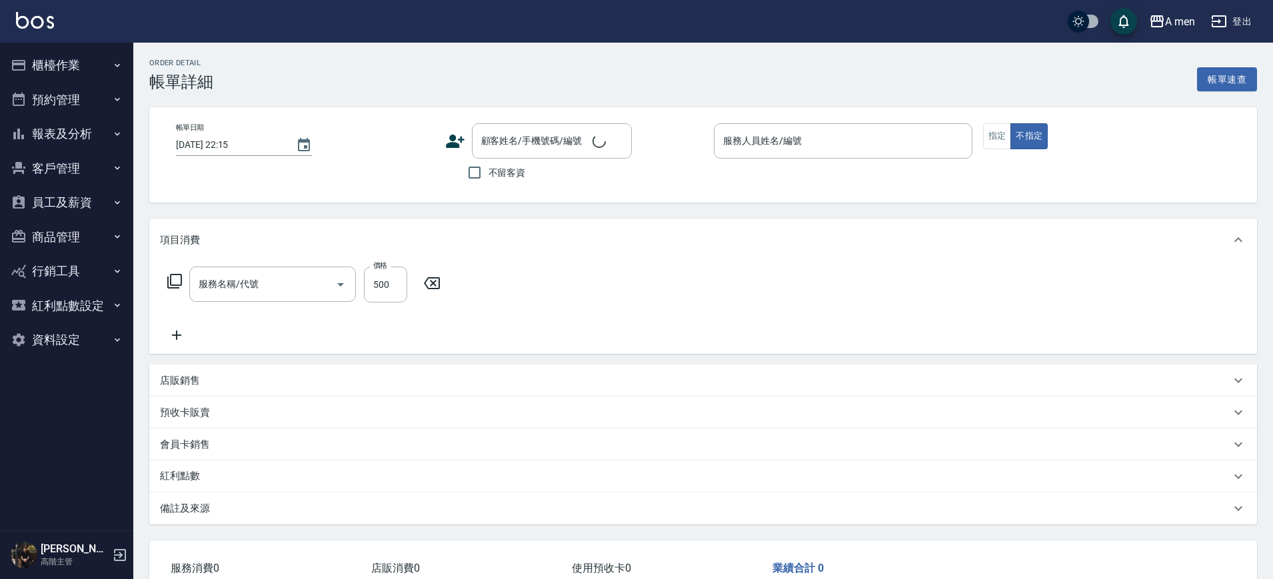
type input "[DATE] 18:30"
type input "Barber bill-006"
type input "FB/Instagram"
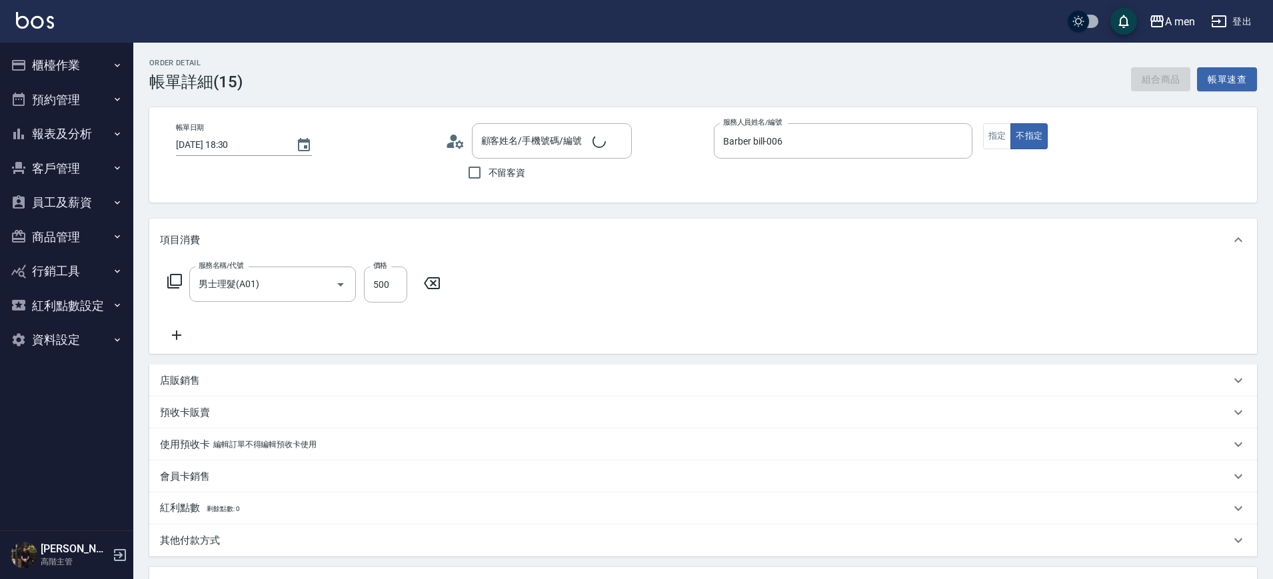
type input "男士理髮(A01)"
type input "[PERSON_NAME]/0972165959/null"
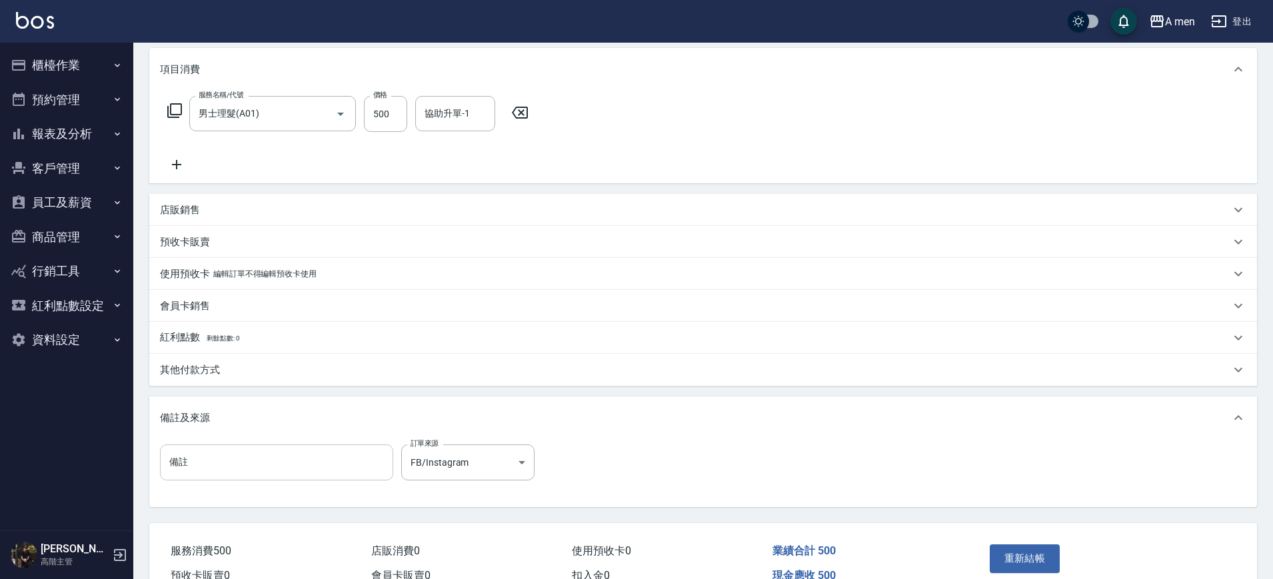
scroll to position [239, 0]
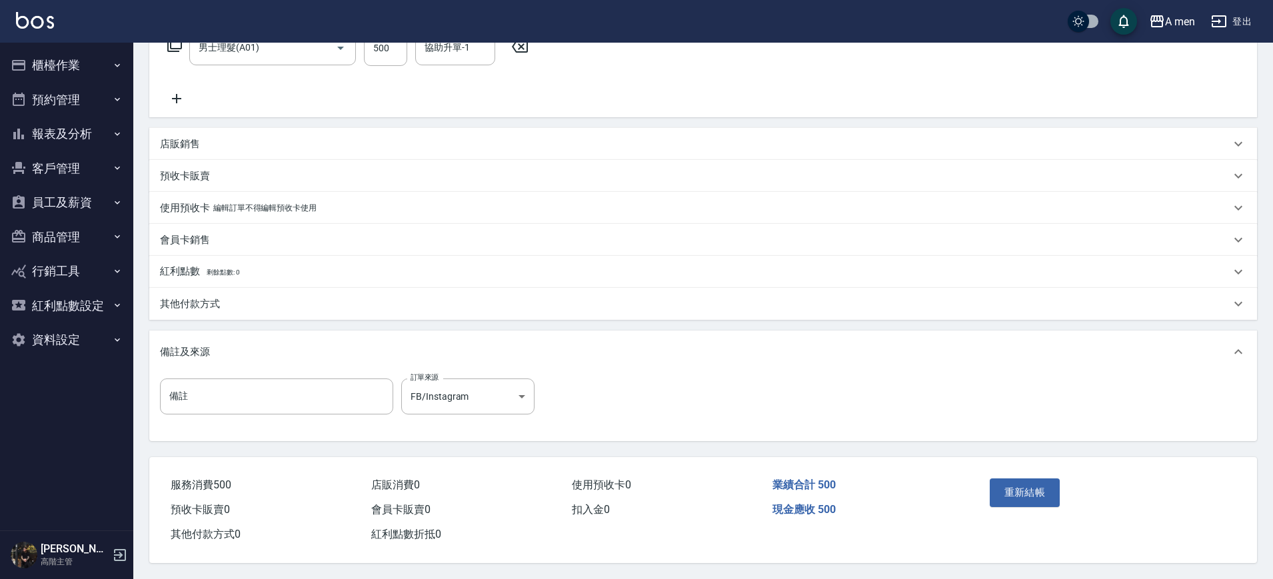
click at [265, 304] on div "其他付款方式" at bounding box center [695, 304] width 1070 height 14
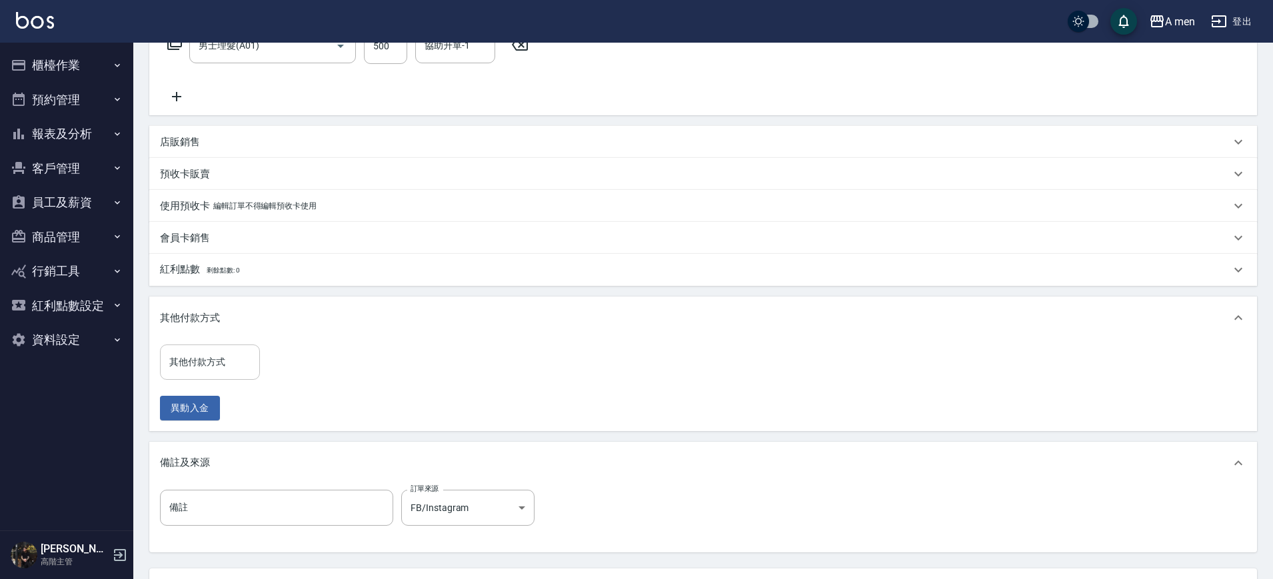
click at [243, 376] on div "其他付款方式" at bounding box center [210, 361] width 100 height 35
click at [222, 432] on span "轉帳" at bounding box center [210, 440] width 100 height 22
type input "轉帳"
click at [293, 357] on input "0" at bounding box center [318, 362] width 100 height 36
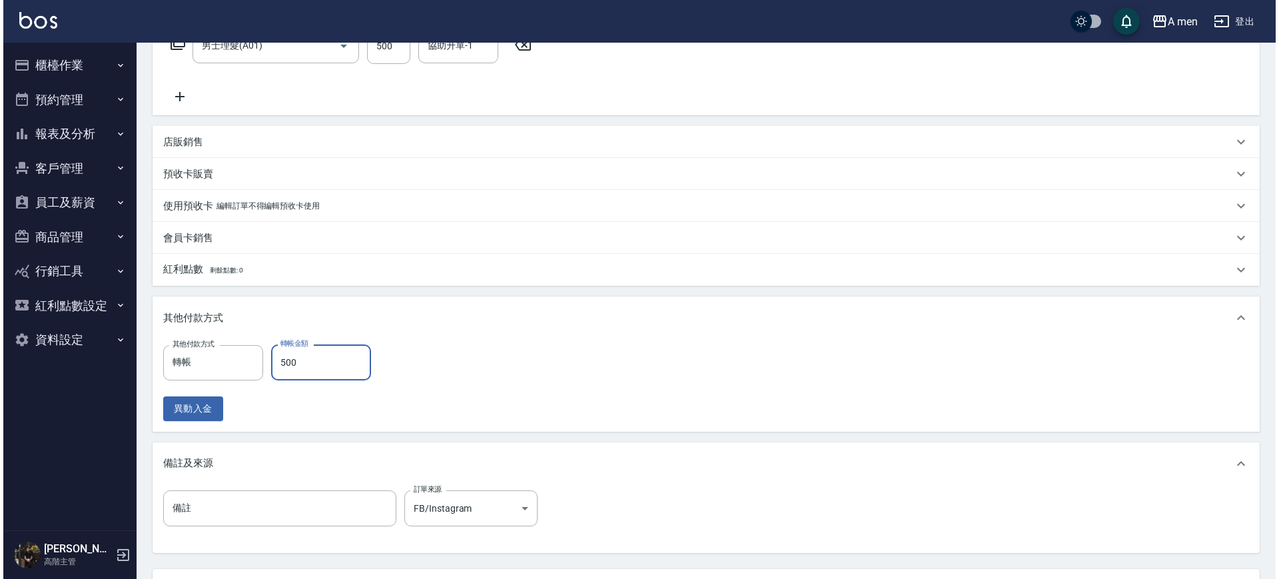
scroll to position [322, 0]
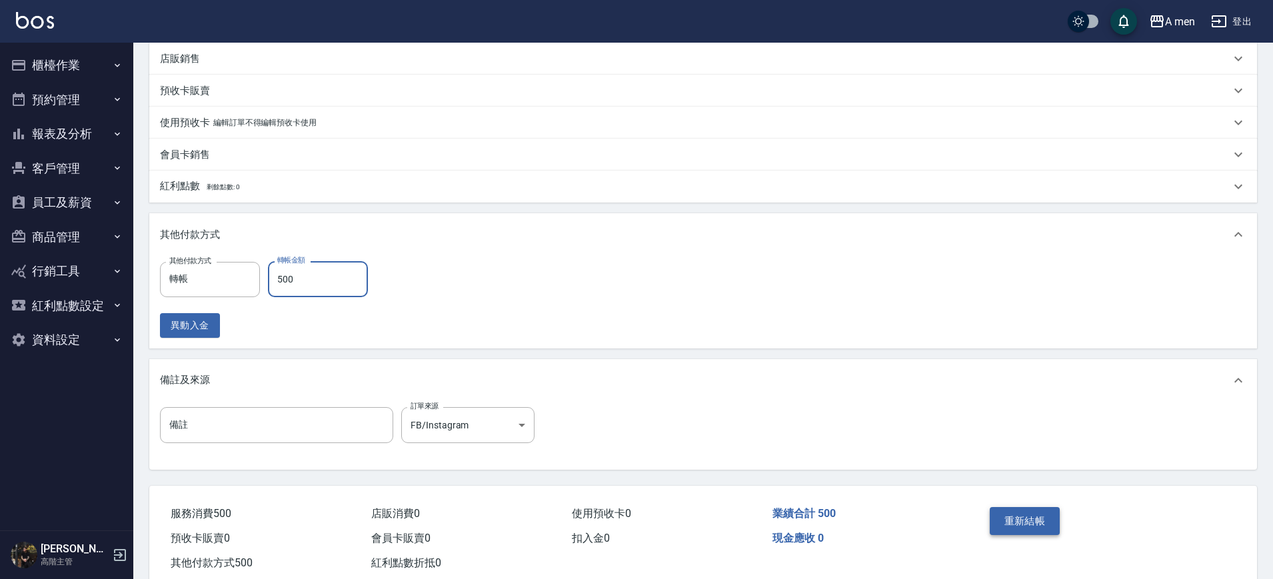
type input "500"
click at [1017, 519] on button "重新結帳" at bounding box center [1024, 521] width 71 height 28
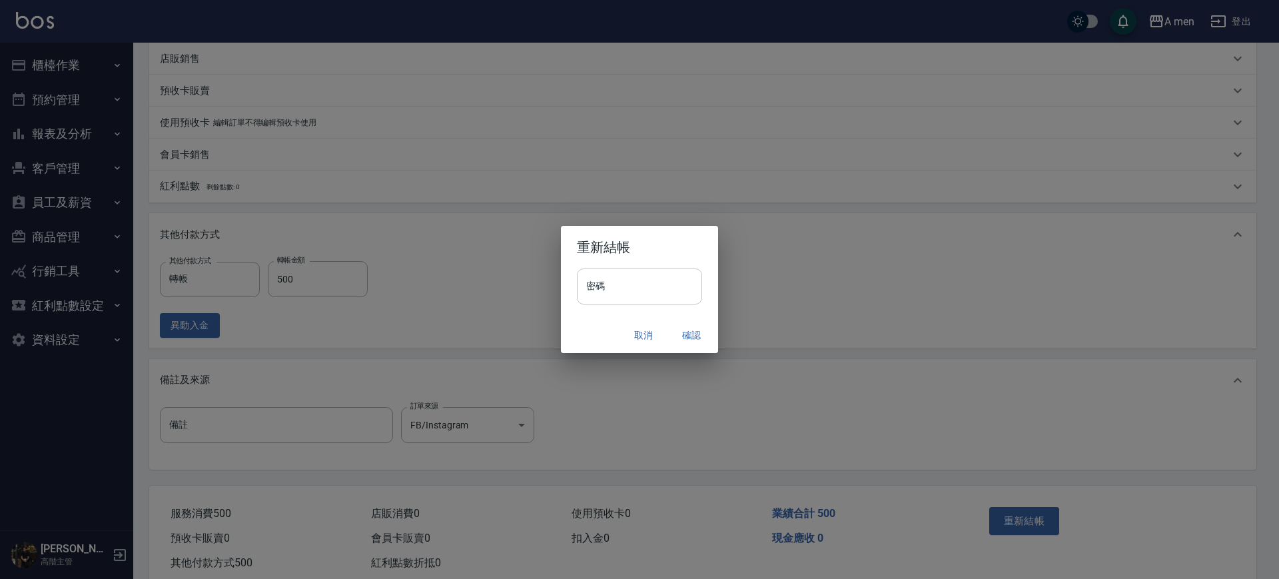
click at [661, 291] on input "密碼" at bounding box center [639, 287] width 125 height 36
type input "*"
type input "**********"
click at [696, 329] on button "確認" at bounding box center [691, 335] width 43 height 25
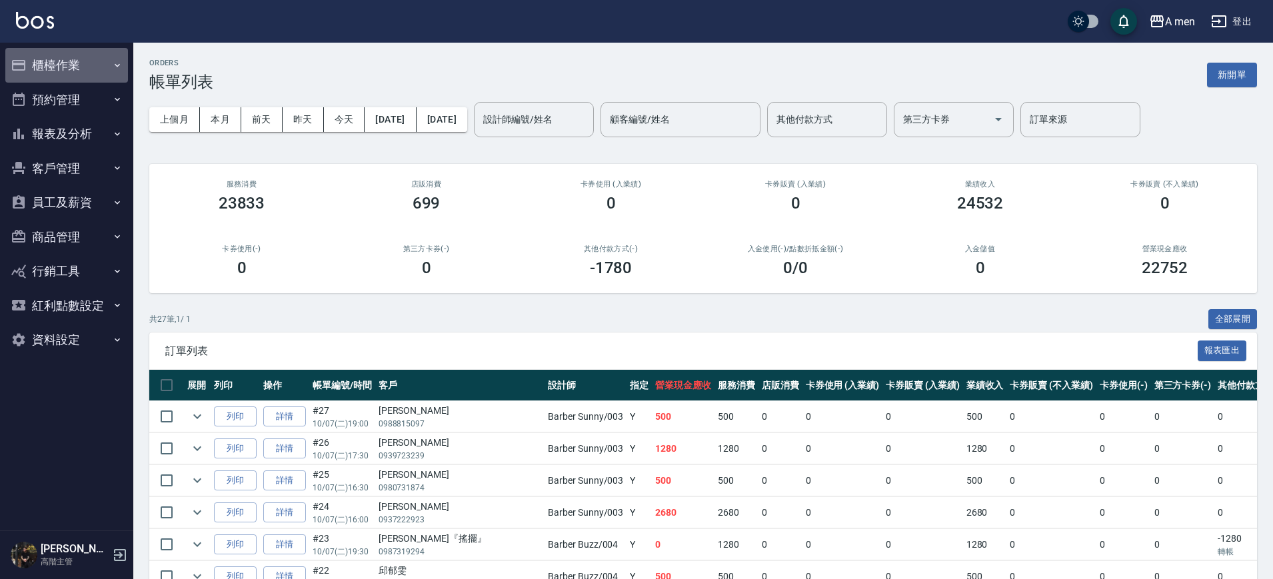
click at [81, 71] on button "櫃檯作業" at bounding box center [66, 65] width 123 height 35
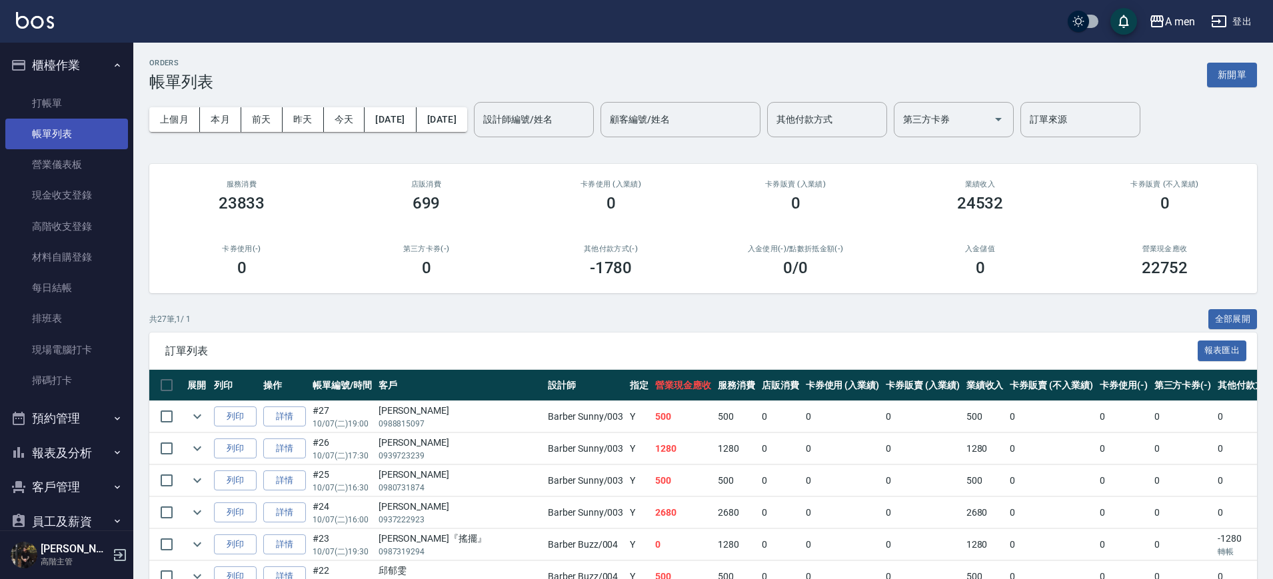
click at [99, 135] on link "帳單列表" at bounding box center [66, 134] width 123 height 31
click at [83, 163] on link "營業儀表板" at bounding box center [66, 164] width 123 height 31
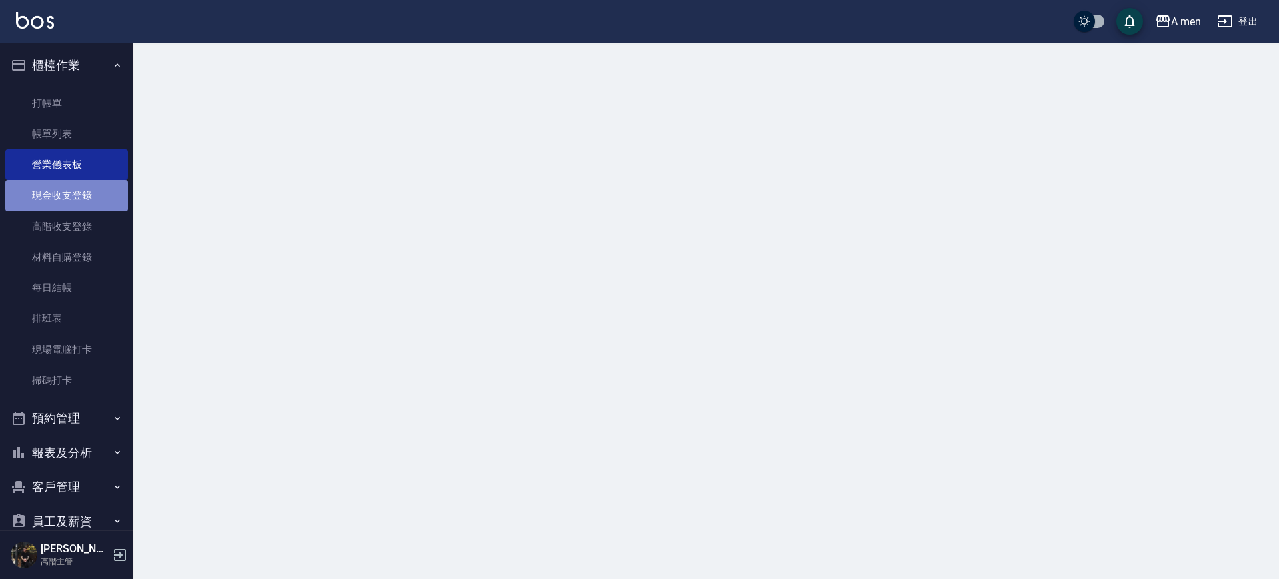
click at [85, 195] on link "現金收支登錄" at bounding box center [66, 195] width 123 height 31
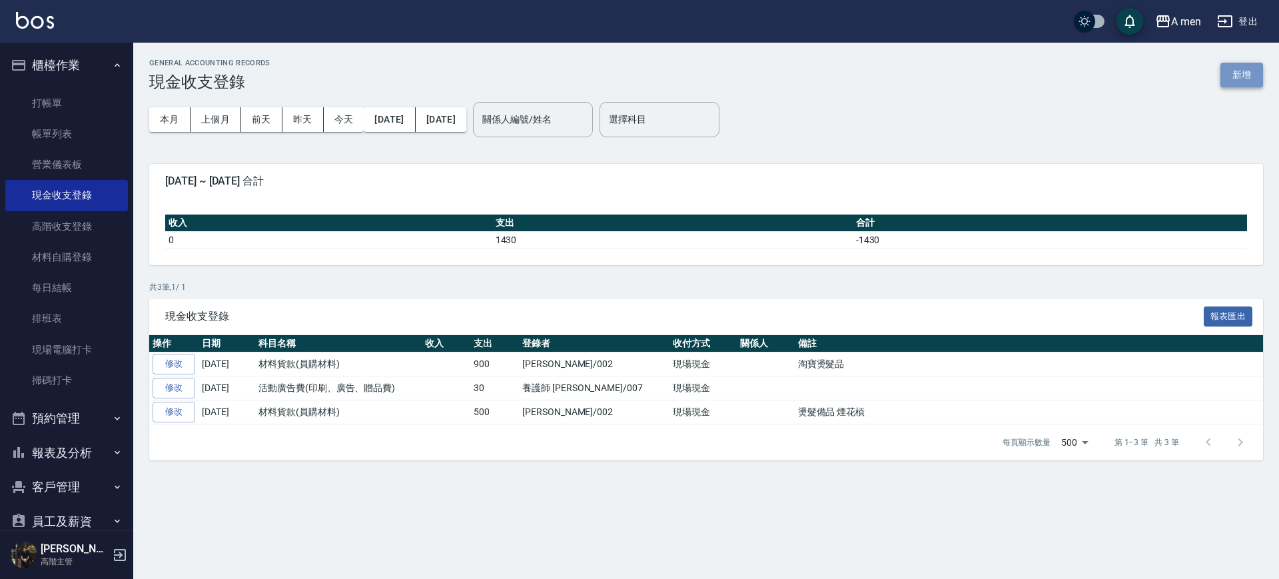
click at [1262, 76] on button "新增" at bounding box center [1242, 75] width 43 height 25
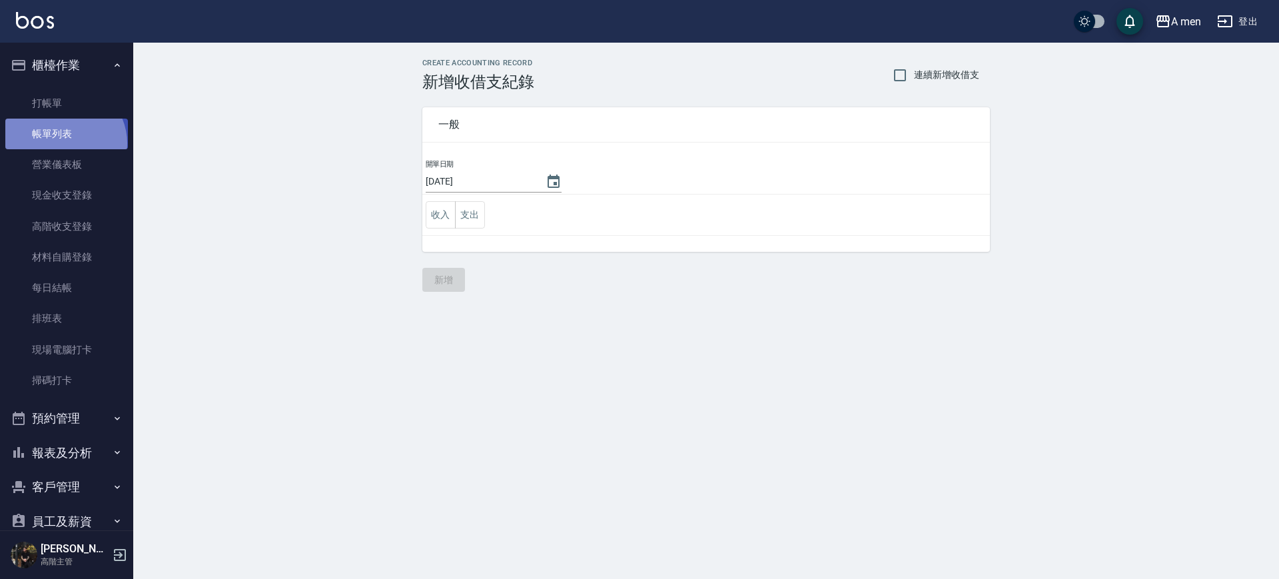
click at [63, 143] on link "帳單列表" at bounding box center [66, 134] width 123 height 31
